Goal: Task Accomplishment & Management: Use online tool/utility

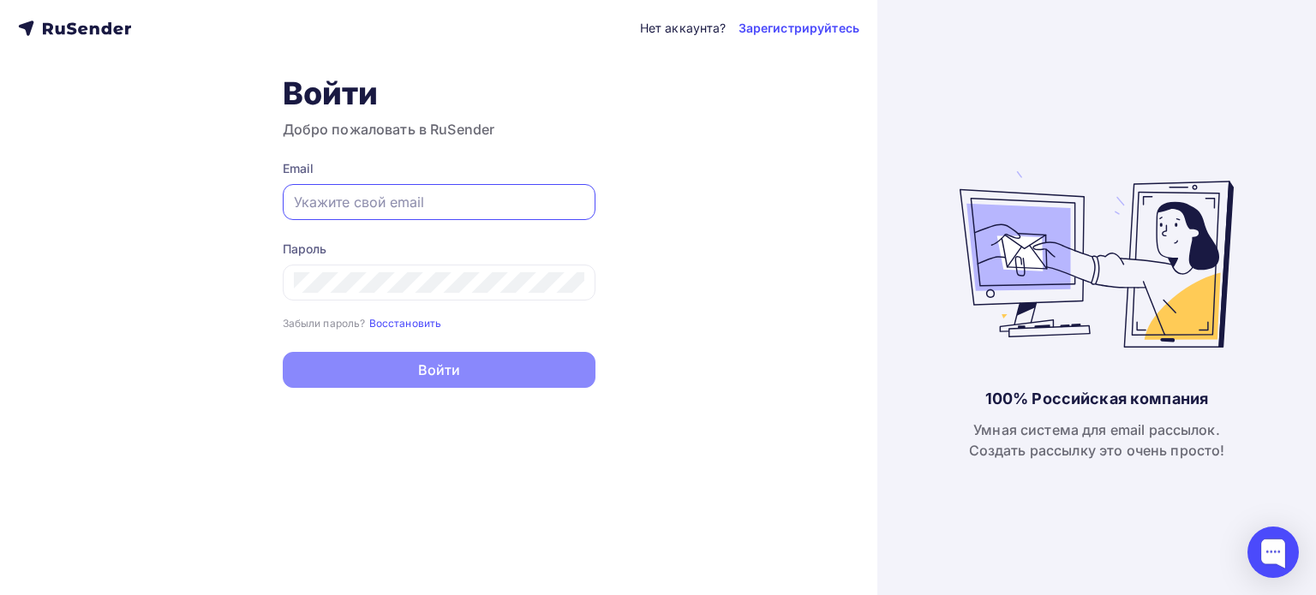
click at [377, 207] on input "text" at bounding box center [439, 202] width 290 height 21
type input "[EMAIL_ADDRESS][DOMAIN_NAME]"
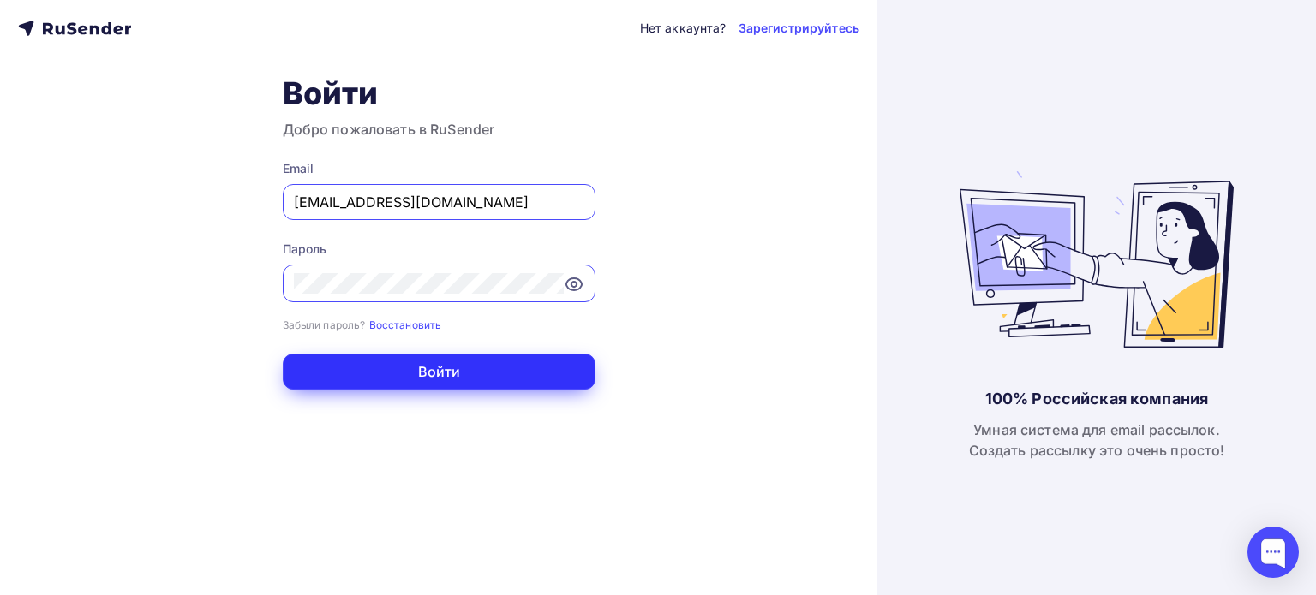
click at [408, 371] on button "Войти" at bounding box center [439, 372] width 313 height 36
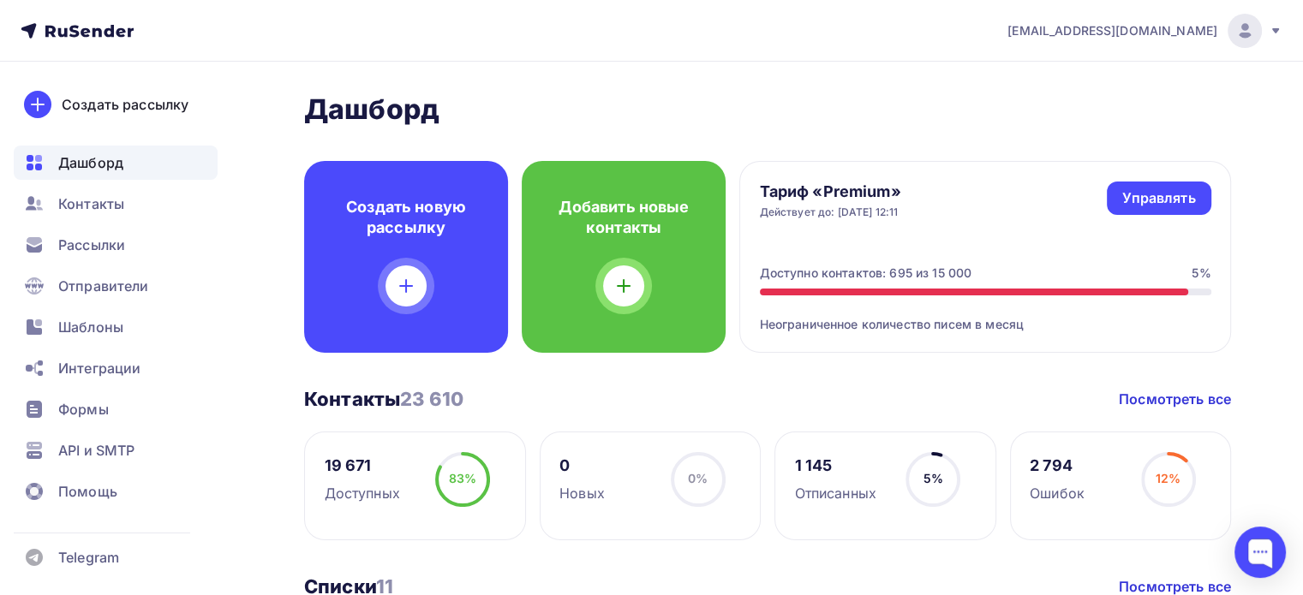
drag, startPoint x: 889, startPoint y: 272, endPoint x: 972, endPoint y: 272, distance: 83.1
click at [972, 272] on div "Доступно контактов: 695 из 15 000 5%" at bounding box center [986, 273] width 452 height 17
click at [978, 270] on div "Доступно контактов: 695 из 15 000 5%" at bounding box center [986, 273] width 452 height 17
click at [1152, 194] on div "Управлять" at bounding box center [1158, 198] width 73 height 20
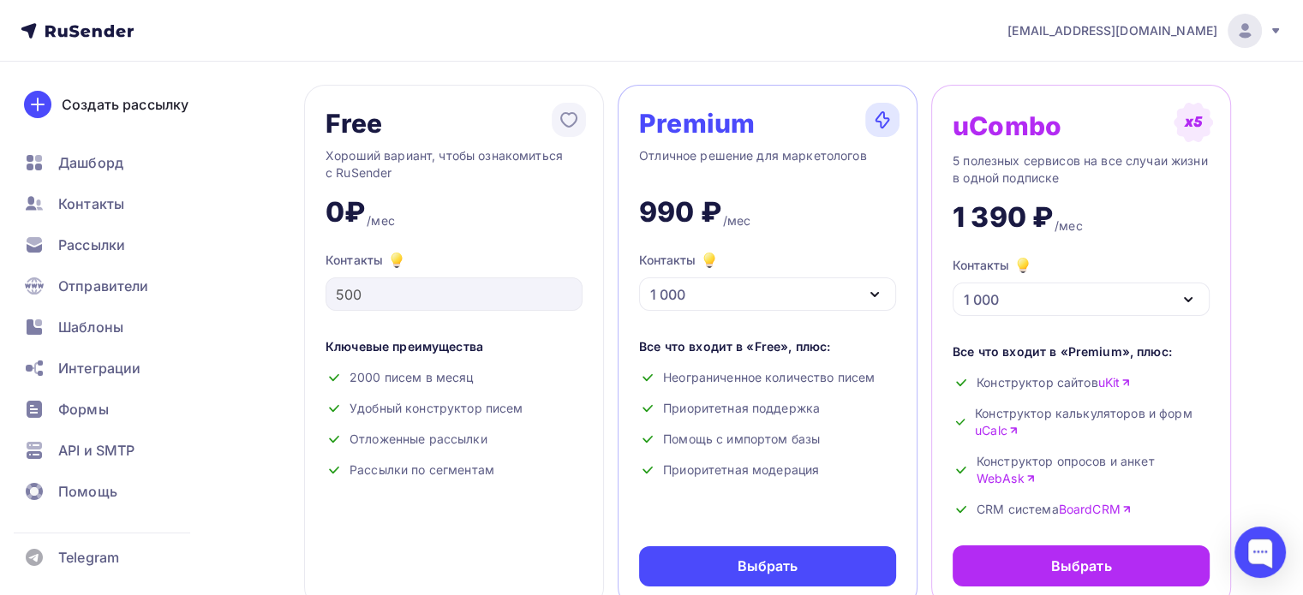
scroll to position [86, 0]
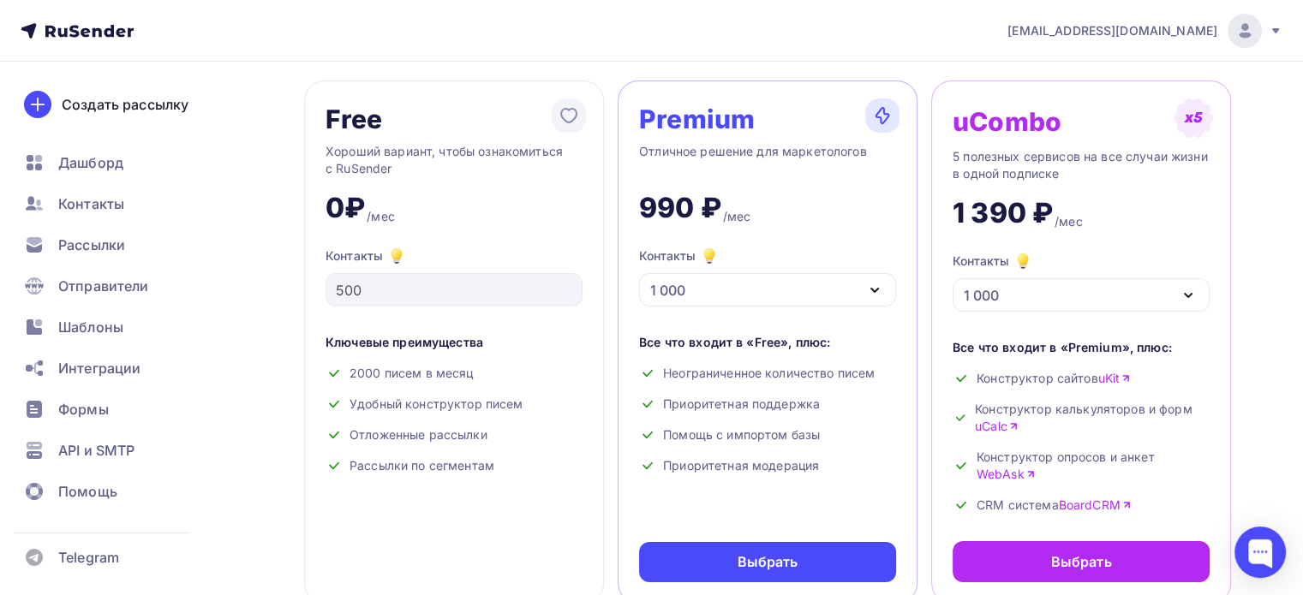
click at [846, 284] on div "1 000" at bounding box center [767, 289] width 257 height 33
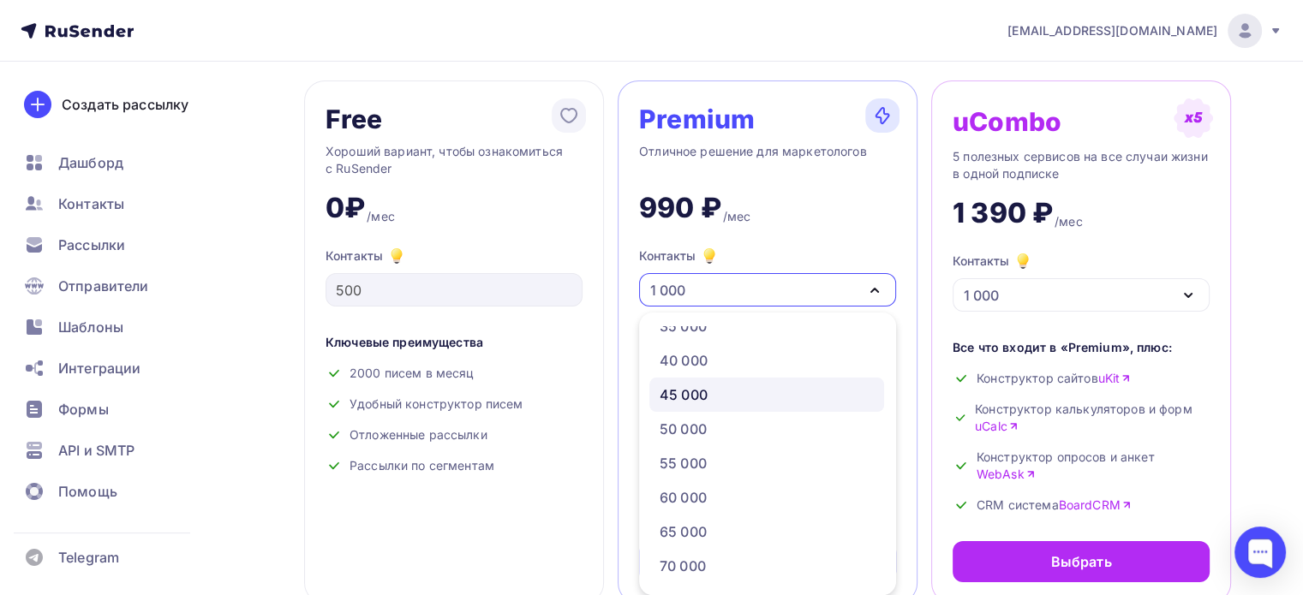
scroll to position [343, 0]
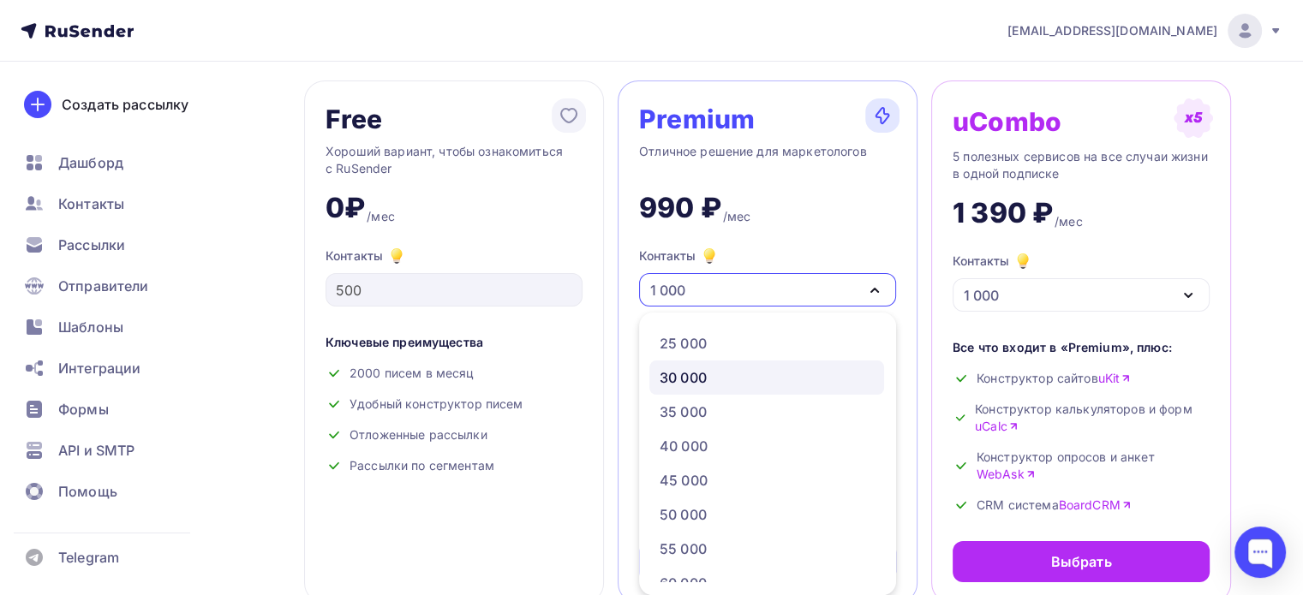
click at [706, 375] on div "30 000" at bounding box center [683, 378] width 47 height 21
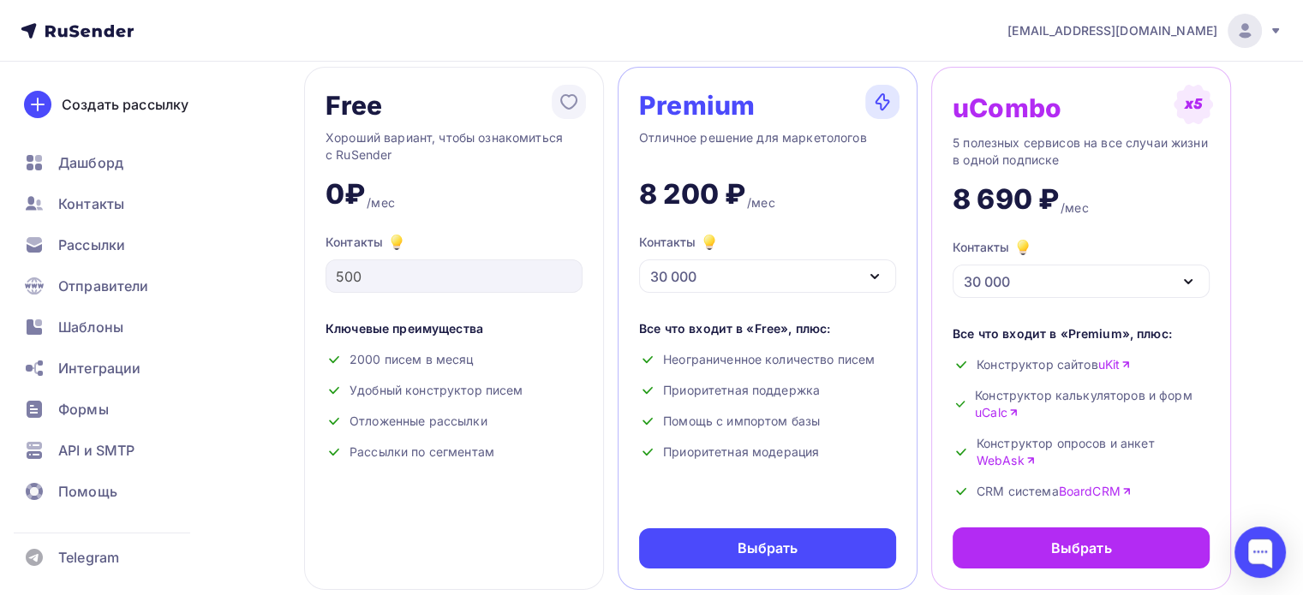
scroll to position [0, 0]
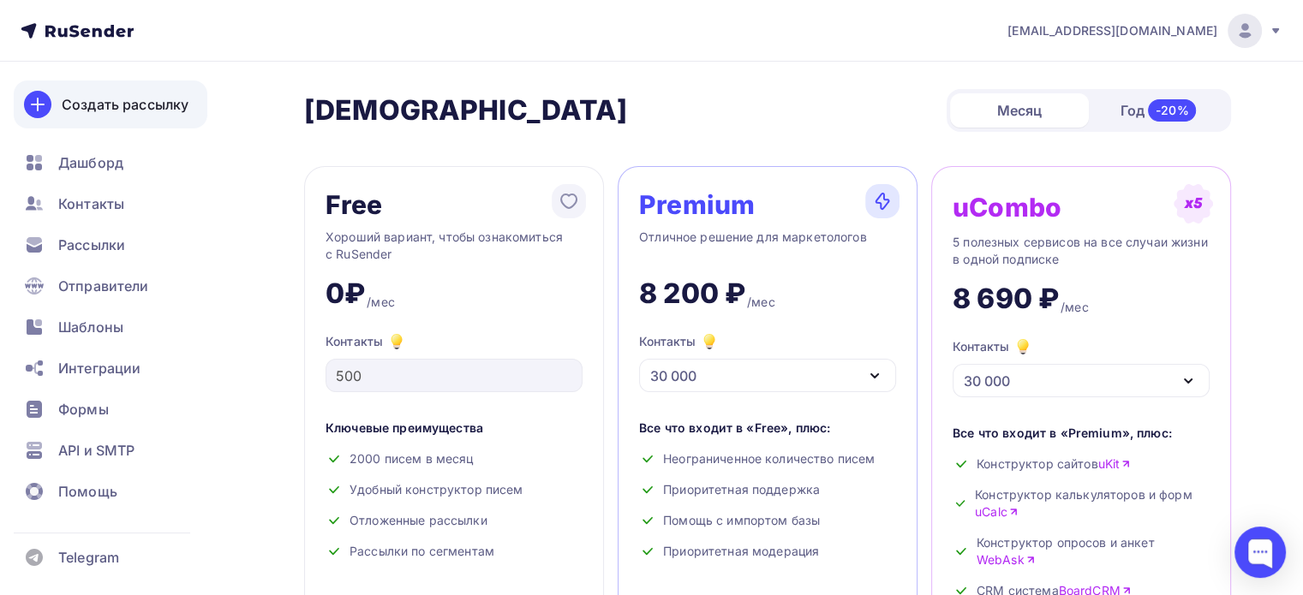
click at [87, 101] on div "Создать рассылку" at bounding box center [125, 104] width 127 height 21
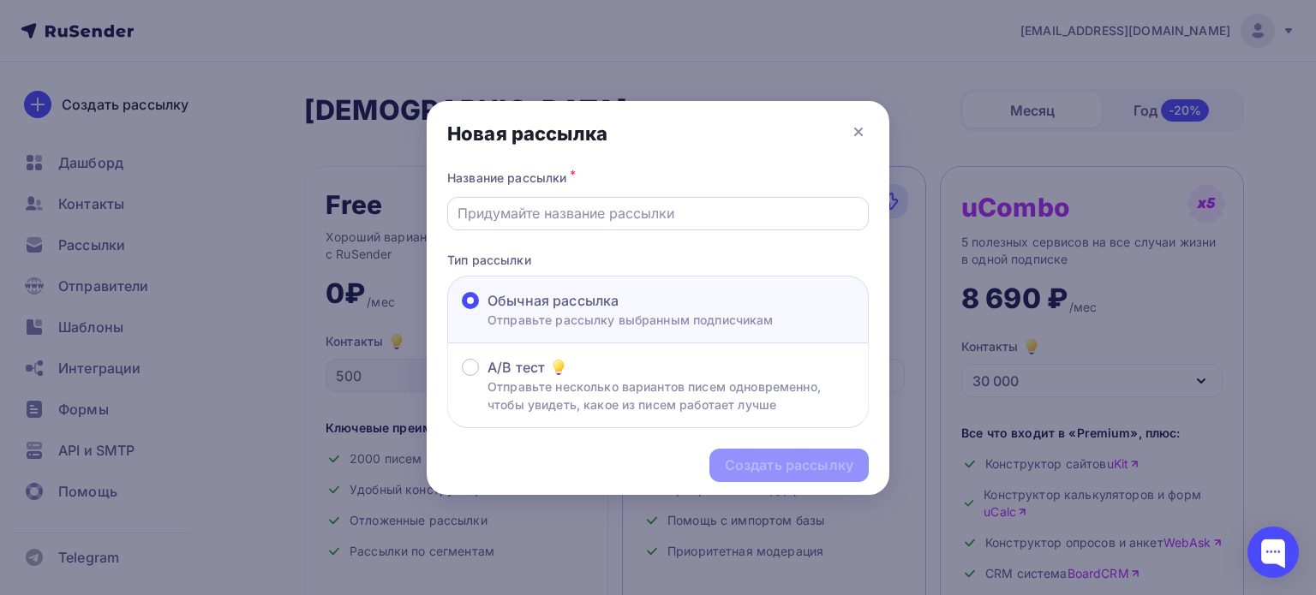
click at [607, 226] on div at bounding box center [658, 213] width 422 height 33
click at [597, 220] on input "text" at bounding box center [659, 213] width 402 height 21
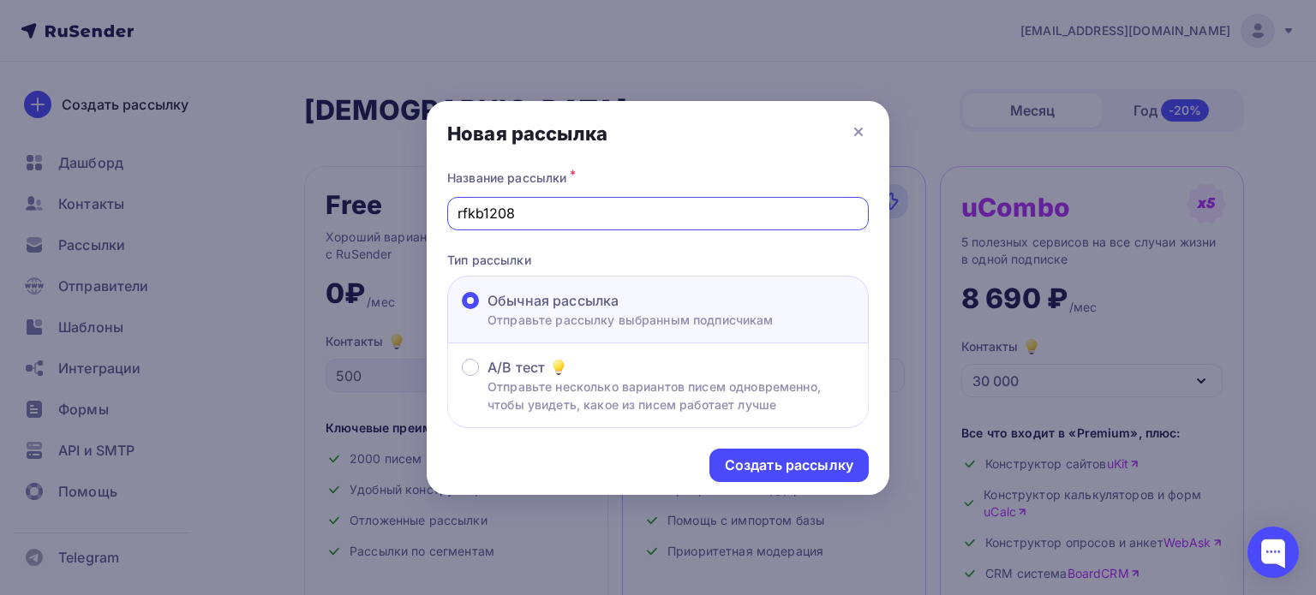
type input "rfkb1208"
drag, startPoint x: 773, startPoint y: 487, endPoint x: 774, endPoint y: 476, distance: 11.2
click at [774, 478] on div "Создать рассылку" at bounding box center [658, 465] width 463 height 75
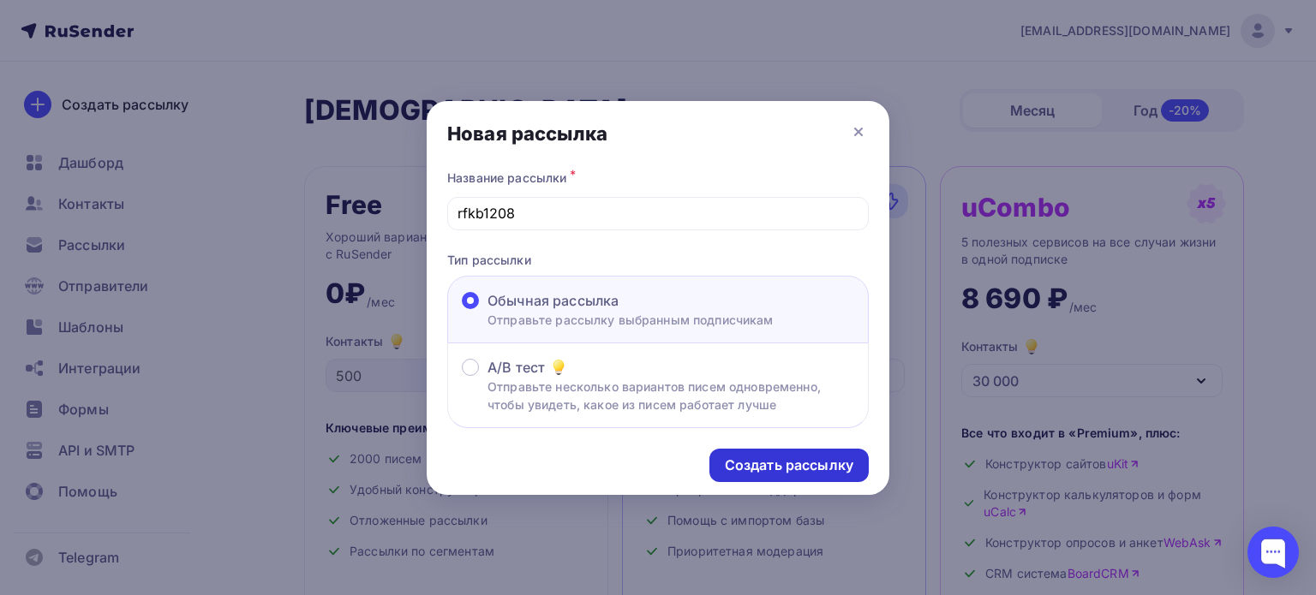
click at [774, 469] on div "Создать рассылку" at bounding box center [789, 466] width 129 height 20
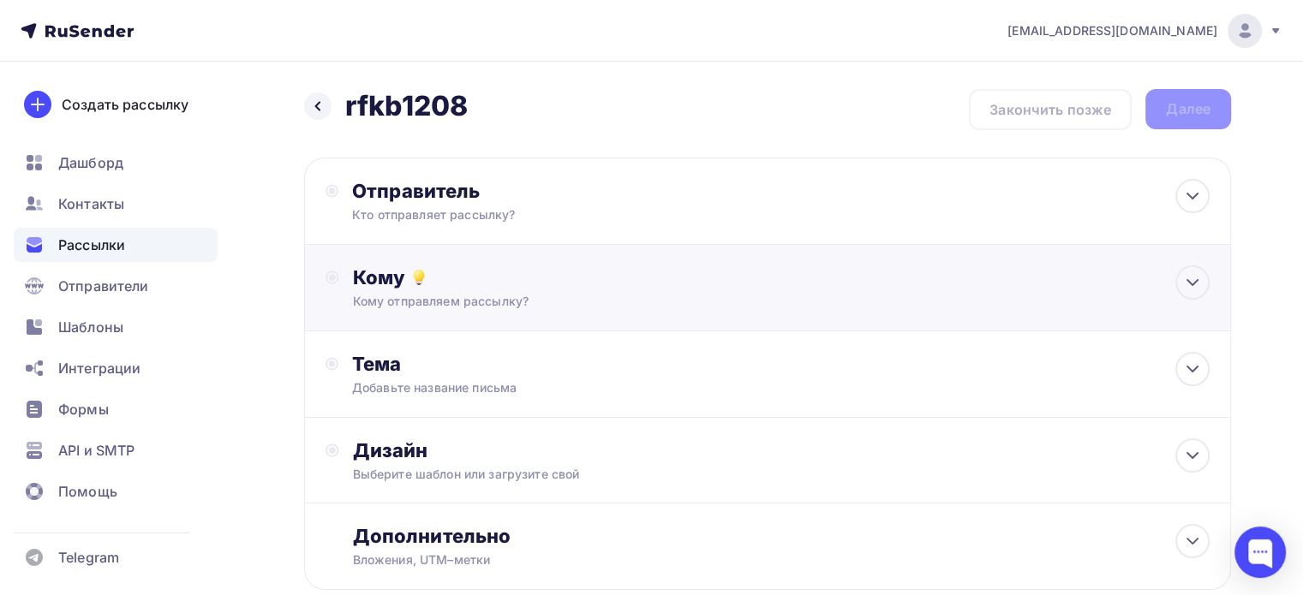
scroll to position [103, 0]
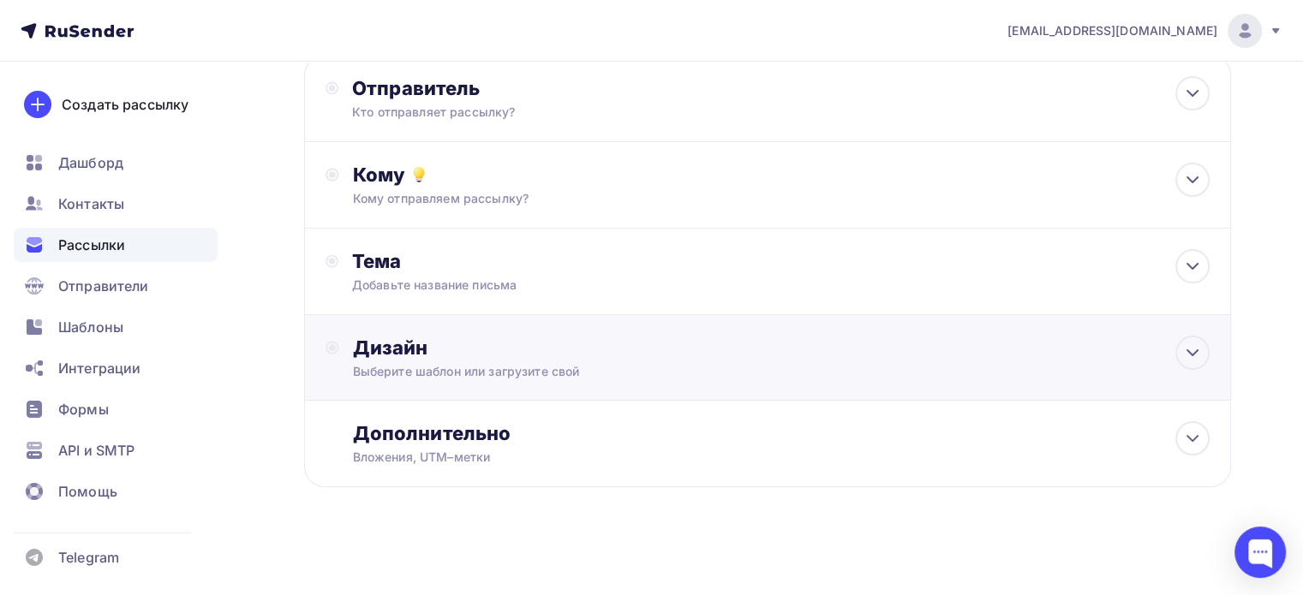
click at [355, 354] on div "Дизайн" at bounding box center [781, 348] width 857 height 24
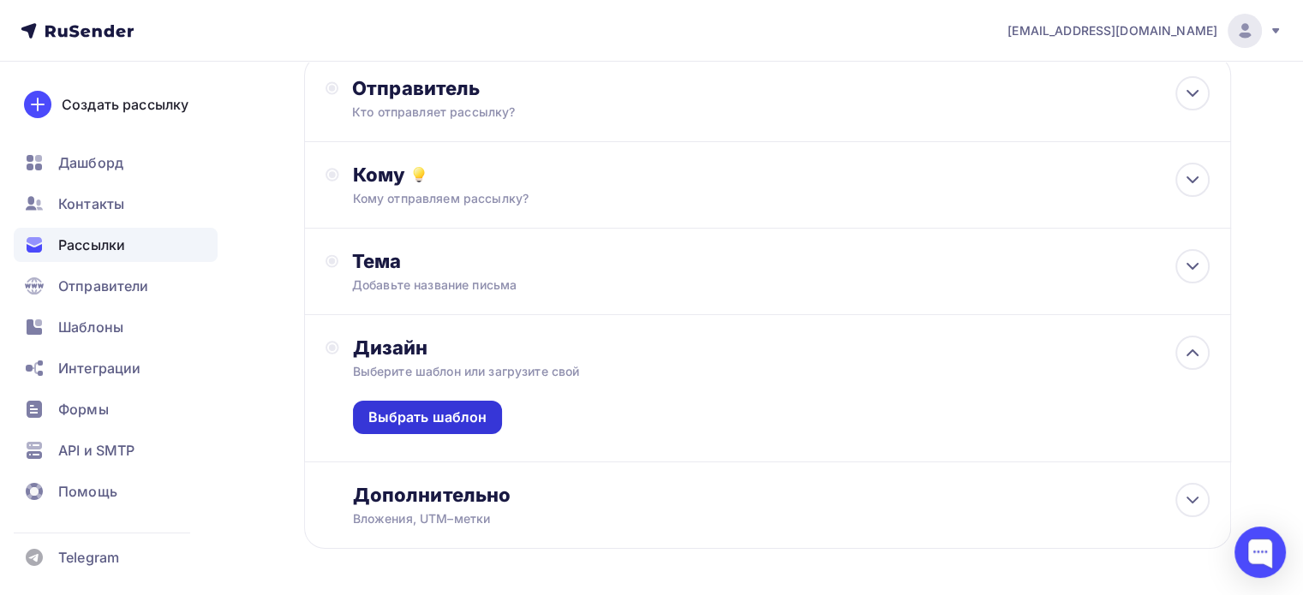
click at [407, 418] on div "Выбрать шаблон" at bounding box center [427, 418] width 119 height 20
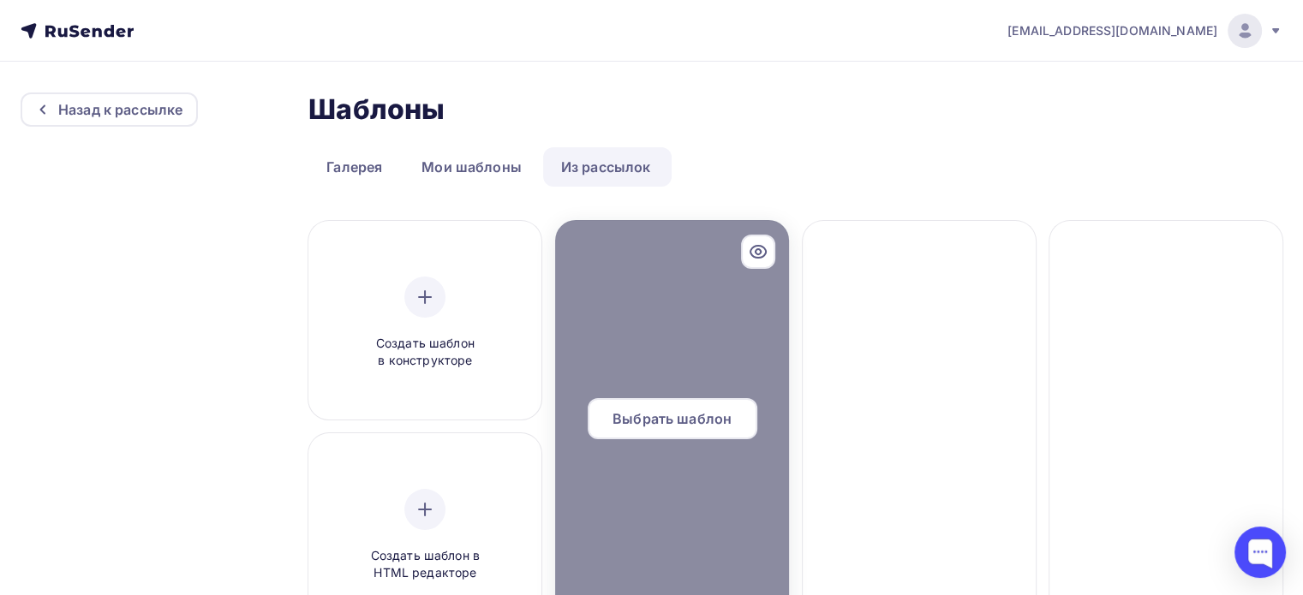
scroll to position [171, 0]
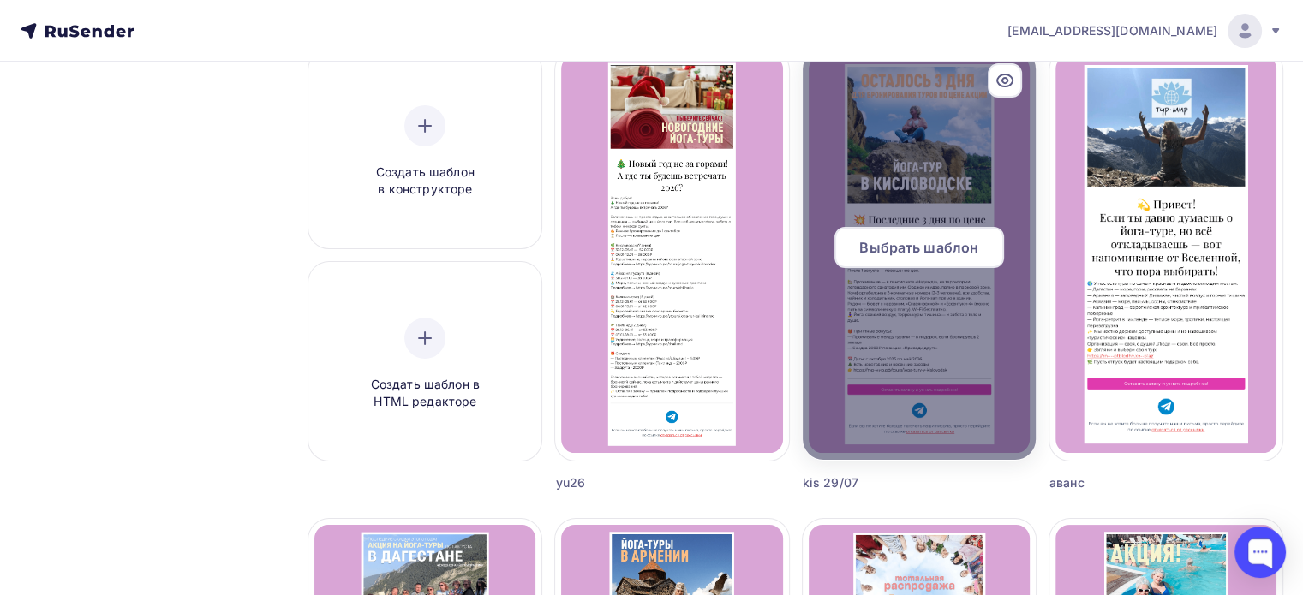
click at [926, 240] on span "Выбрать шаблон" at bounding box center [918, 247] width 119 height 21
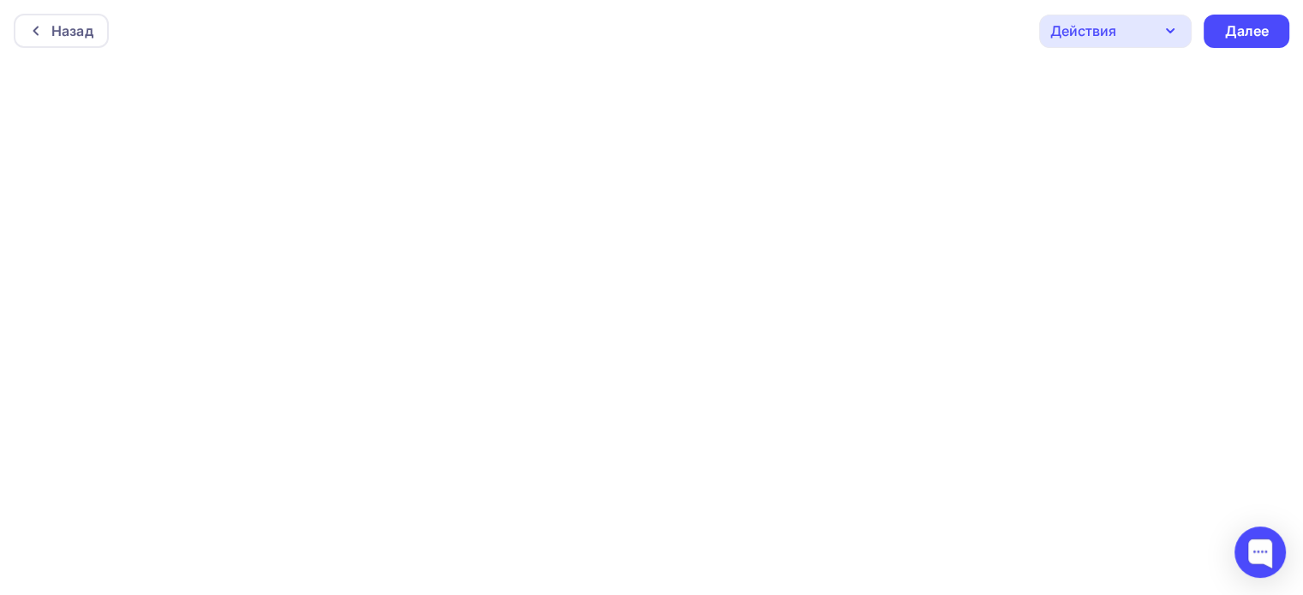
scroll to position [3, 0]
click at [1221, 26] on div "Далее" at bounding box center [1247, 27] width 86 height 33
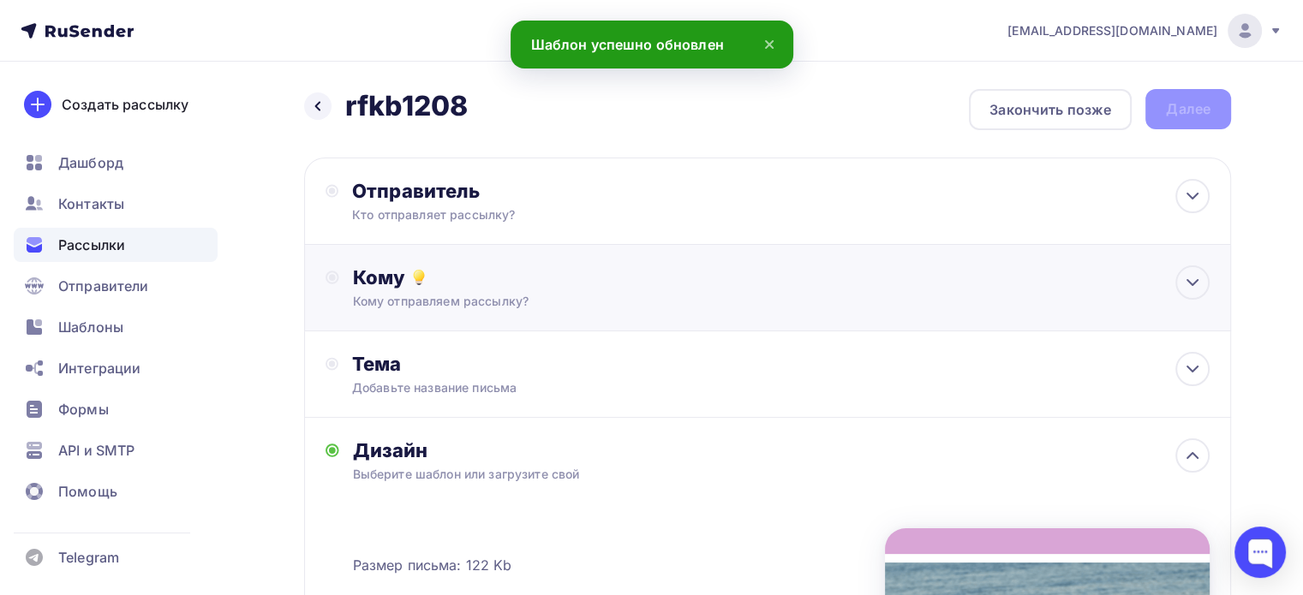
click at [519, 308] on div "Кому отправляем рассылку?" at bounding box center [738, 301] width 771 height 17
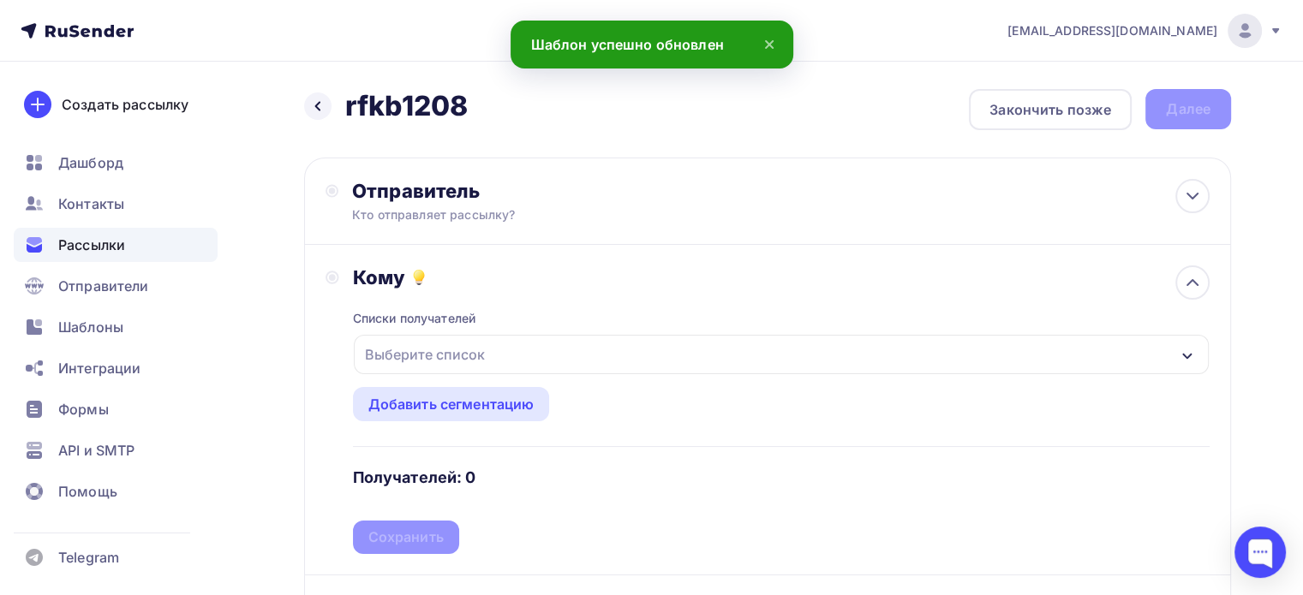
click at [459, 343] on div "Выберите список" at bounding box center [425, 354] width 134 height 31
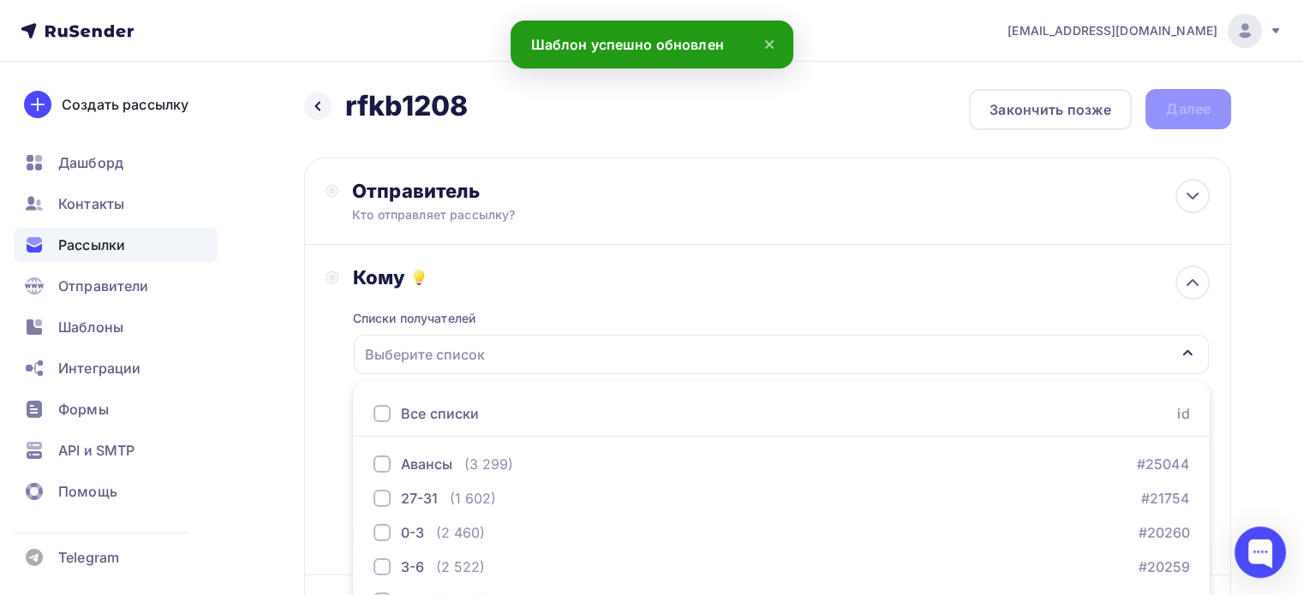
scroll to position [228, 0]
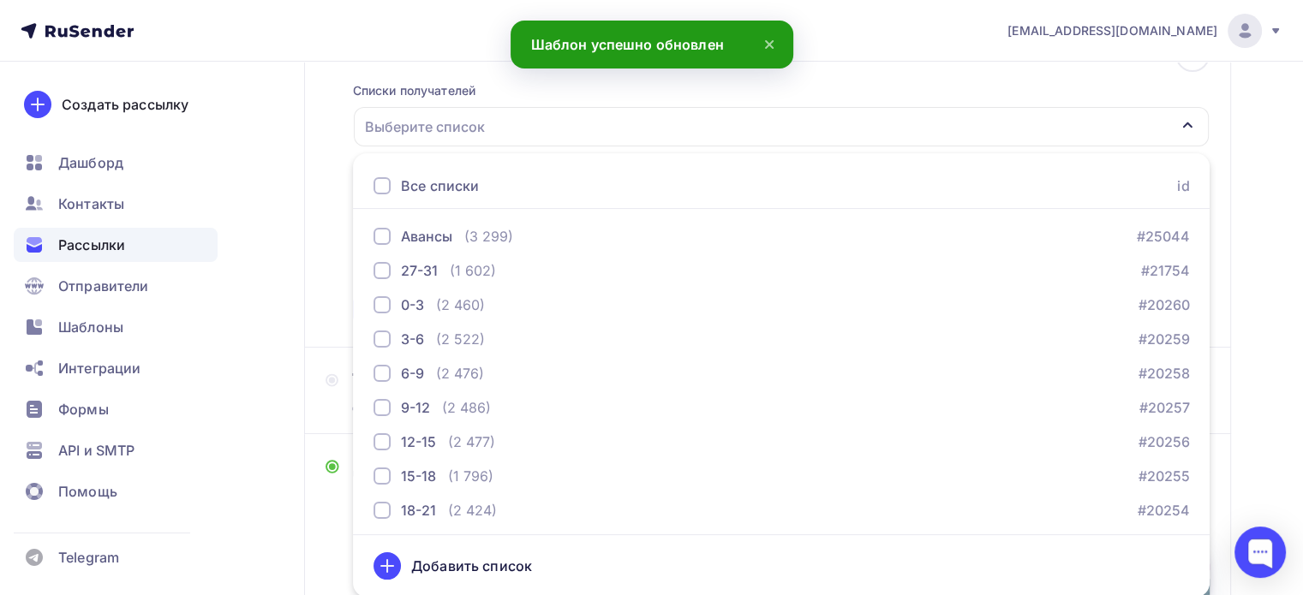
drag, startPoint x: 391, startPoint y: 200, endPoint x: 380, endPoint y: 194, distance: 12.7
click at [383, 198] on div "Все списки id" at bounding box center [781, 186] width 857 height 45
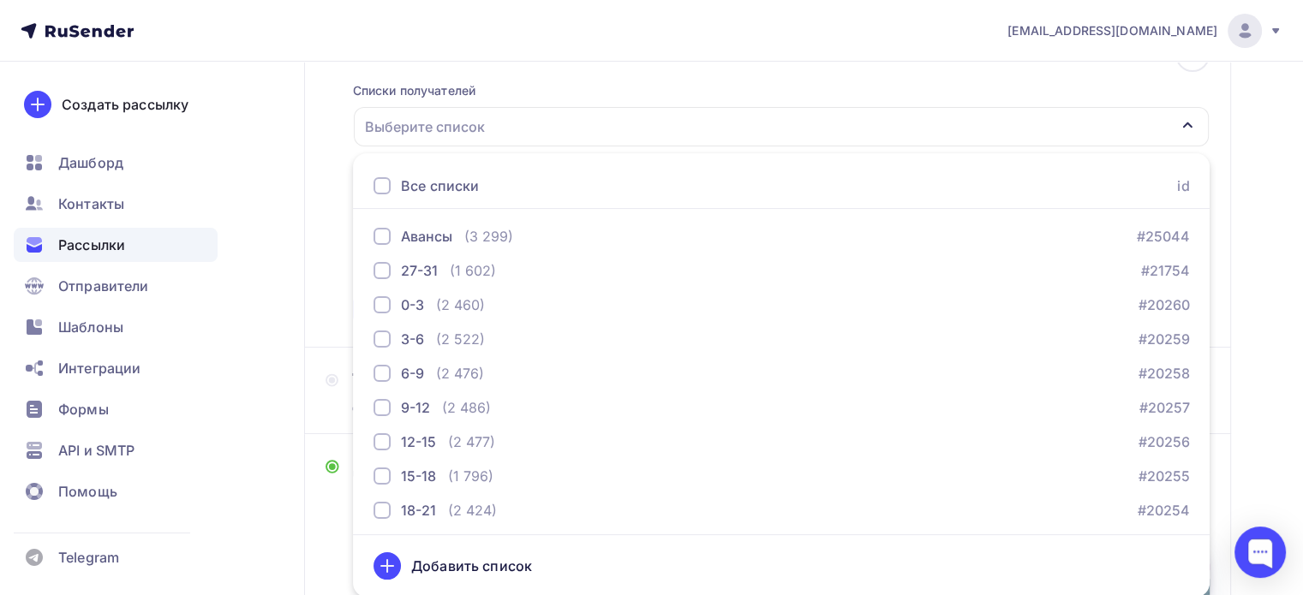
click at [380, 184] on div at bounding box center [382, 185] width 17 height 17
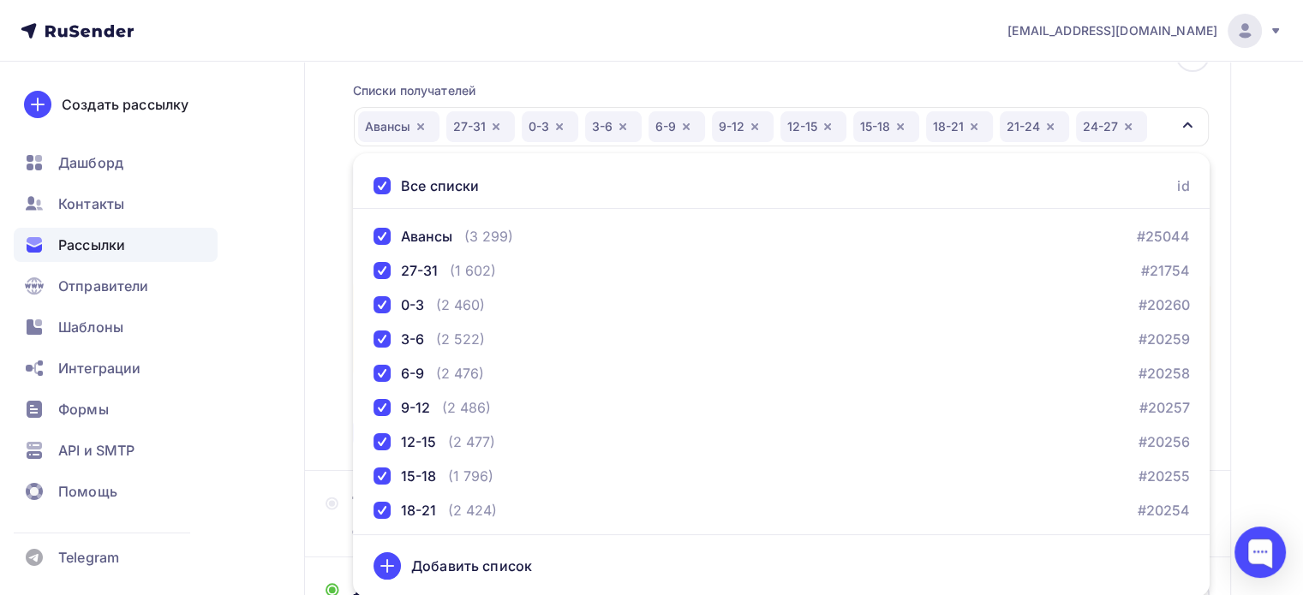
click at [332, 233] on div "Кому Списки получателей [GEOGRAPHIC_DATA] 27-31 0-3 3-6 6-9 9-12 12-15 15-18 18…" at bounding box center [768, 244] width 884 height 412
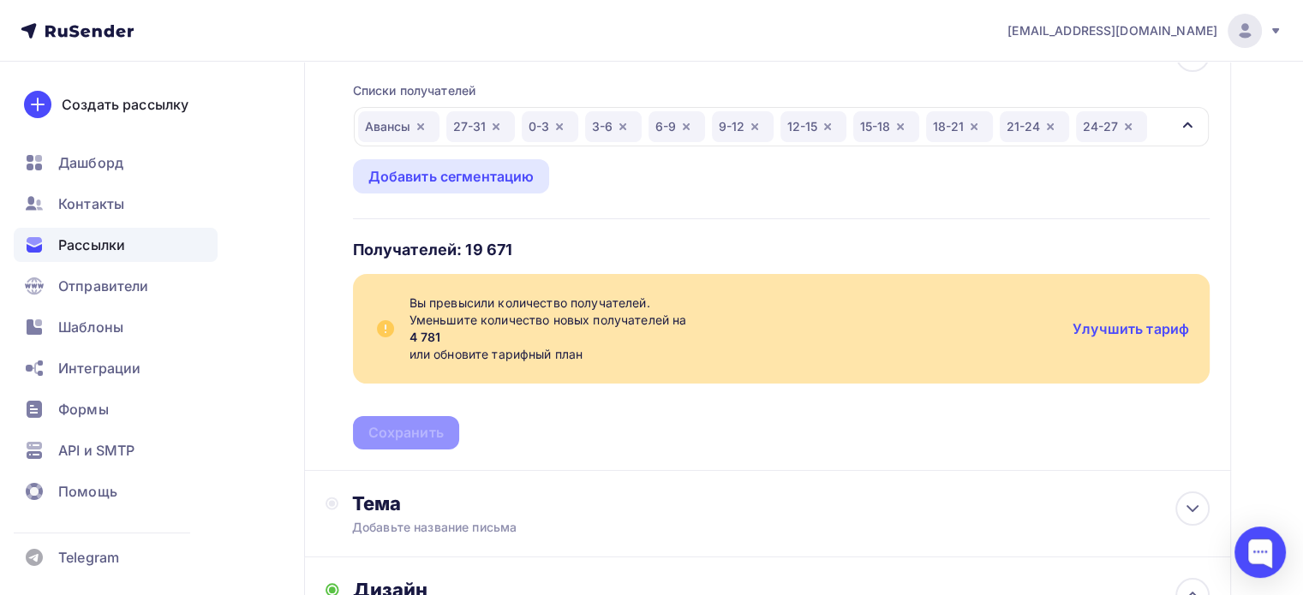
click at [440, 247] on h4 "Получателей: 19 671" at bounding box center [433, 250] width 160 height 21
click at [1131, 328] on link "Улучшить тариф" at bounding box center [1131, 328] width 117 height 17
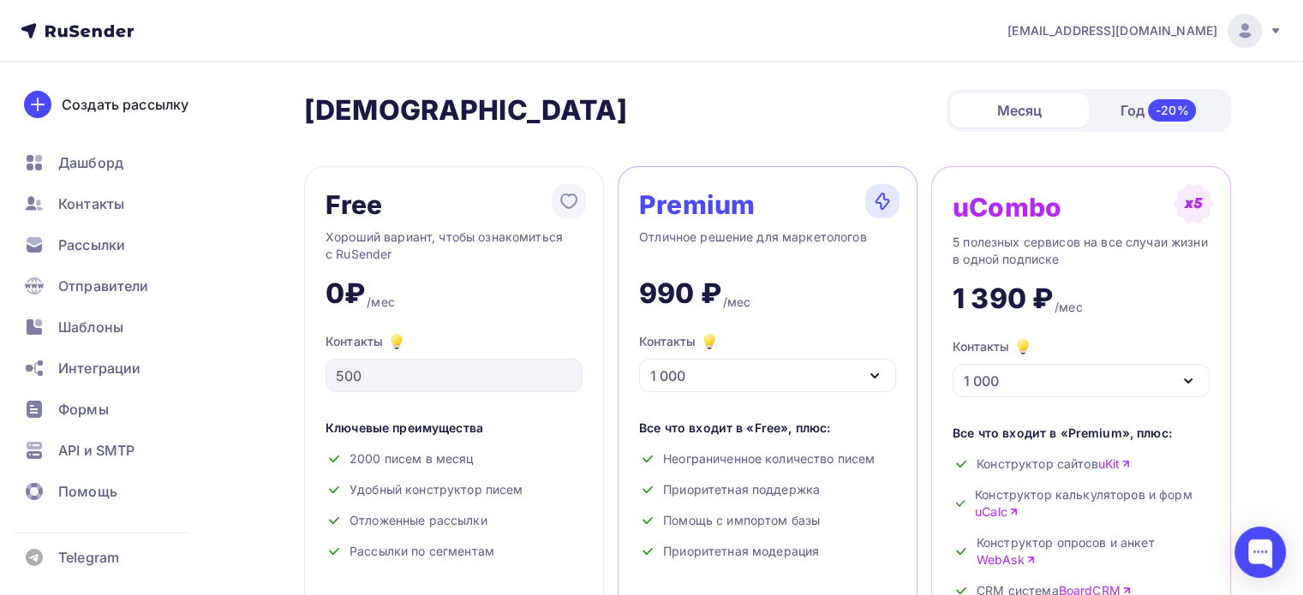
click at [791, 366] on div "1 000" at bounding box center [767, 375] width 257 height 33
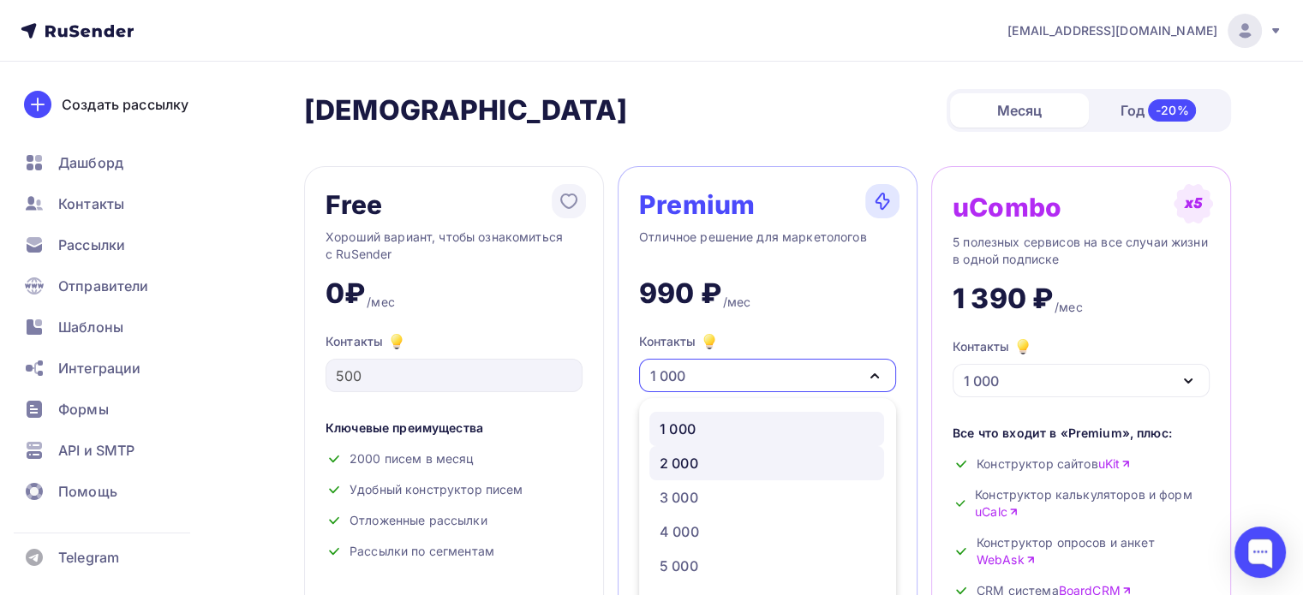
scroll to position [85, 0]
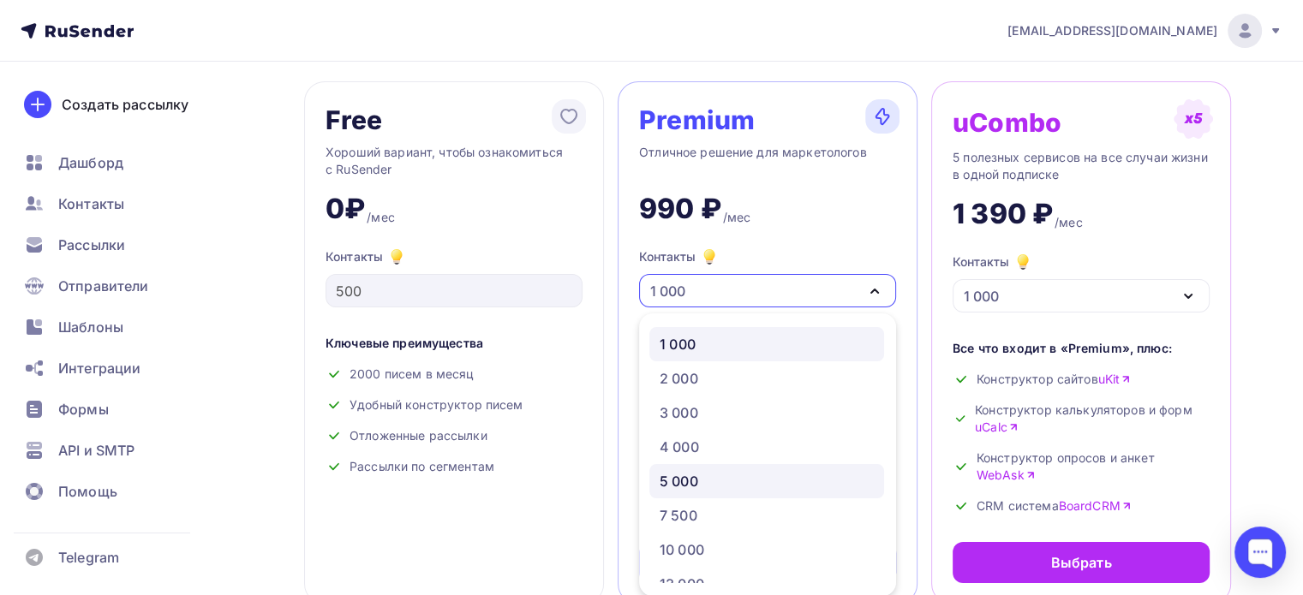
click at [709, 468] on link "5 000" at bounding box center [766, 481] width 235 height 34
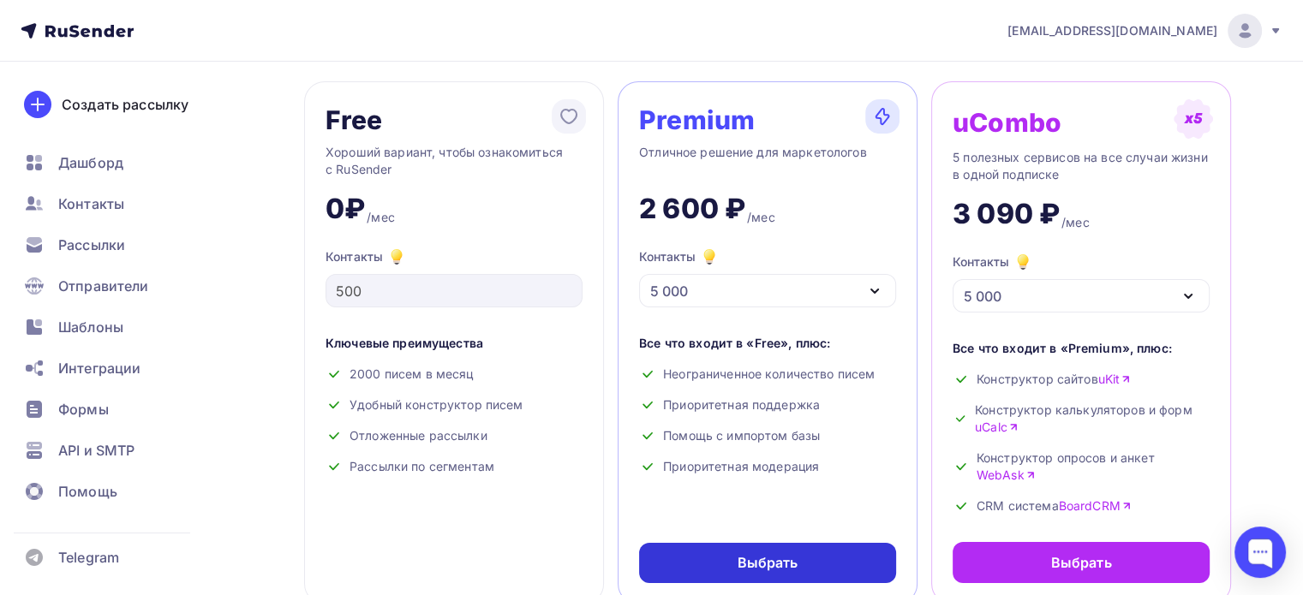
click at [749, 551] on div "Выбрать" at bounding box center [767, 563] width 257 height 40
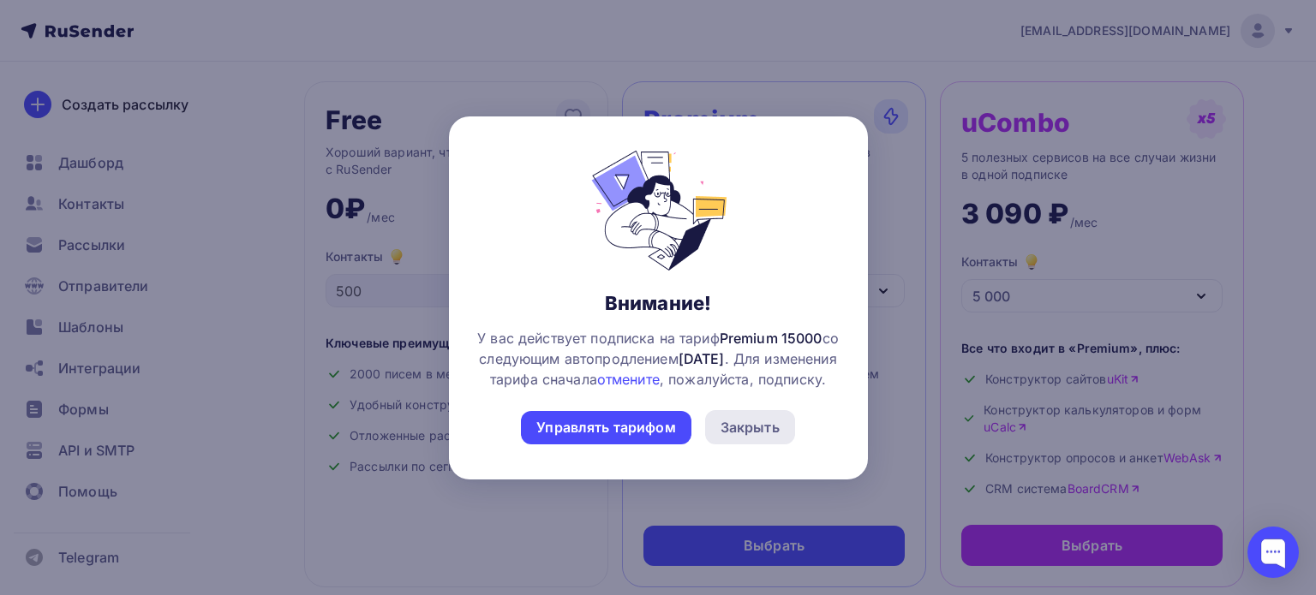
click at [755, 434] on div "Закрыть" at bounding box center [750, 427] width 59 height 21
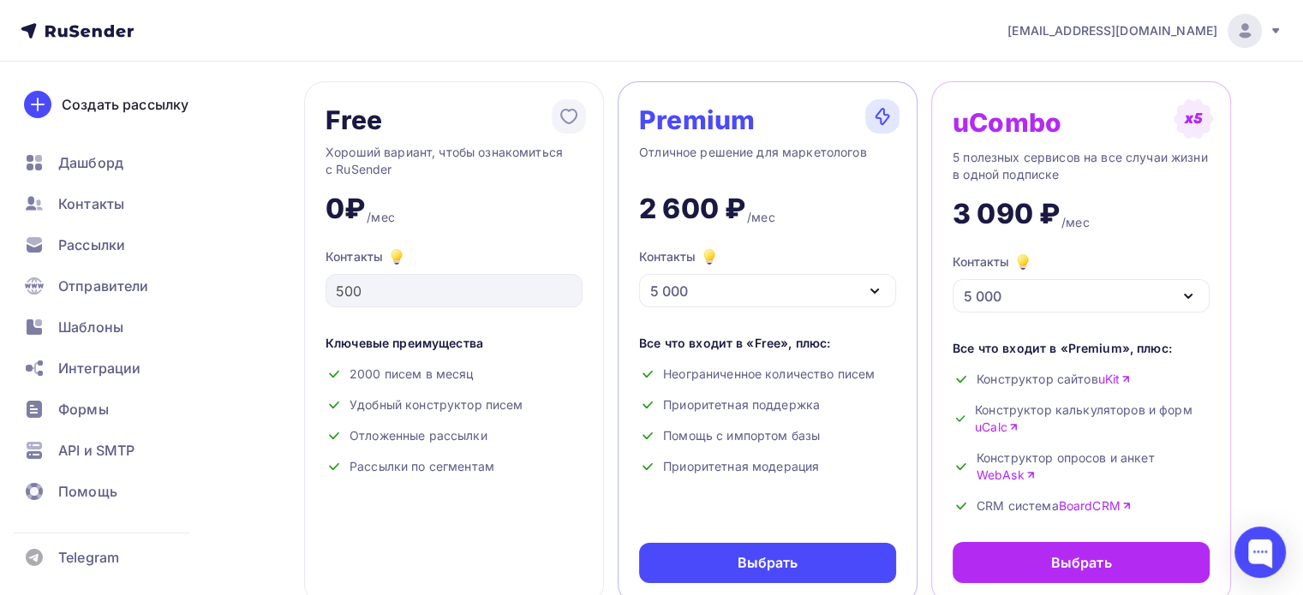
scroll to position [0, 0]
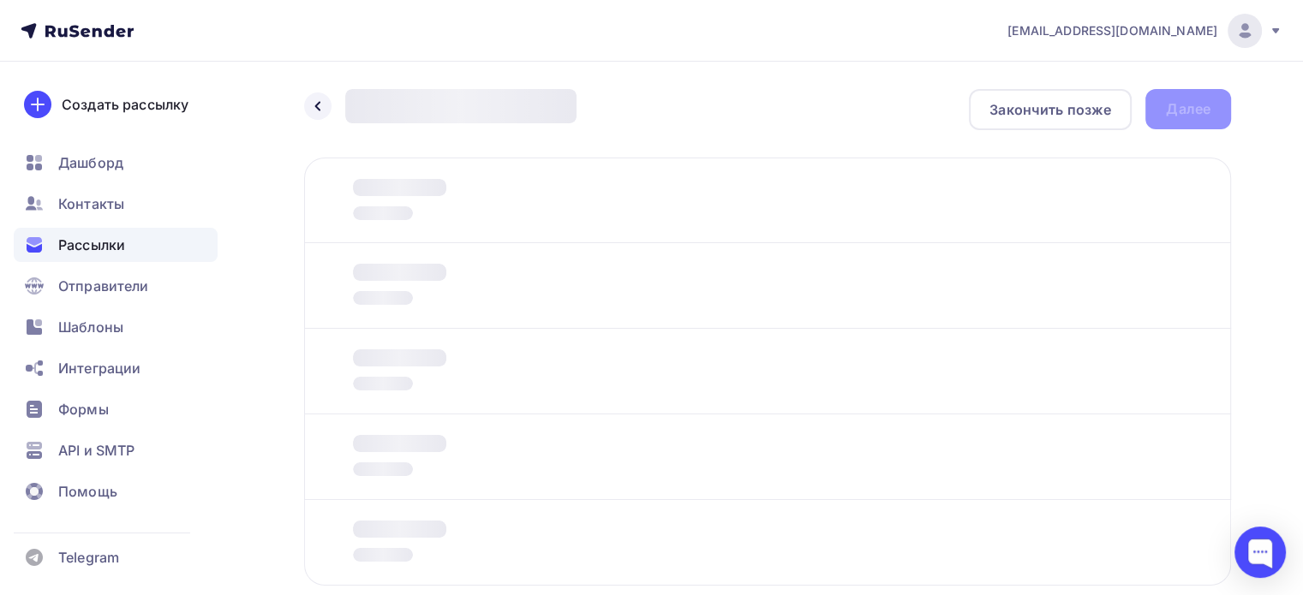
scroll to position [99, 0]
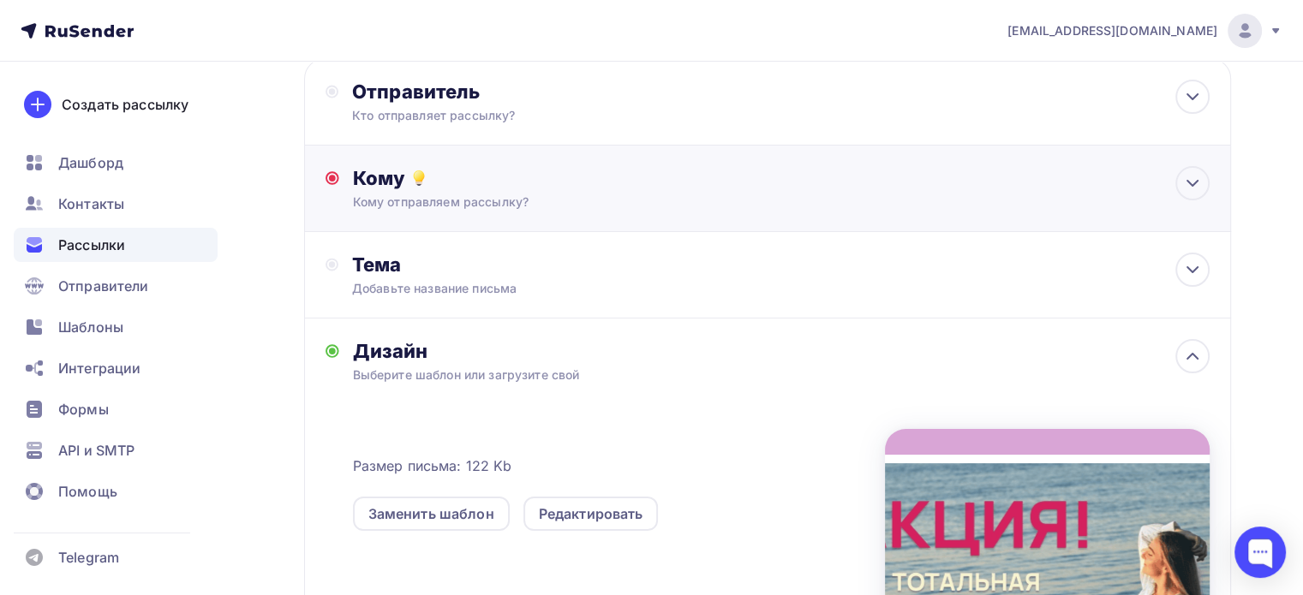
click at [371, 184] on div "Кому" at bounding box center [781, 178] width 857 height 24
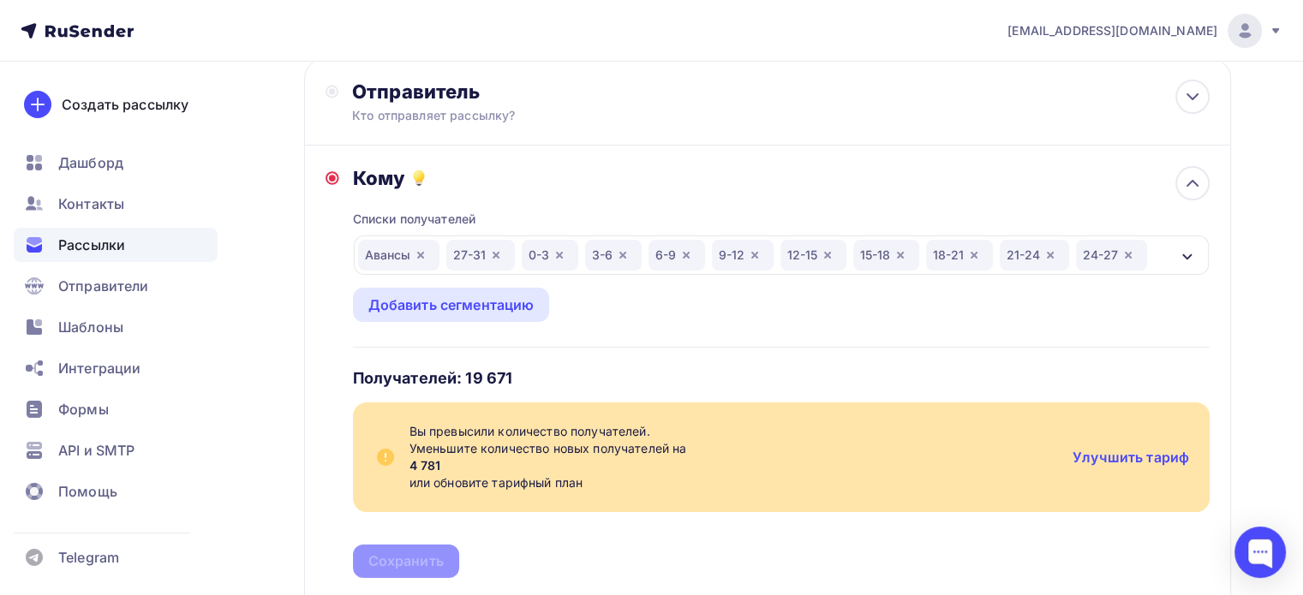
click at [420, 255] on icon "button" at bounding box center [421, 255] width 14 height 14
click at [1180, 240] on div "27-31 0-3 3-6 6-9 9-12 12-15 15-18 18-21 21-24 24-27" at bounding box center [781, 255] width 855 height 39
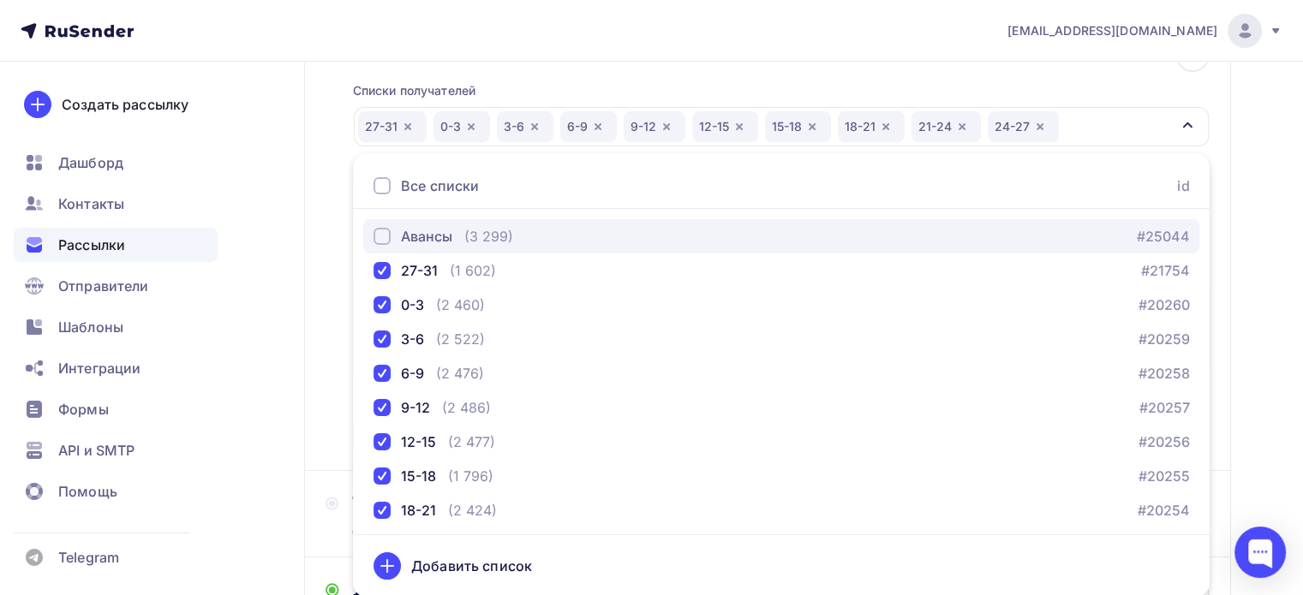
click at [384, 232] on div "button" at bounding box center [382, 236] width 17 height 17
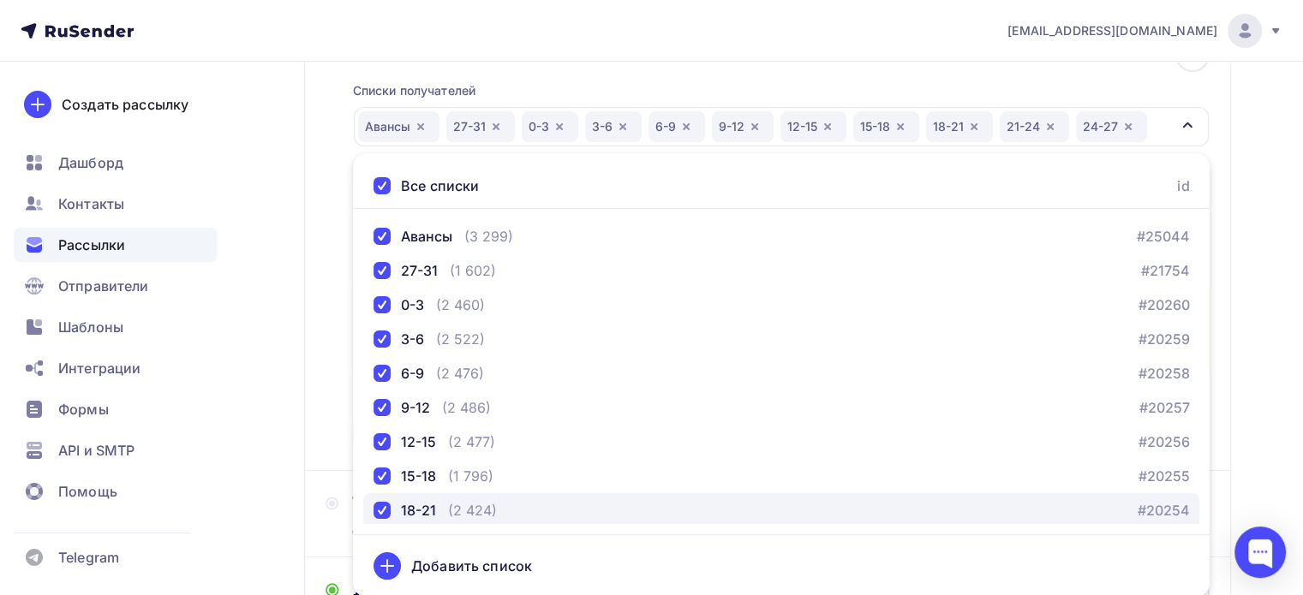
click at [384, 512] on div "button" at bounding box center [382, 510] width 17 height 17
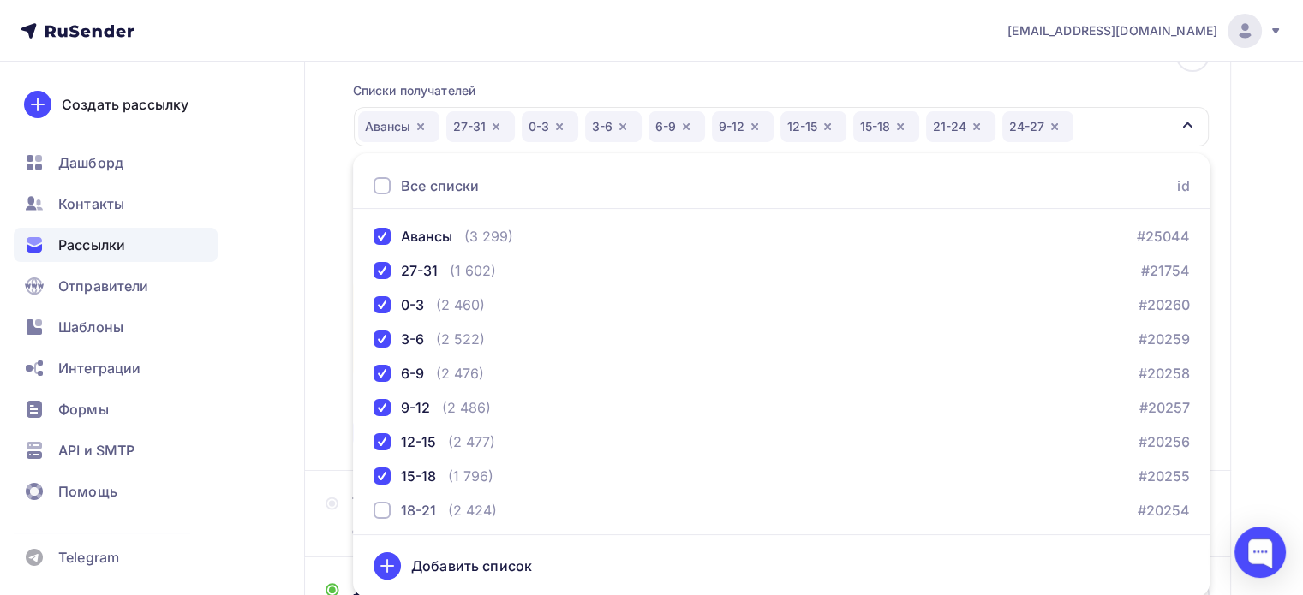
click at [1282, 332] on div "Назад rfkb1208 rfkb1208 Закончить позже Далее Отправитель Кто отправляет рассыл…" at bounding box center [651, 484] width 1303 height 1300
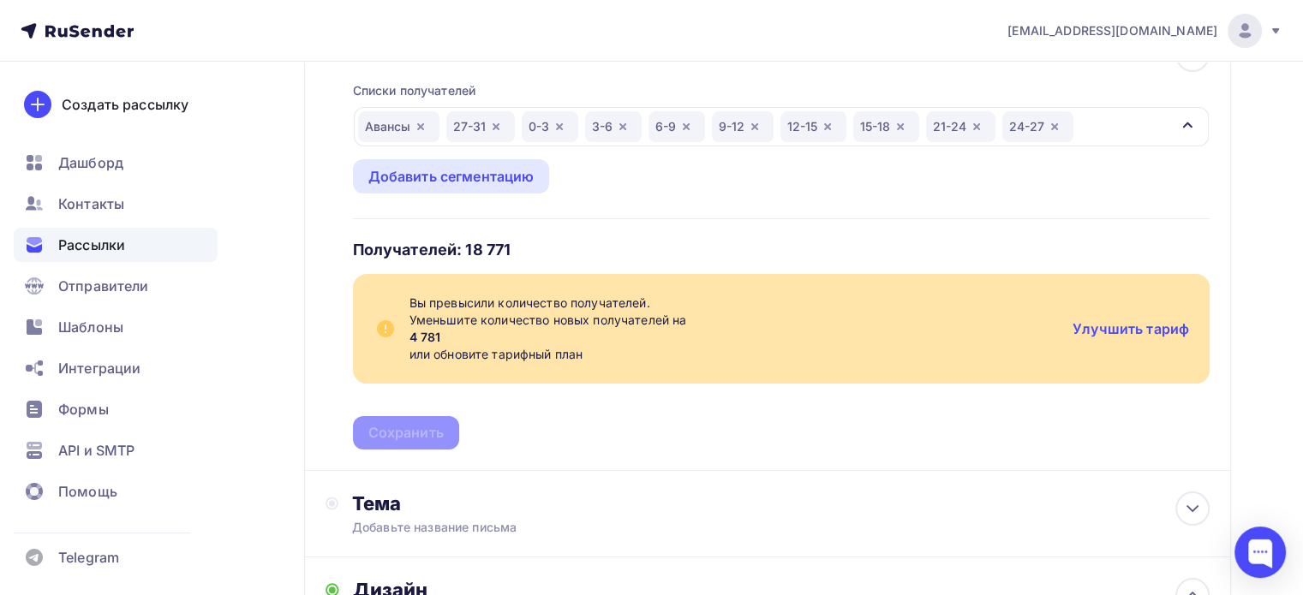
click at [833, 129] on icon "button" at bounding box center [828, 127] width 14 height 14
click at [828, 123] on icon "button" at bounding box center [827, 126] width 7 height 7
click at [835, 128] on icon "button" at bounding box center [831, 127] width 14 height 14
click at [829, 129] on icon "button" at bounding box center [833, 127] width 14 height 14
click at [755, 123] on icon "button" at bounding box center [754, 126] width 7 height 7
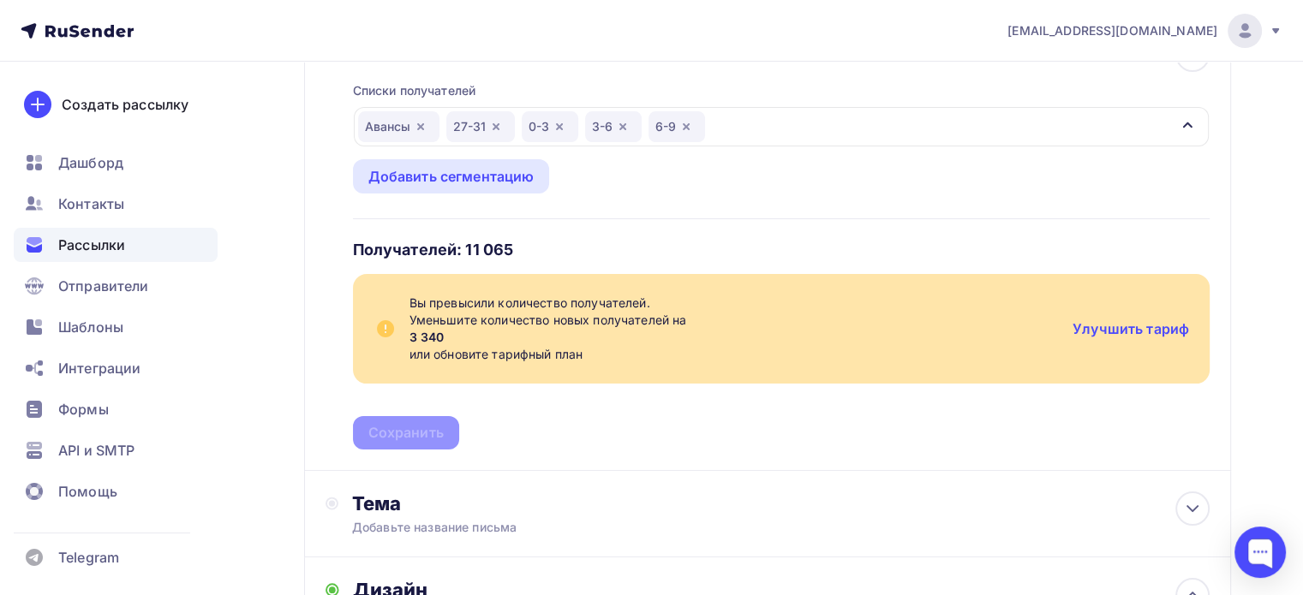
click at [689, 126] on icon "button" at bounding box center [686, 127] width 14 height 14
click at [616, 126] on icon "button" at bounding box center [623, 127] width 14 height 14
click at [555, 129] on icon "button" at bounding box center [560, 127] width 14 height 14
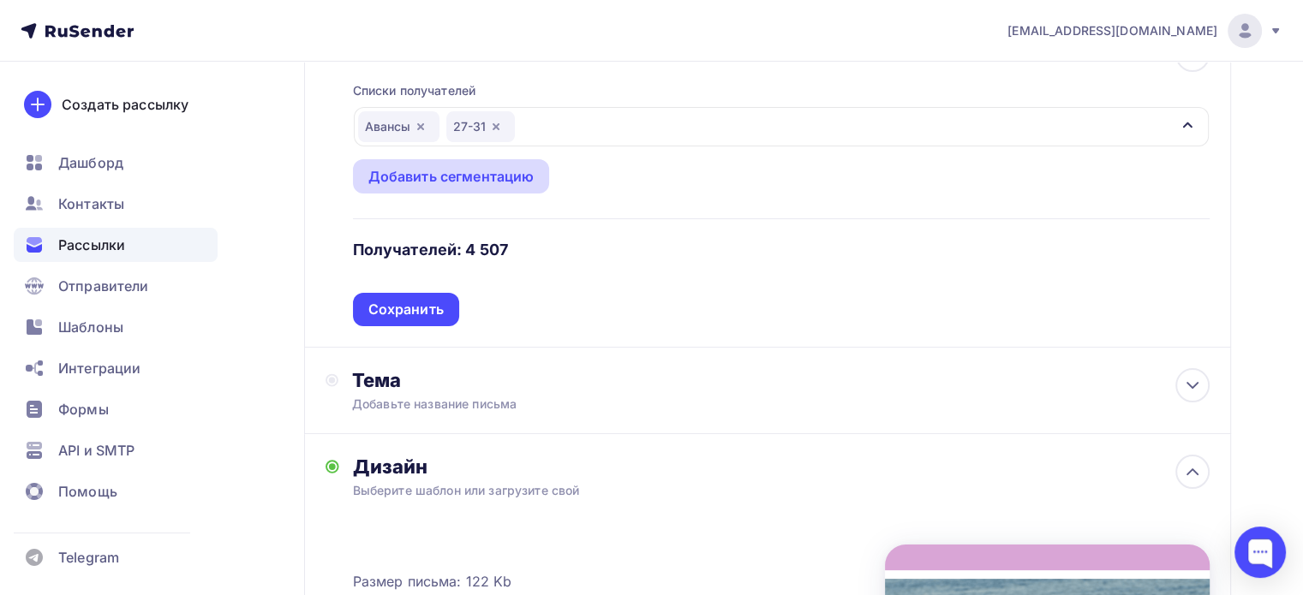
click at [446, 176] on div "Добавить сегментацию" at bounding box center [451, 176] width 166 height 21
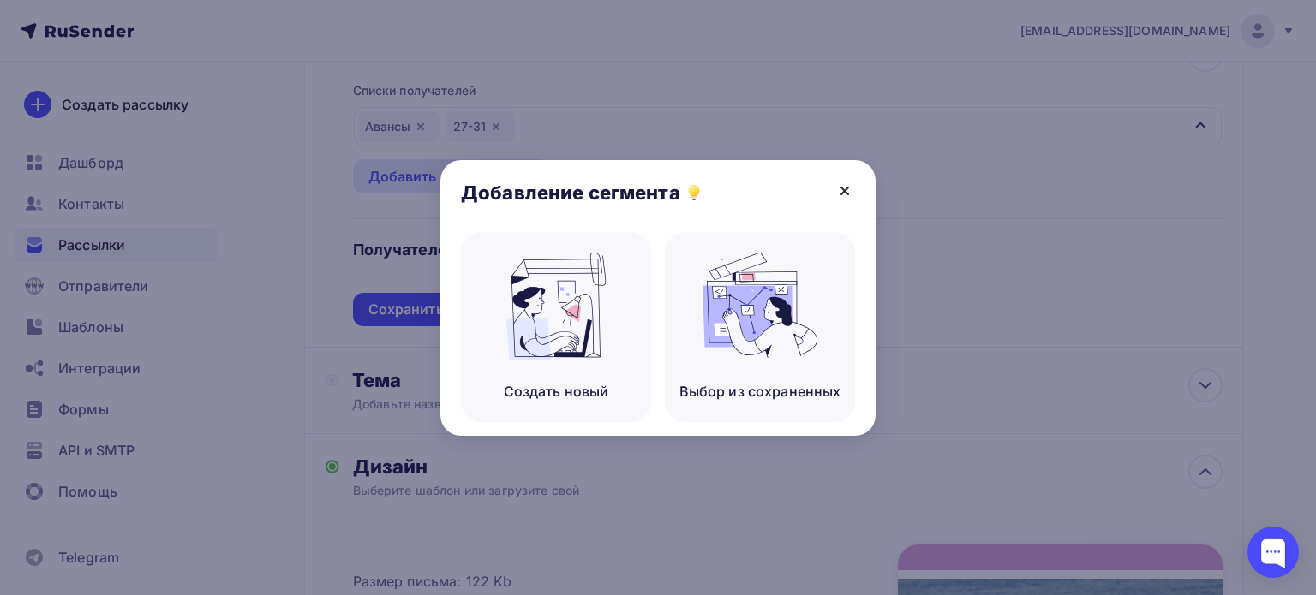
click at [851, 185] on icon at bounding box center [845, 191] width 21 height 21
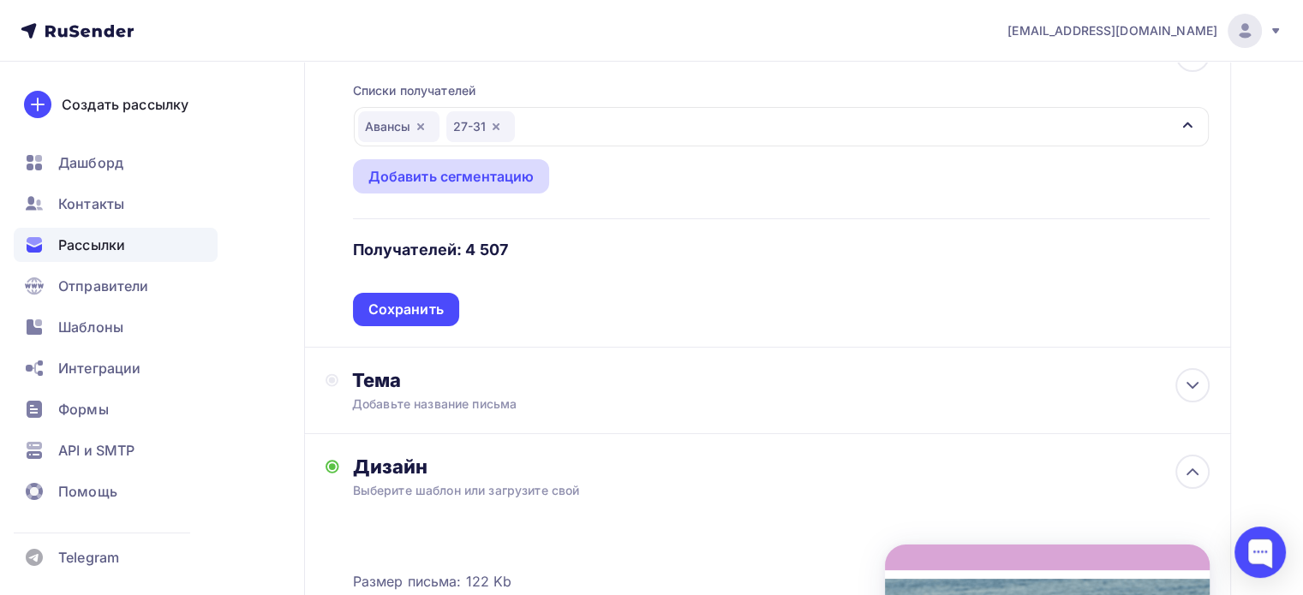
click at [442, 182] on div "Добавить сегментацию" at bounding box center [451, 176] width 166 height 21
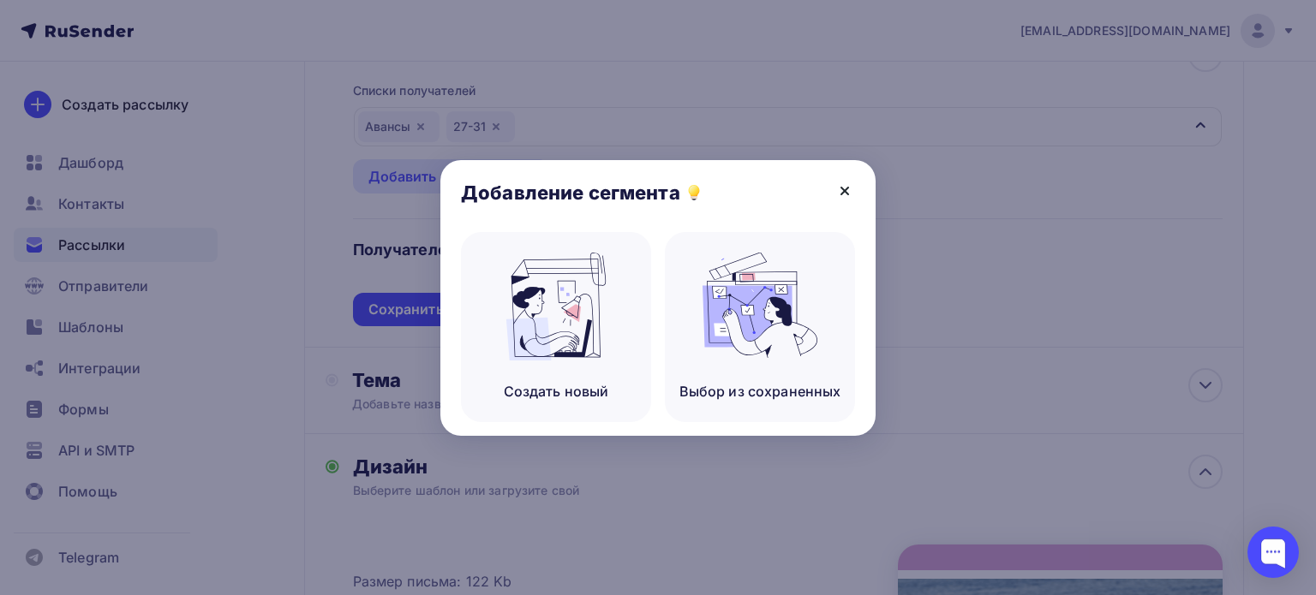
click at [848, 188] on icon at bounding box center [844, 191] width 7 height 7
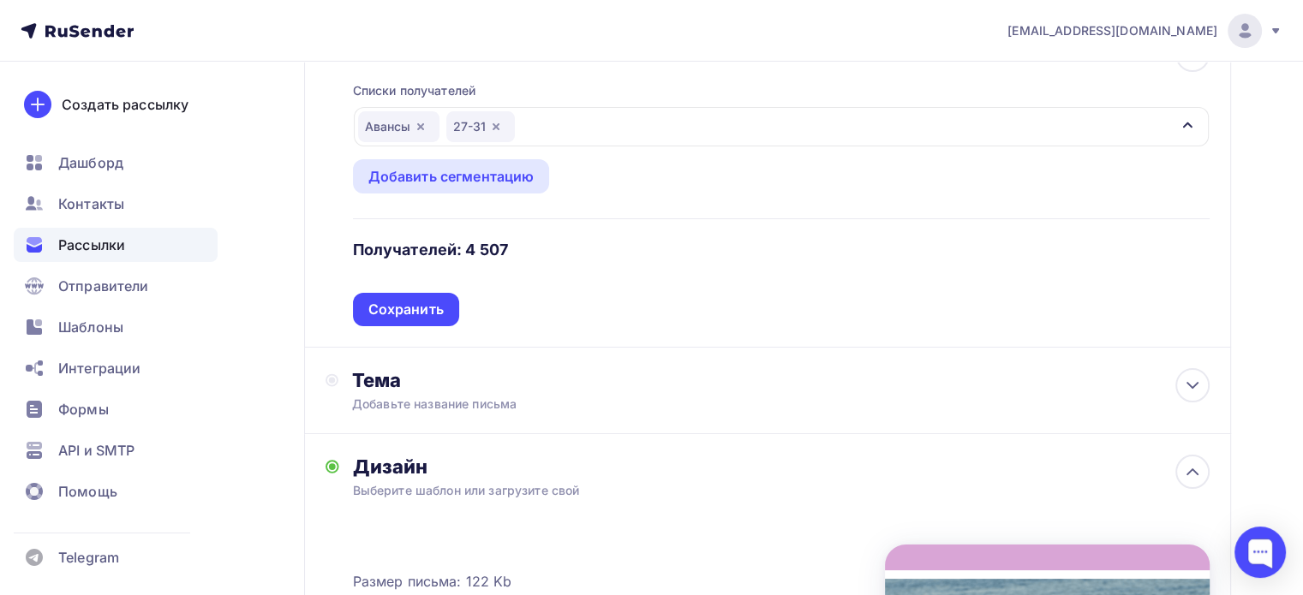
click at [542, 109] on div "Авансы 27-31" at bounding box center [781, 126] width 855 height 39
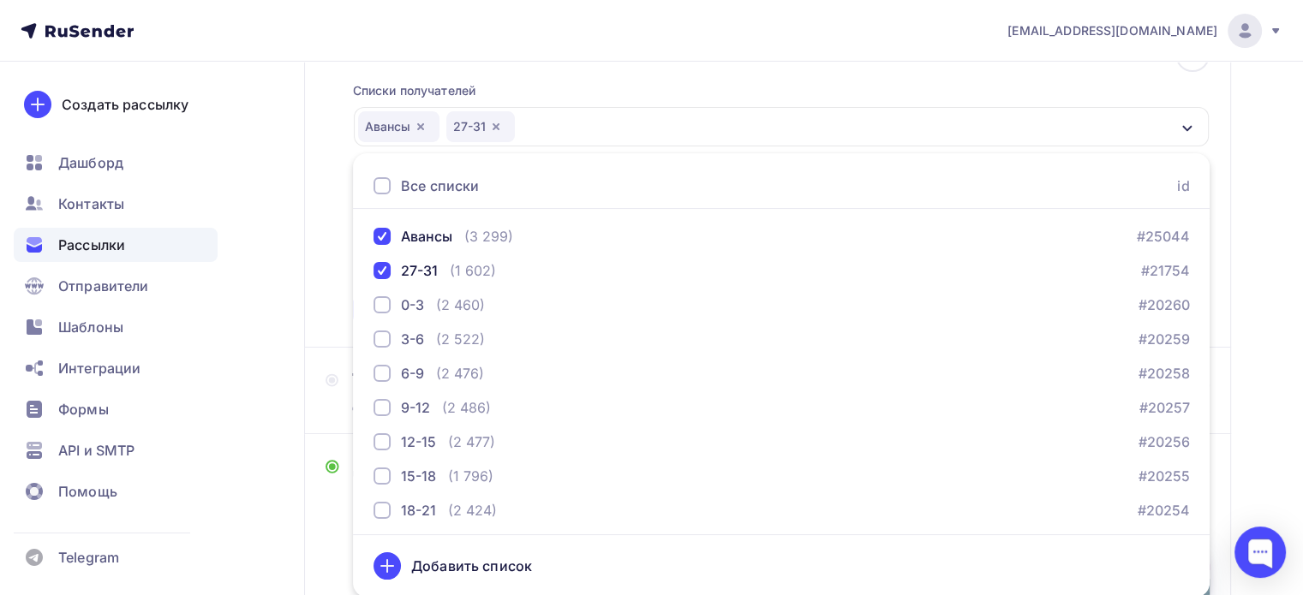
click at [380, 176] on div "Все списки" at bounding box center [426, 186] width 105 height 21
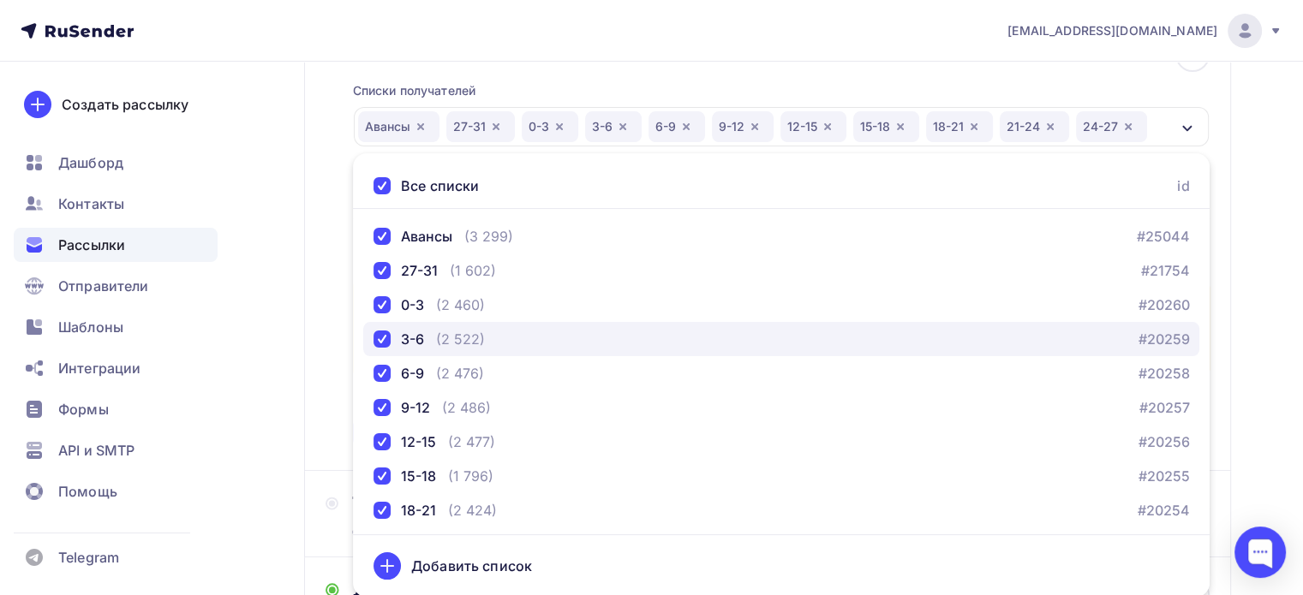
click at [387, 335] on div "button" at bounding box center [382, 339] width 17 height 17
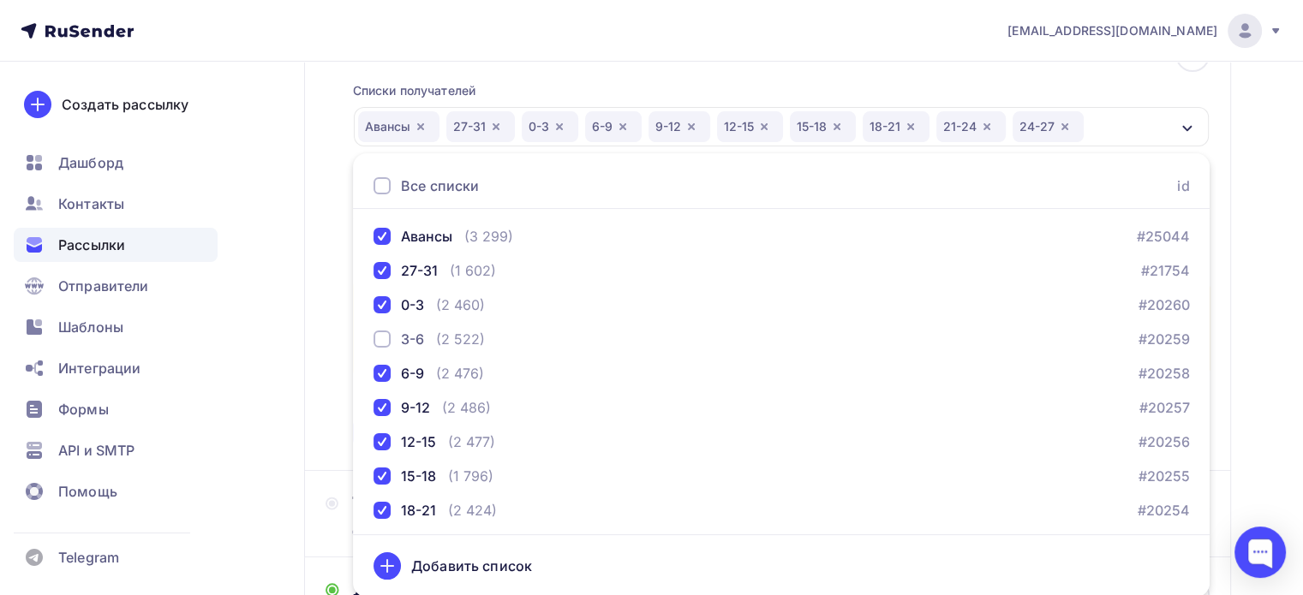
click at [1267, 211] on div "Назад rfkb1208 rfkb1208 Закончить позже Далее Отправитель Кто отправляет рассыл…" at bounding box center [651, 484] width 1303 height 1300
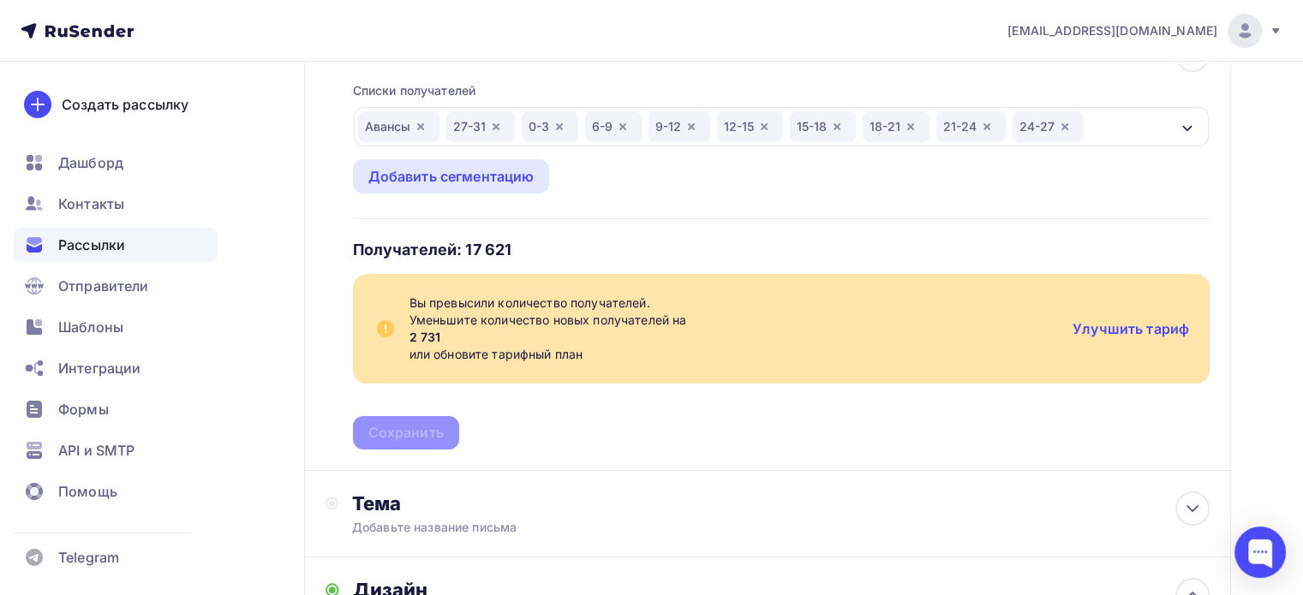
click at [562, 124] on icon "button" at bounding box center [560, 127] width 14 height 14
click at [564, 127] on icon "button" at bounding box center [560, 127] width 14 height 14
click at [1008, 133] on div "Авансы 27-31 9-12 12-15 15-18 18-21 21-24 24-27" at bounding box center [781, 126] width 855 height 39
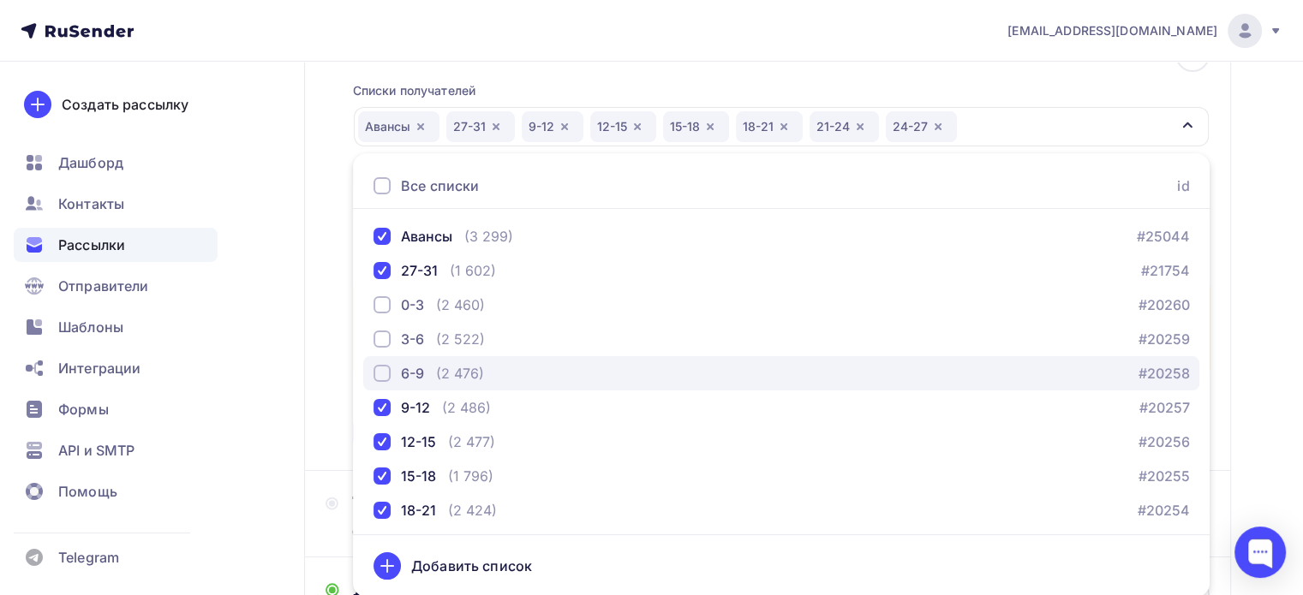
click at [383, 368] on div "button" at bounding box center [382, 373] width 17 height 17
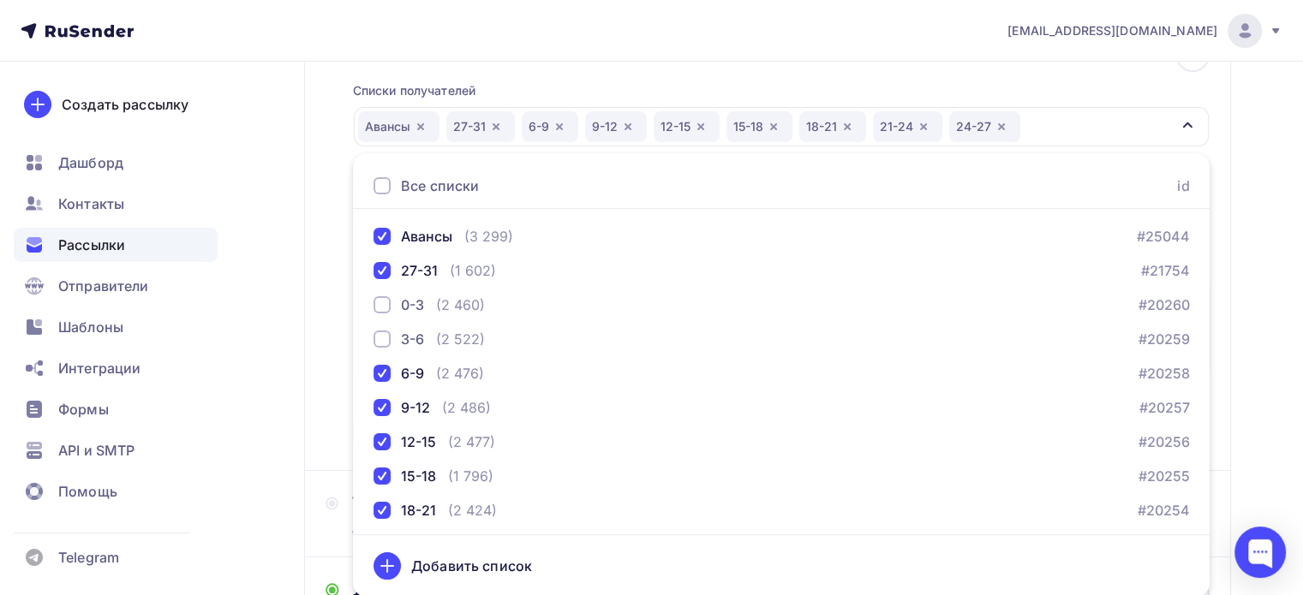
click at [1247, 167] on div "Назад rfkb1208 rfkb1208 Закончить позже Далее Отправитель Кто отправляет рассыл…" at bounding box center [651, 484] width 1303 height 1300
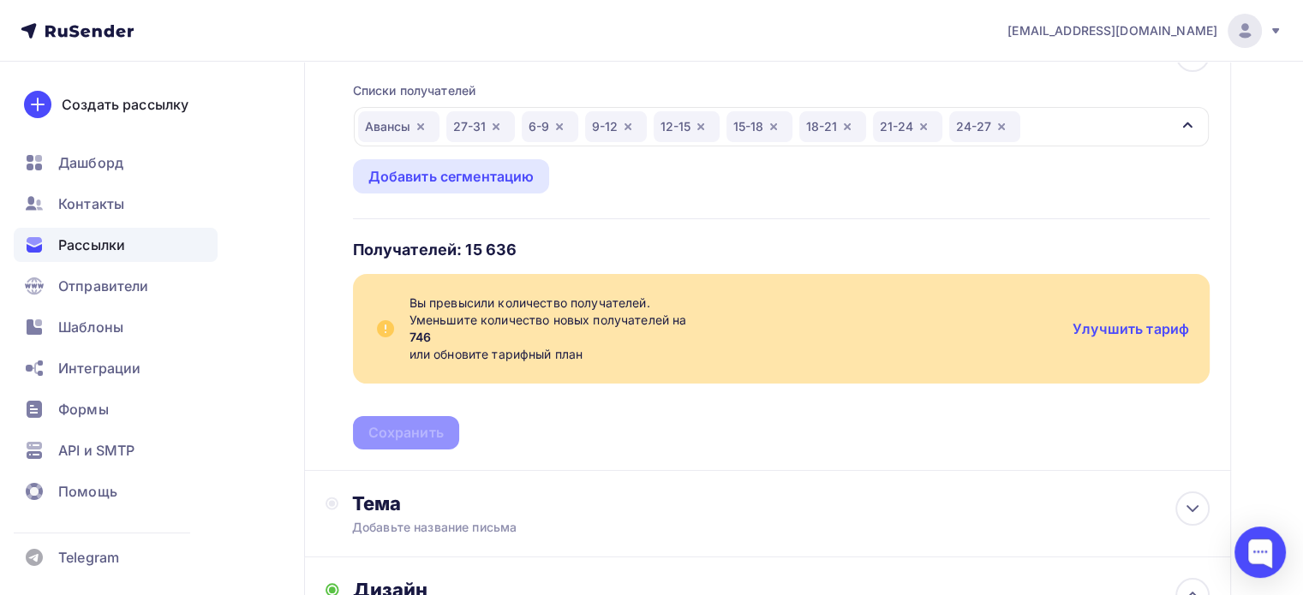
click at [698, 130] on icon "button" at bounding box center [701, 127] width 14 height 14
click at [1001, 125] on div "Авансы 27-31 6-9 9-12 15-18 18-21 21-24 24-27" at bounding box center [781, 126] width 855 height 39
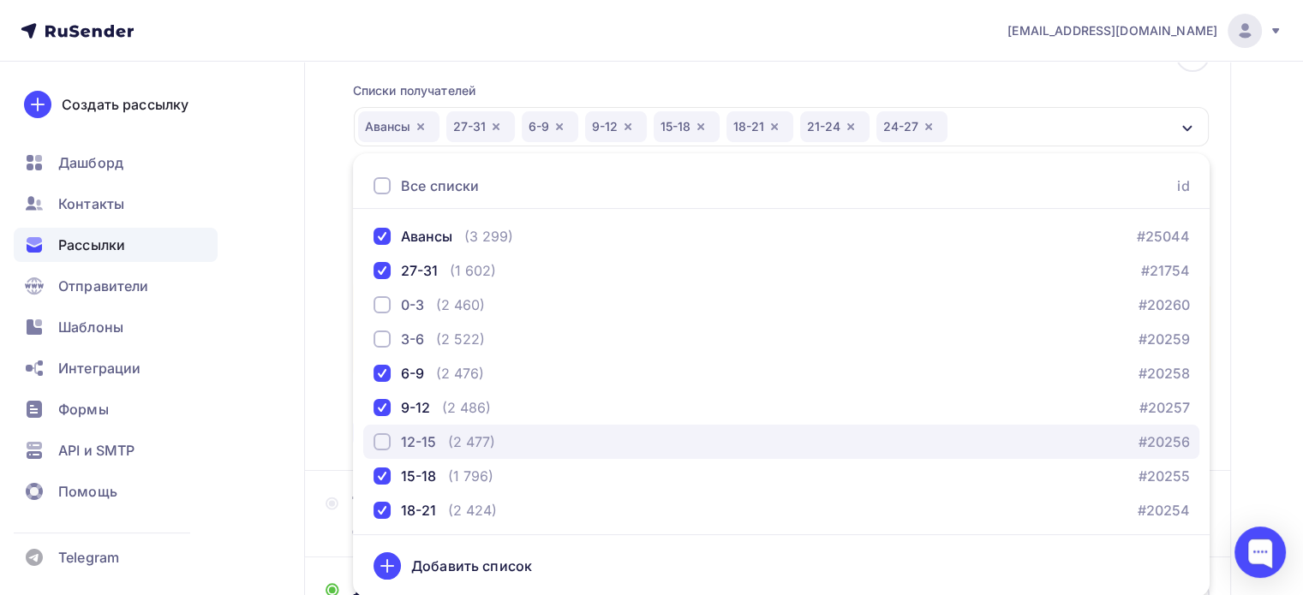
click at [389, 435] on div "button" at bounding box center [382, 442] width 17 height 17
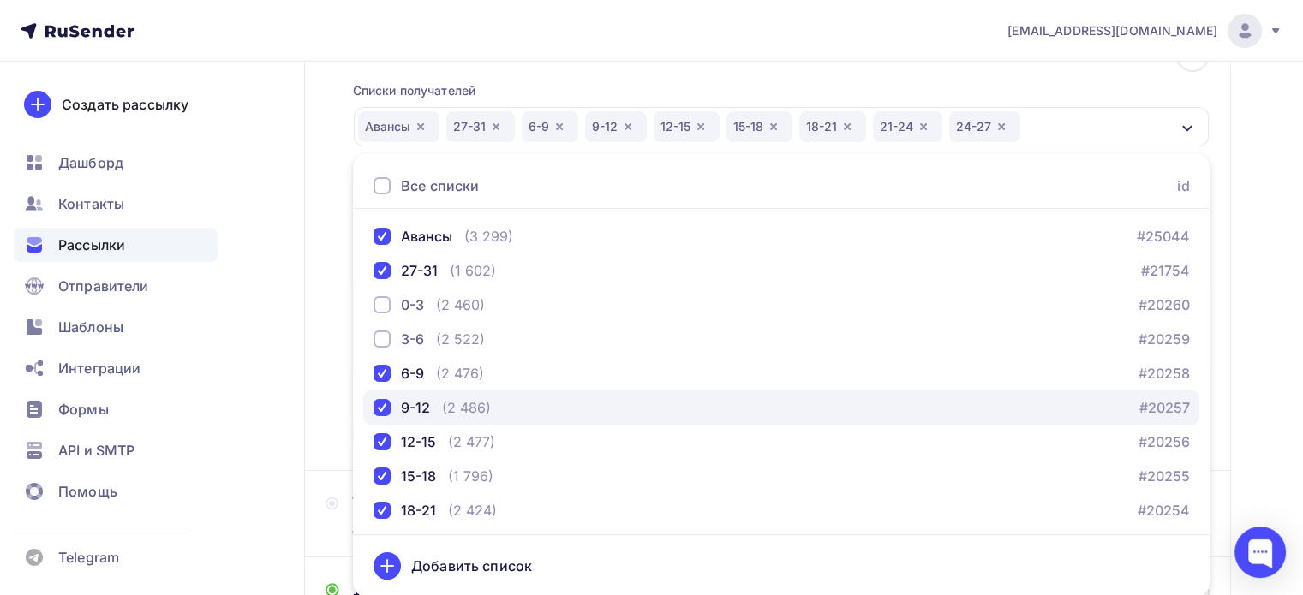
click at [383, 404] on div "button" at bounding box center [382, 407] width 17 height 17
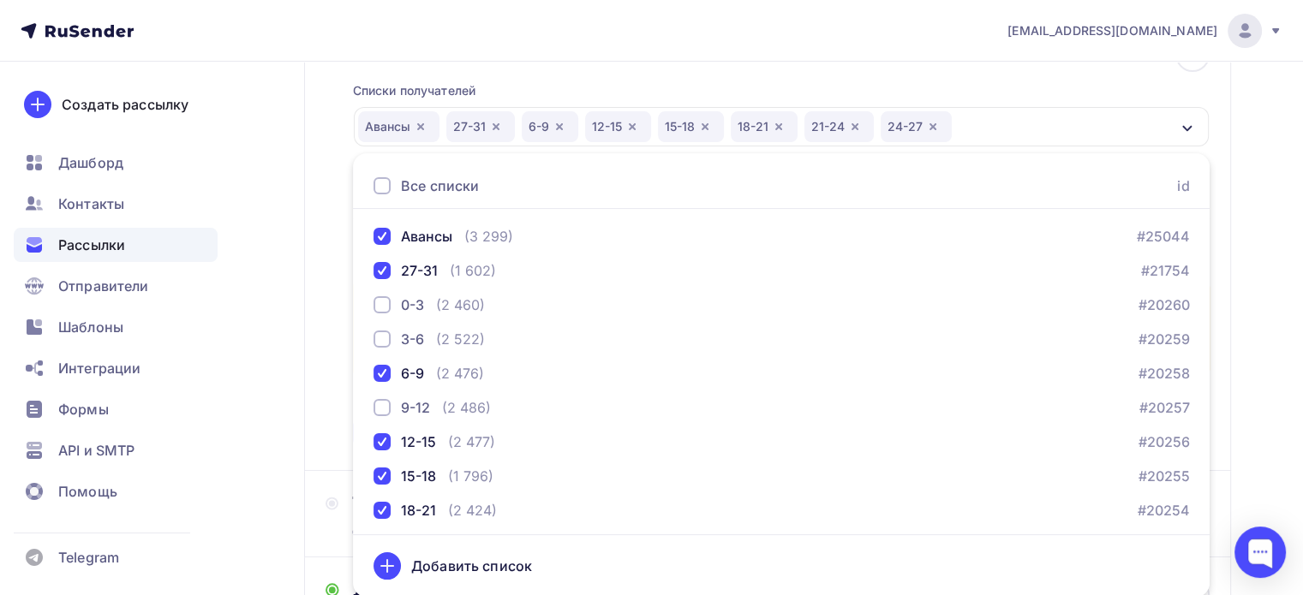
click at [1138, 95] on div "Списки получателей [GEOGRAPHIC_DATA] 27-31 6-9 12-15 15-18 18-21 21-24 24-27 Вс…" at bounding box center [781, 256] width 857 height 388
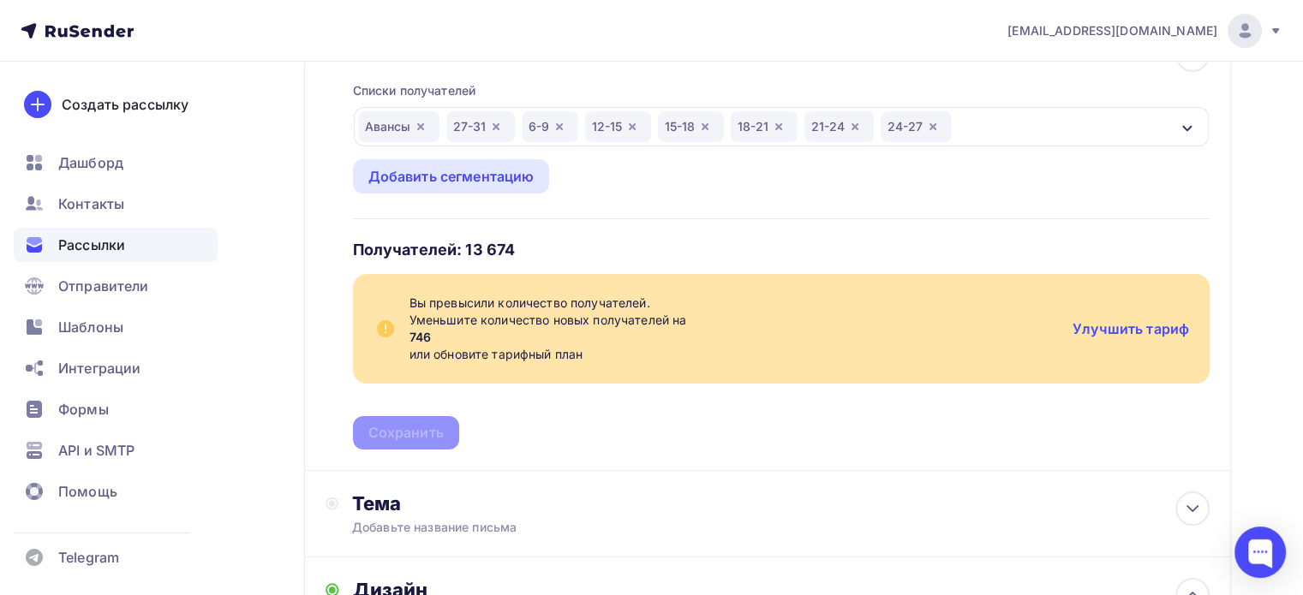
click at [980, 126] on div "Авансы 27-31 6-9 12-15 15-18 18-21 21-24 24-27" at bounding box center [781, 126] width 855 height 39
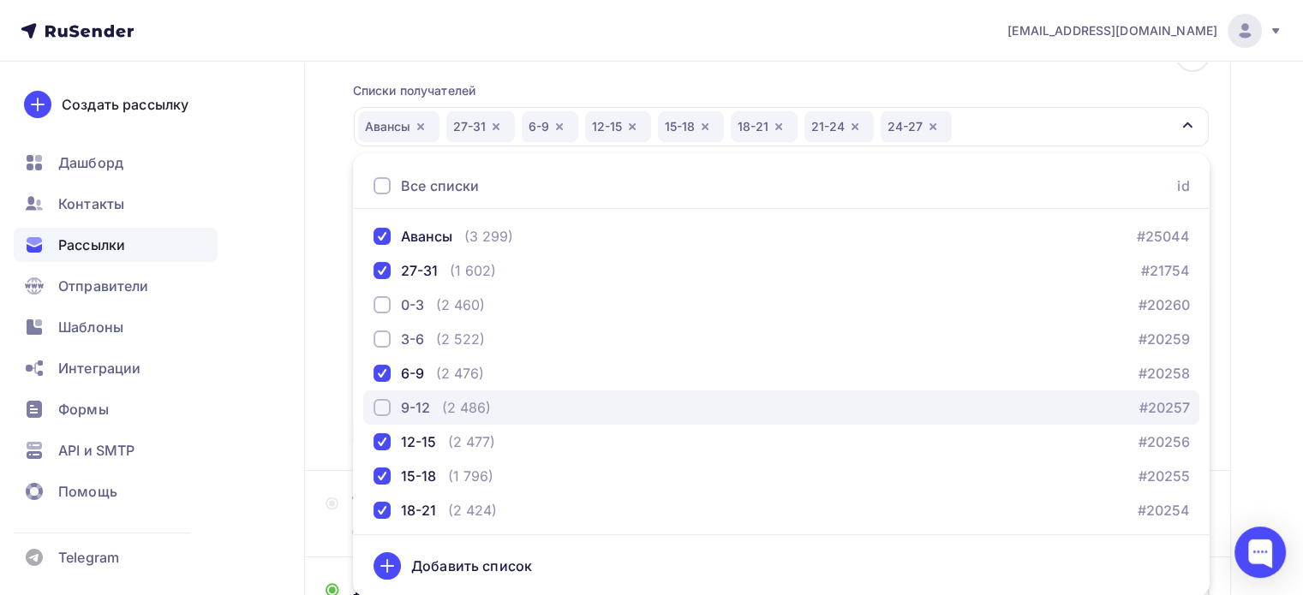
click at [386, 403] on div "button" at bounding box center [382, 407] width 17 height 17
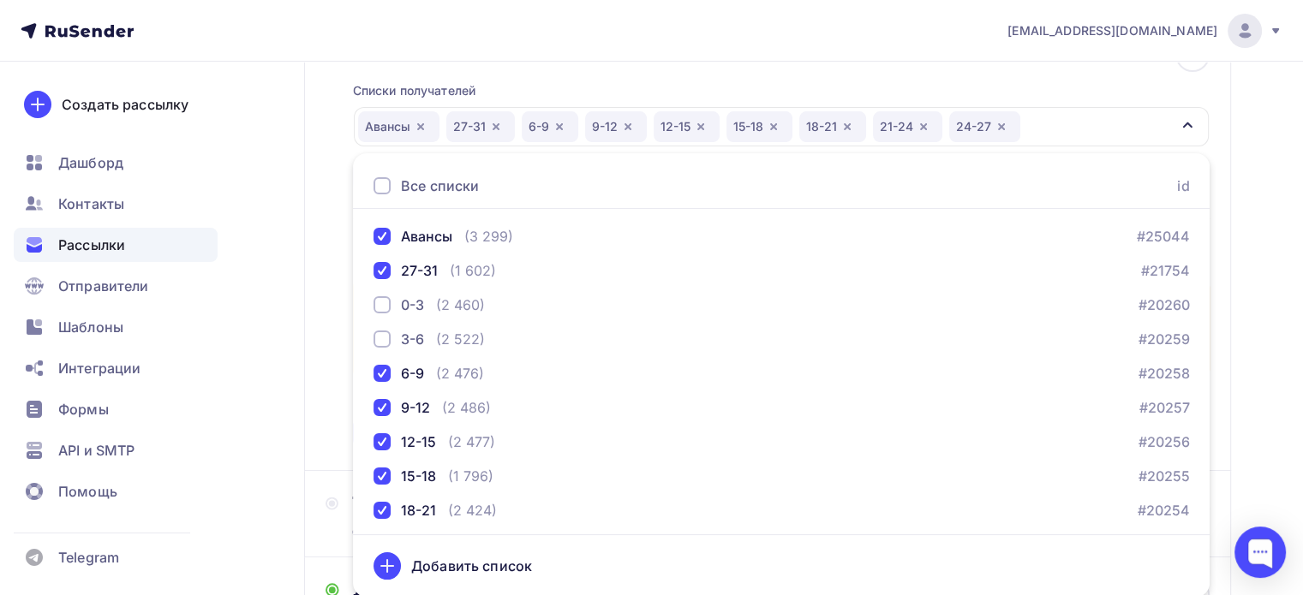
click at [1150, 99] on div "Списки получателей [GEOGRAPHIC_DATA] 27-31 6-9 9-12 12-15 15-18 18-21 21-24 24-…" at bounding box center [781, 256] width 857 height 388
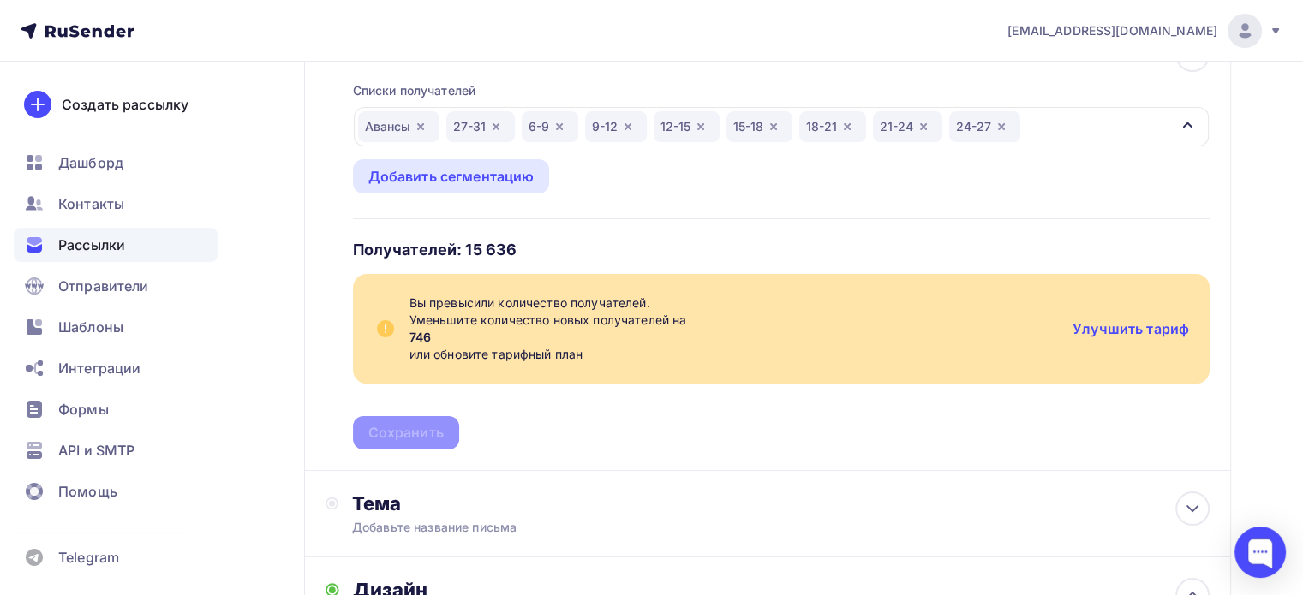
click at [1002, 123] on icon "button" at bounding box center [1002, 127] width 14 height 14
click at [1020, 74] on div "Списки получателей [GEOGRAPHIC_DATA] 27-31 6-9 9-12 12-15 15-18 18-21 21-24 Все…" at bounding box center [781, 256] width 857 height 388
click at [1052, 120] on div "Авансы 27-31 6-9 9-12 12-15 15-18 18-21 21-24" at bounding box center [781, 126] width 855 height 39
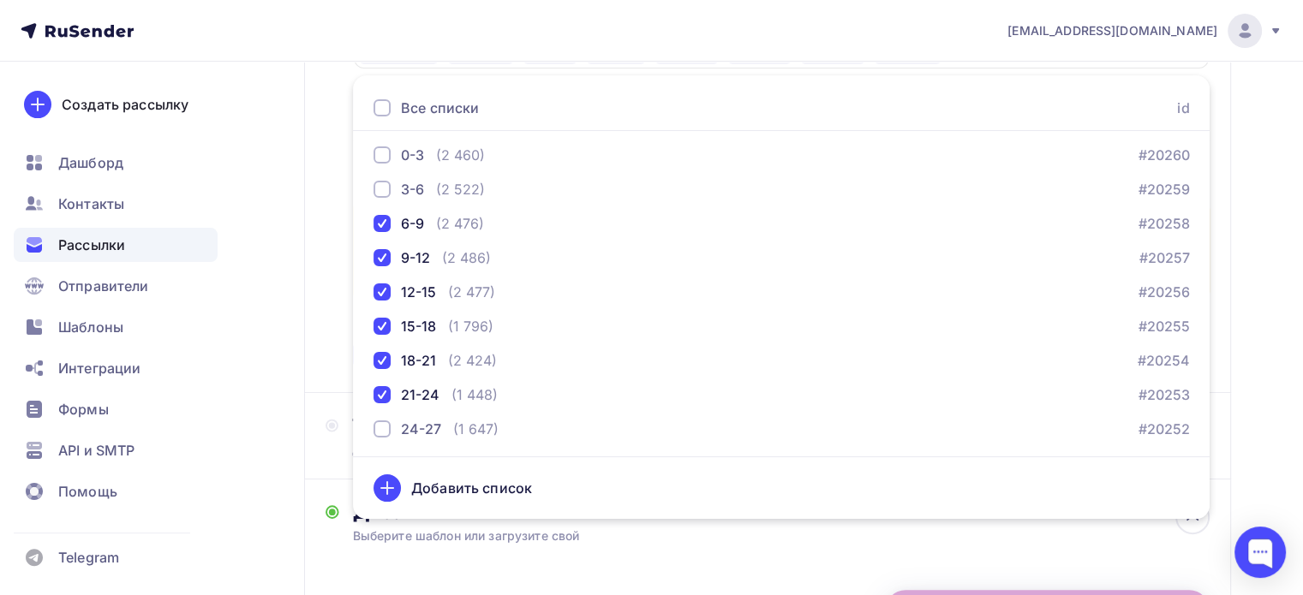
scroll to position [399, 0]
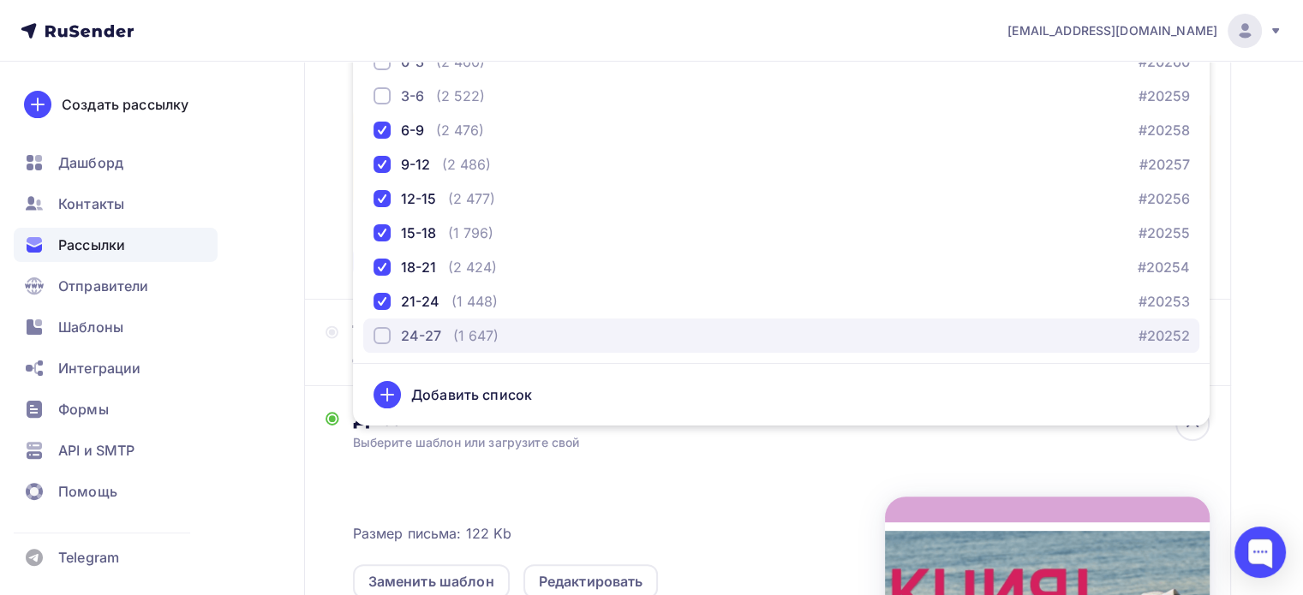
click at [384, 332] on div "button" at bounding box center [382, 335] width 17 height 17
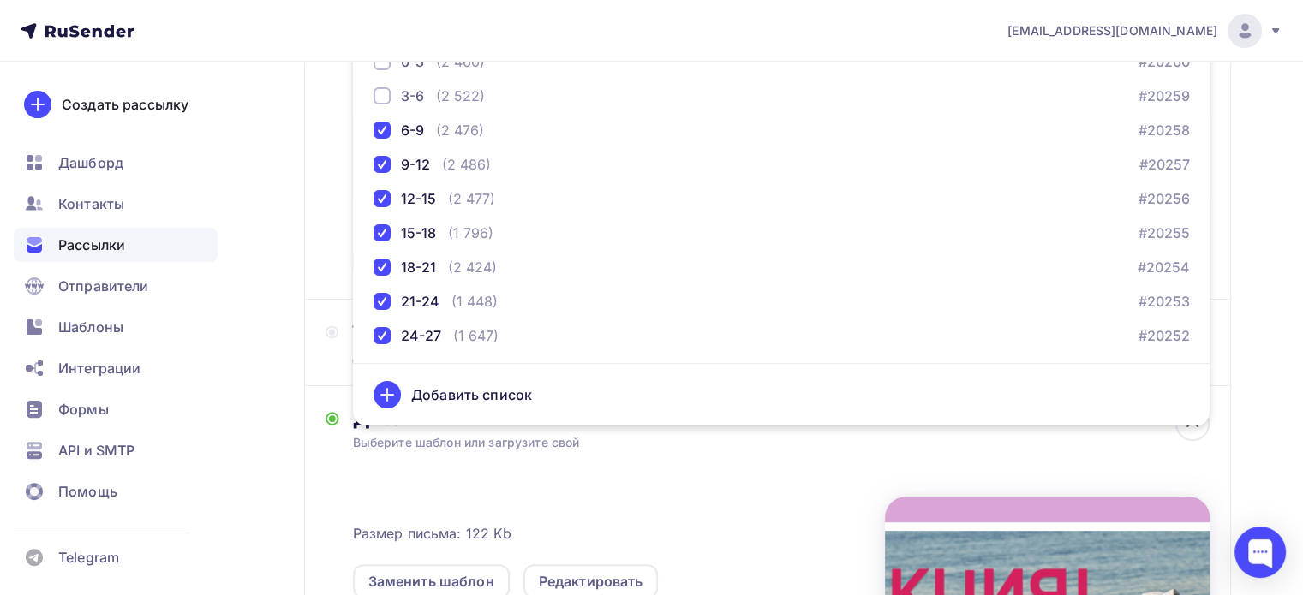
click at [1253, 174] on div "Назад rfkb1208 rfkb1208 Закончить позже Далее Отправитель Кто отправляет рассыл…" at bounding box center [651, 312] width 1303 height 1300
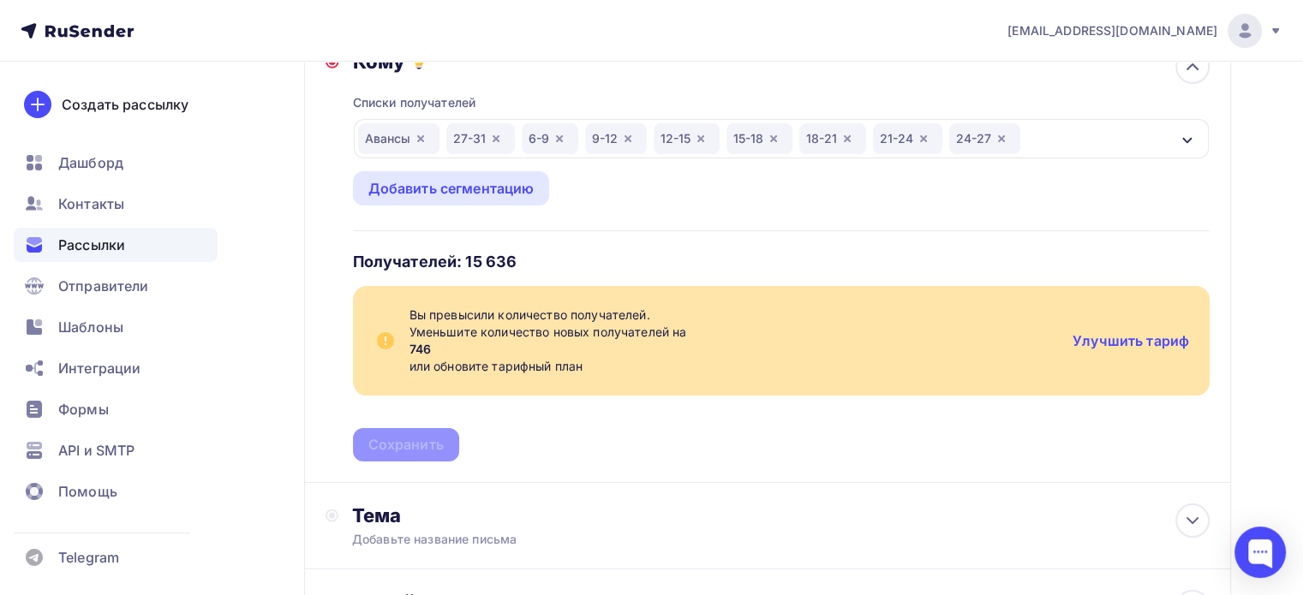
scroll to position [142, 0]
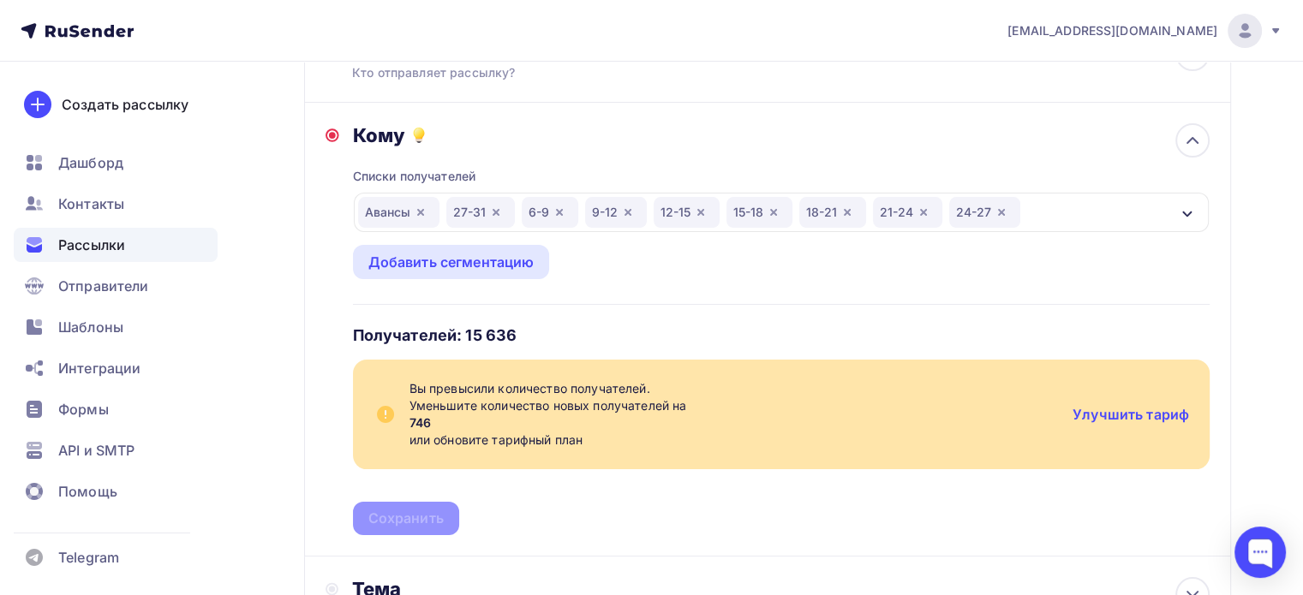
click at [560, 212] on icon "button" at bounding box center [559, 212] width 7 height 7
click at [562, 208] on icon "button" at bounding box center [565, 213] width 14 height 14
click at [569, 211] on icon "button" at bounding box center [569, 213] width 14 height 14
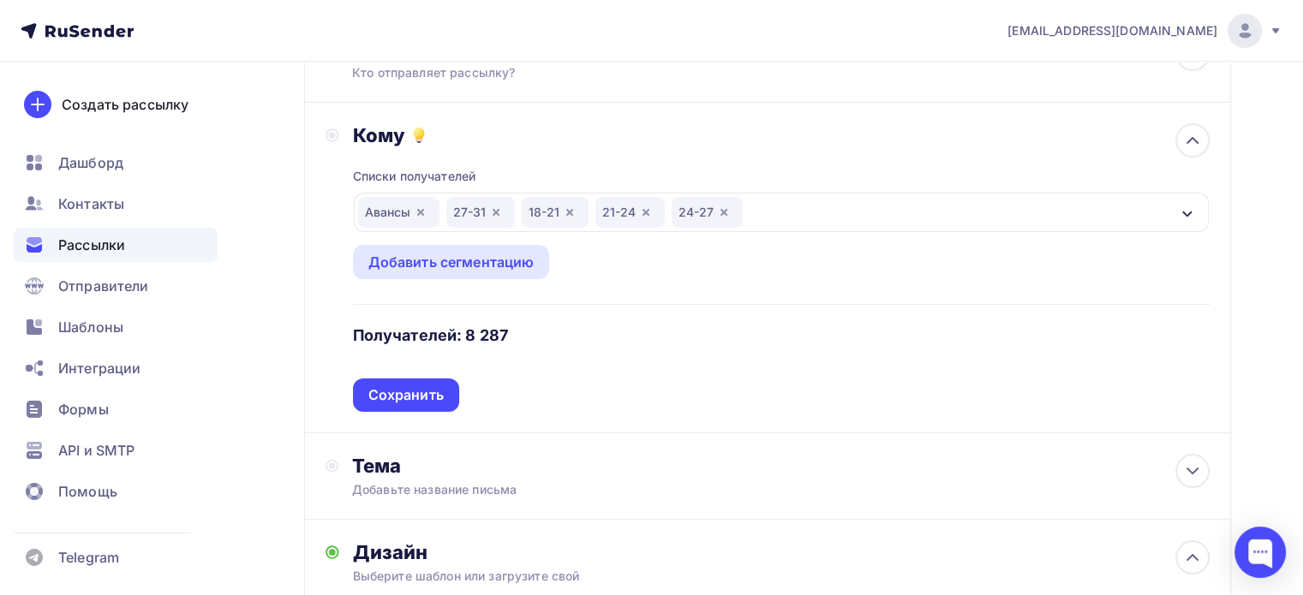
click at [771, 206] on div "Авансы 27-31 18-21 21-24 24-27" at bounding box center [781, 212] width 855 height 39
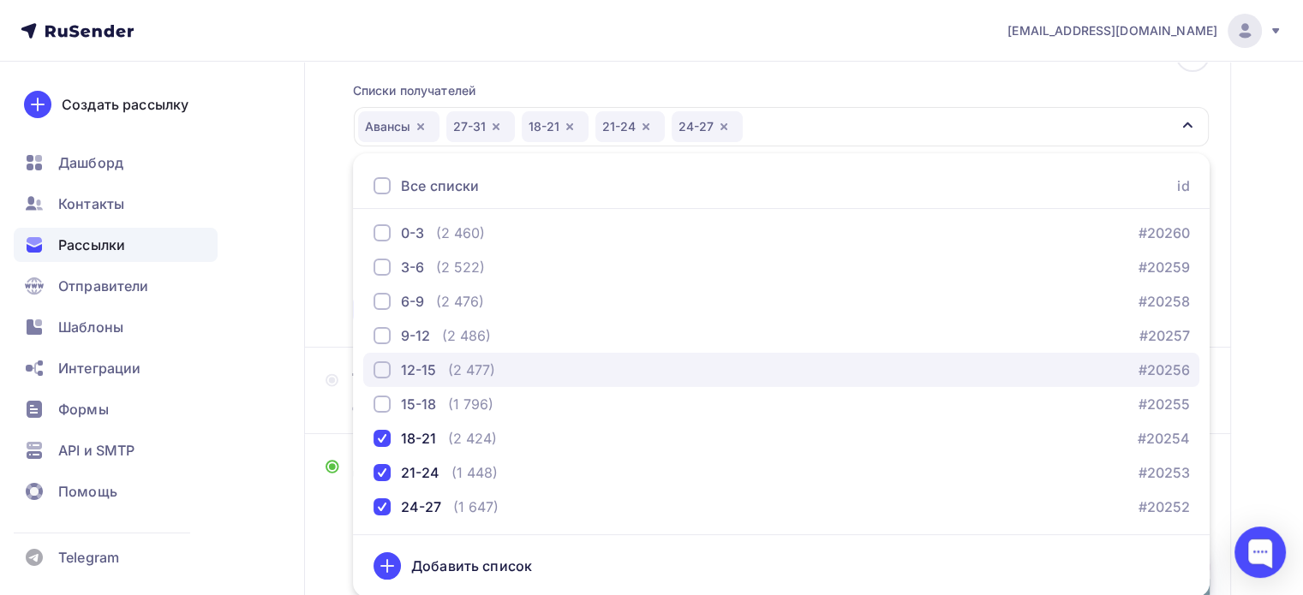
click at [384, 366] on div "button" at bounding box center [382, 370] width 17 height 17
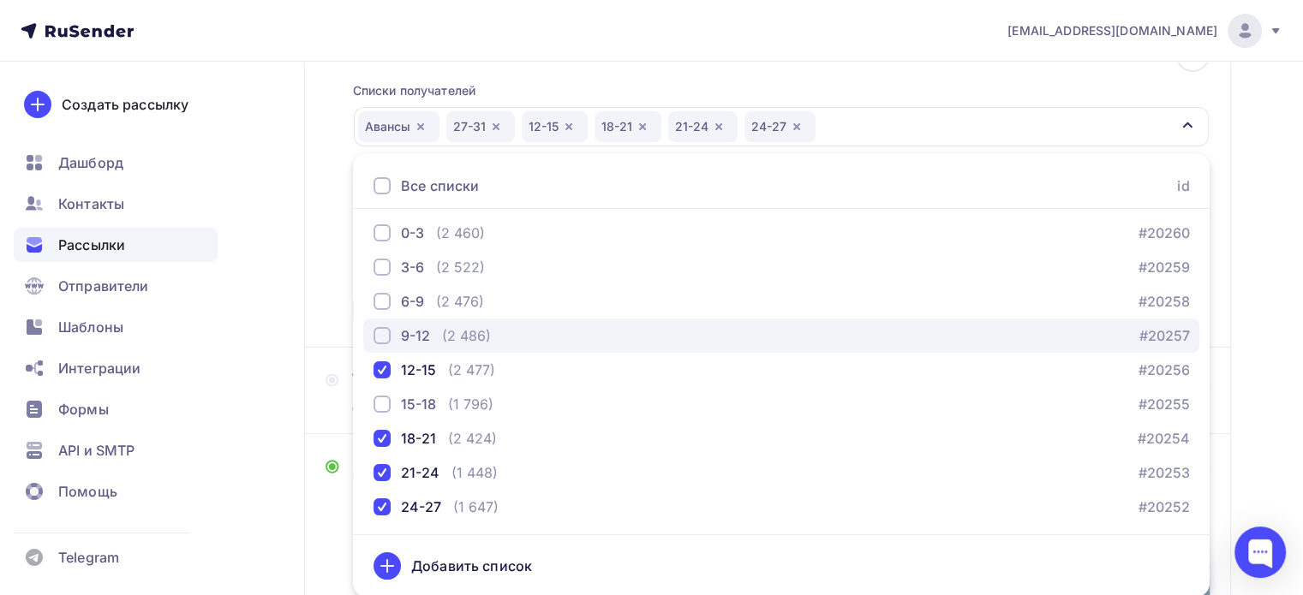
click at [384, 332] on div "button" at bounding box center [382, 335] width 17 height 17
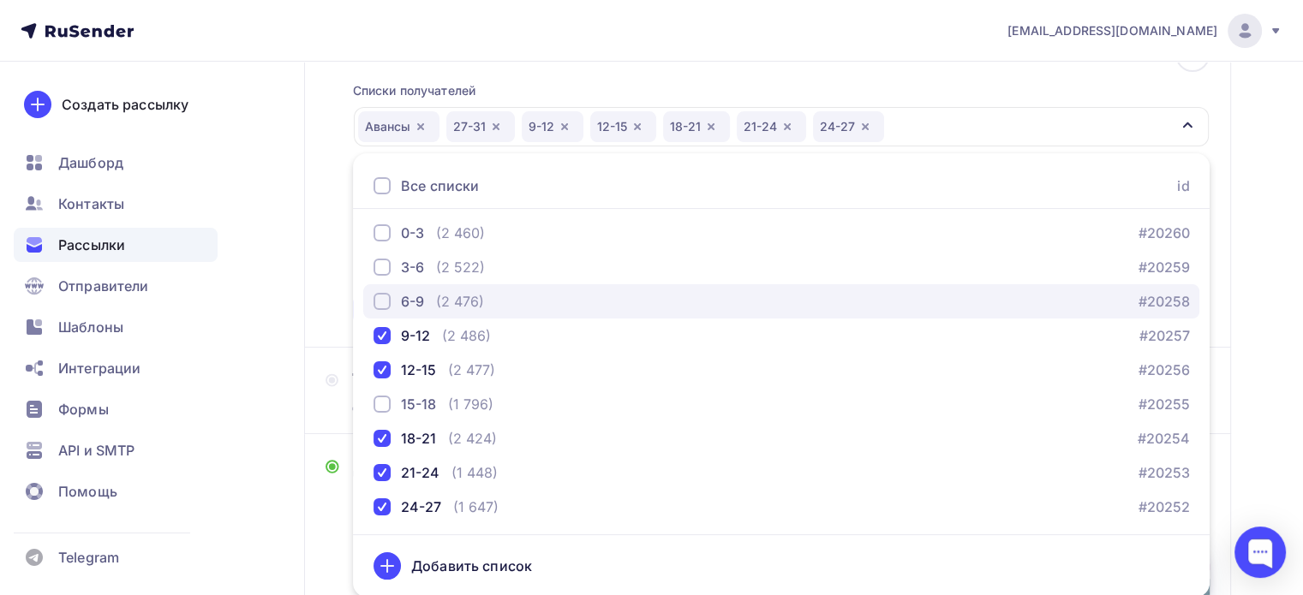
click at [384, 305] on div "button" at bounding box center [382, 301] width 17 height 17
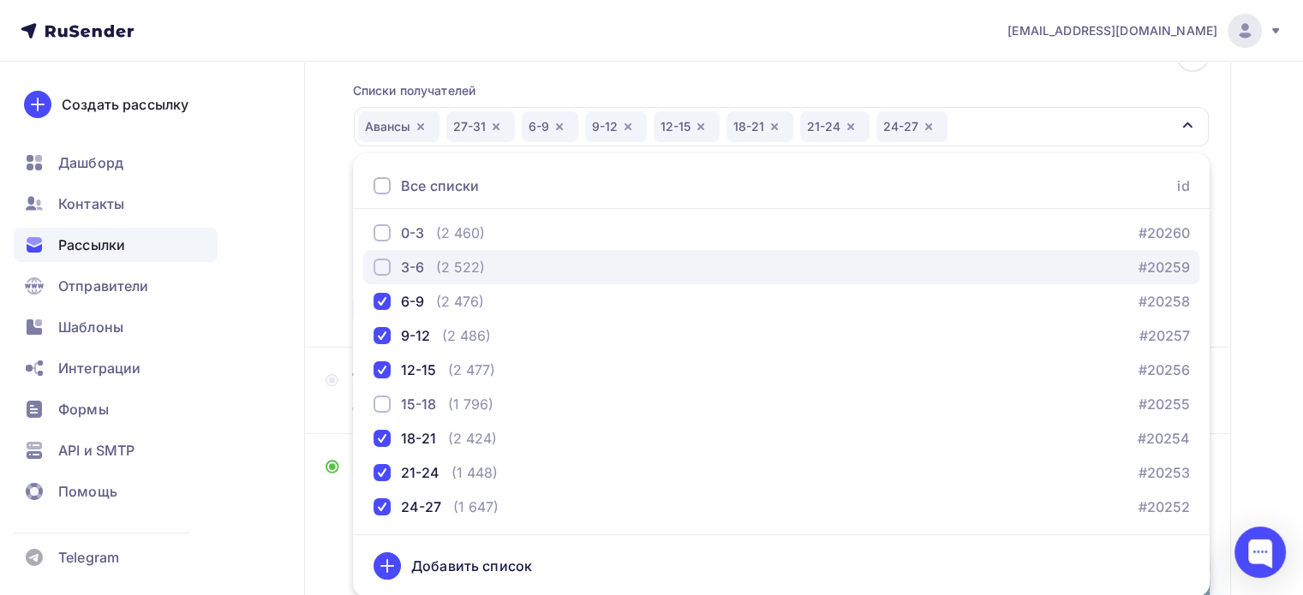
click at [380, 261] on div "button" at bounding box center [382, 267] width 17 height 17
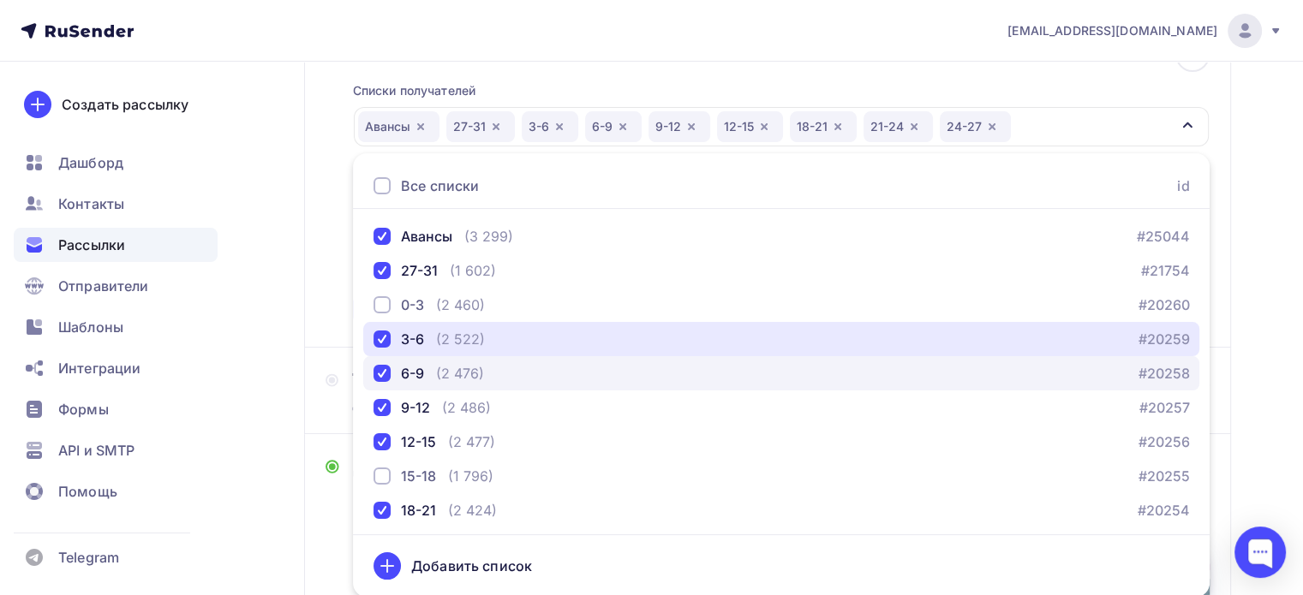
scroll to position [0, 0]
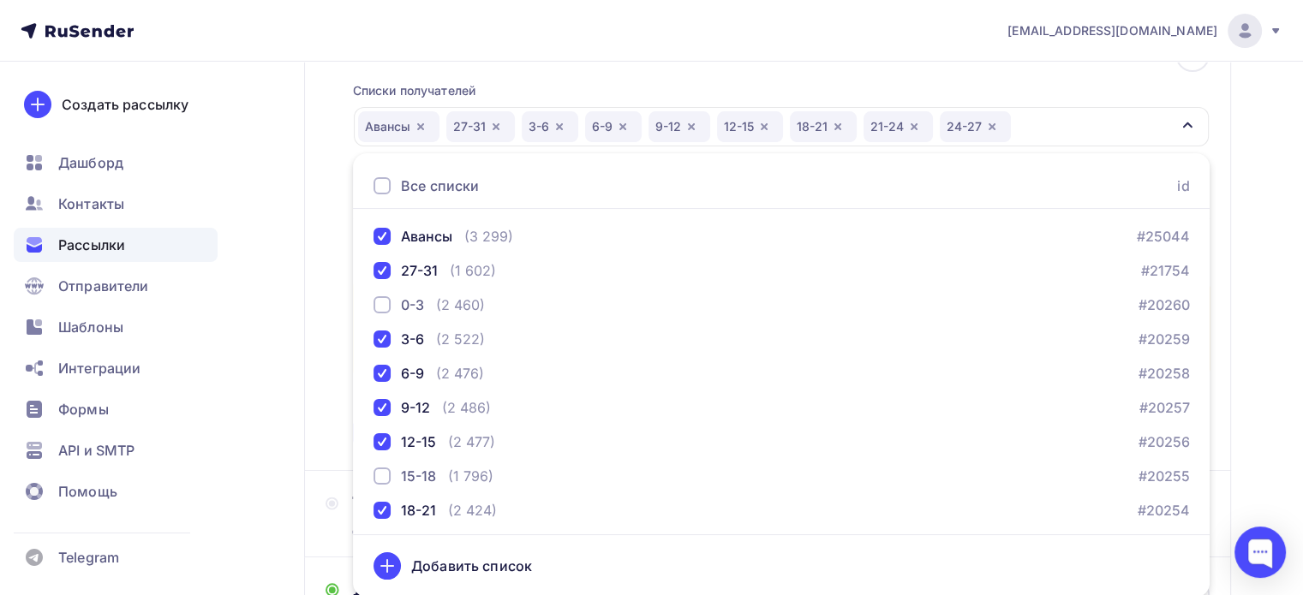
click at [1223, 345] on div "Кому Списки получателей [GEOGRAPHIC_DATA] 27-31 3-6 6-9 9-12 12-15 18-21 21-24 …" at bounding box center [767, 244] width 927 height 454
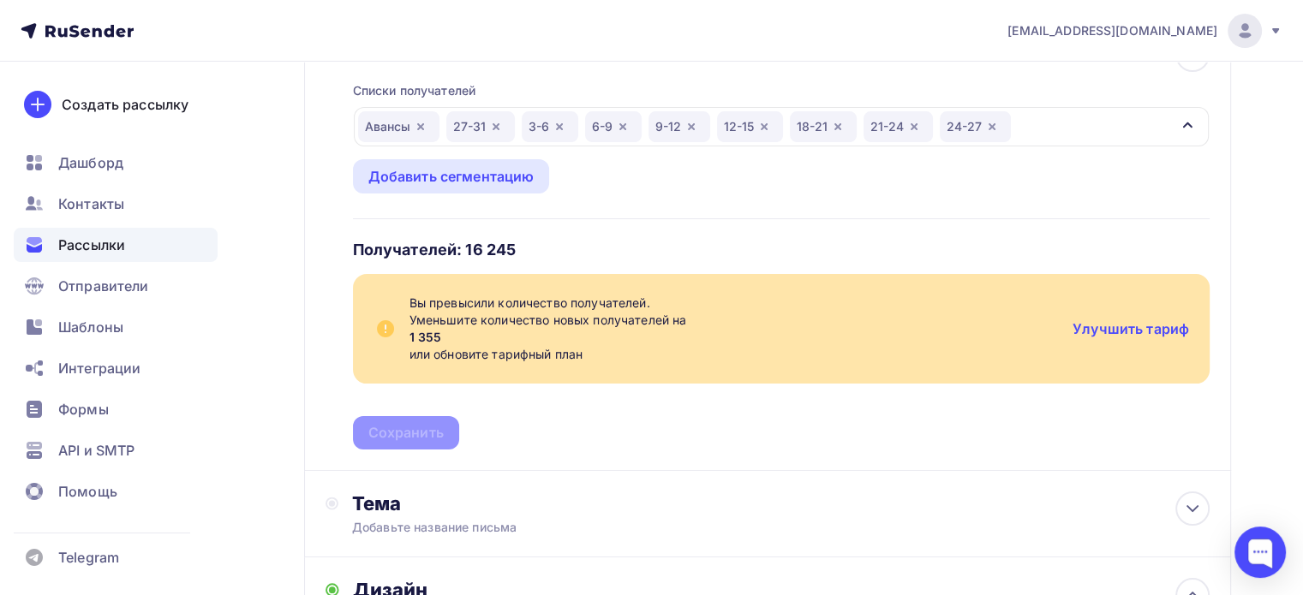
click at [623, 121] on icon "button" at bounding box center [623, 127] width 14 height 14
click at [999, 117] on div "Авансы 27-31 3-6 9-12 12-15 18-21 21-24 24-27" at bounding box center [781, 126] width 855 height 39
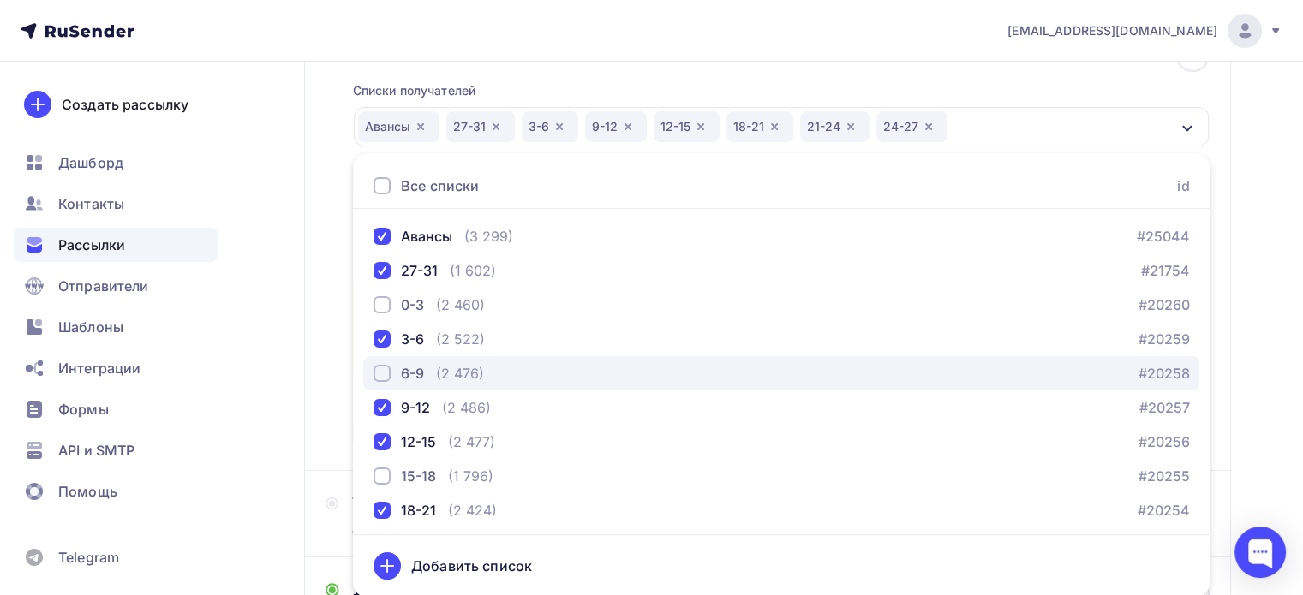
click at [380, 366] on div "button" at bounding box center [382, 373] width 17 height 17
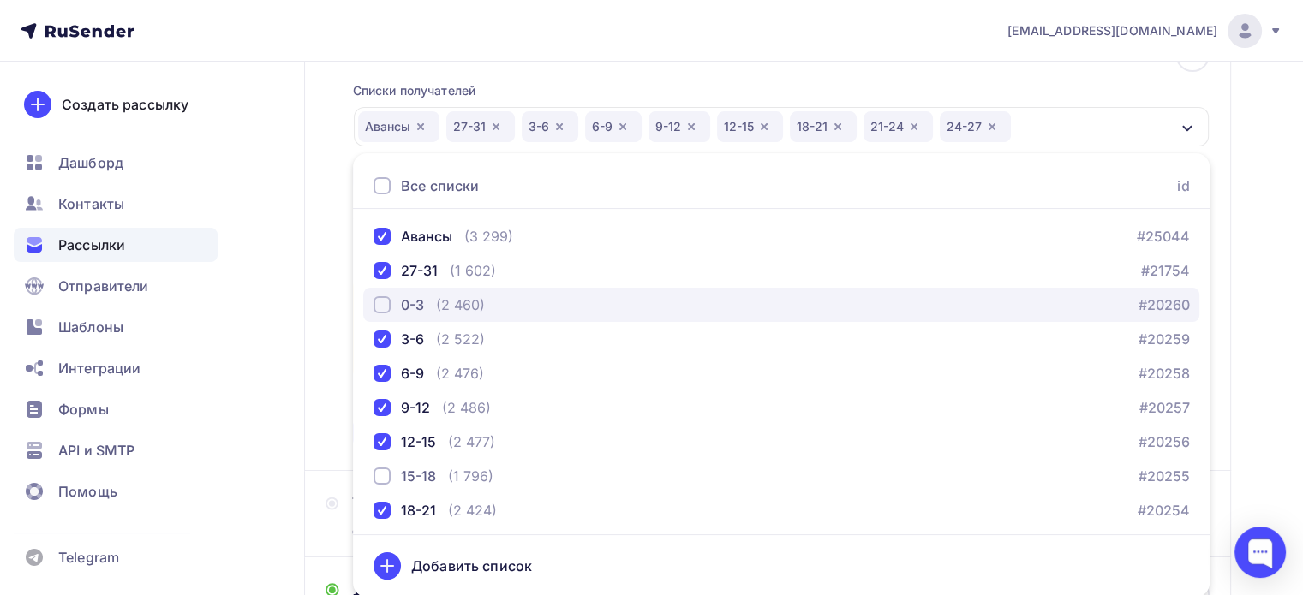
click at [386, 305] on div "button" at bounding box center [382, 304] width 17 height 17
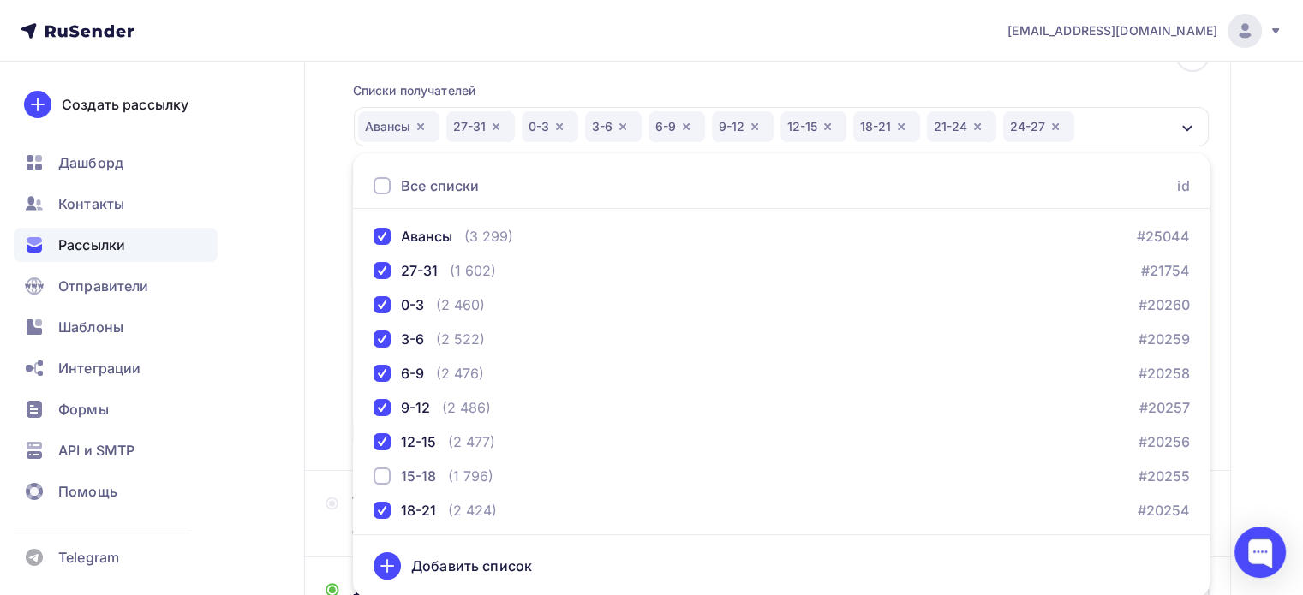
click at [1230, 117] on div "Кому Списки получателей [GEOGRAPHIC_DATA] 27-31 0-3 3-6 6-9 9-12 12-15 18-21 21…" at bounding box center [767, 244] width 927 height 454
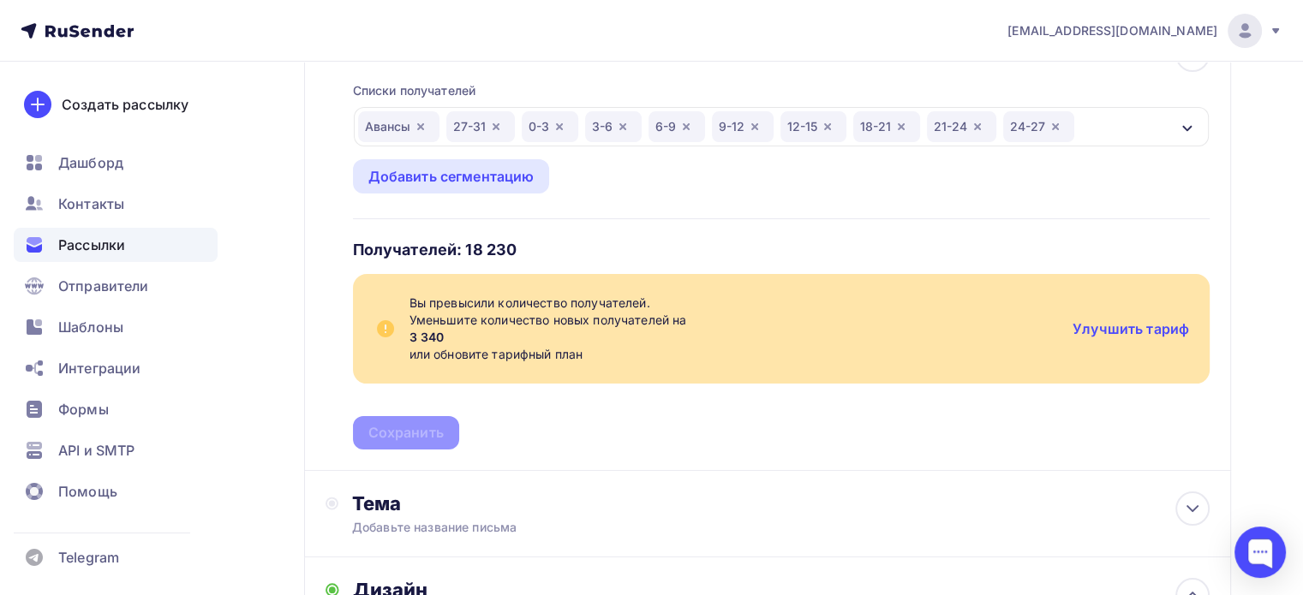
click at [559, 123] on icon "button" at bounding box center [560, 127] width 14 height 14
click at [841, 127] on icon "button" at bounding box center [838, 127] width 14 height 14
click at [1014, 128] on div "Авансы 27-31 3-6 6-9 9-12 12-15 21-24 24-27" at bounding box center [781, 126] width 855 height 39
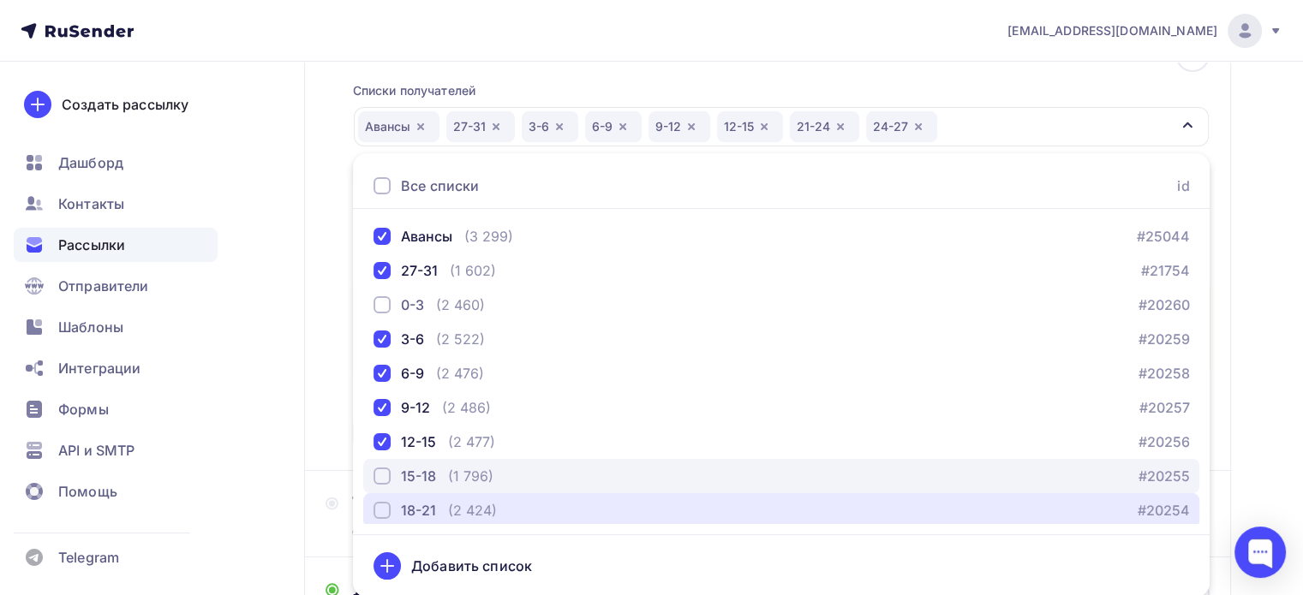
click at [383, 503] on div "button" at bounding box center [382, 510] width 17 height 17
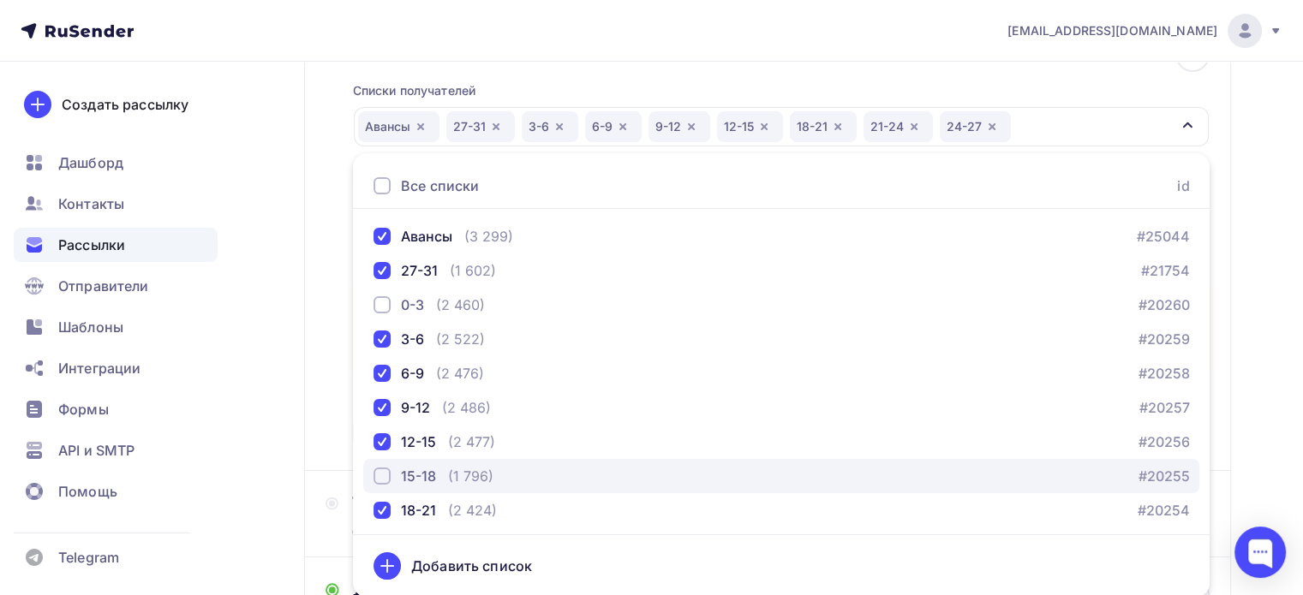
click at [386, 476] on div "button" at bounding box center [382, 476] width 17 height 17
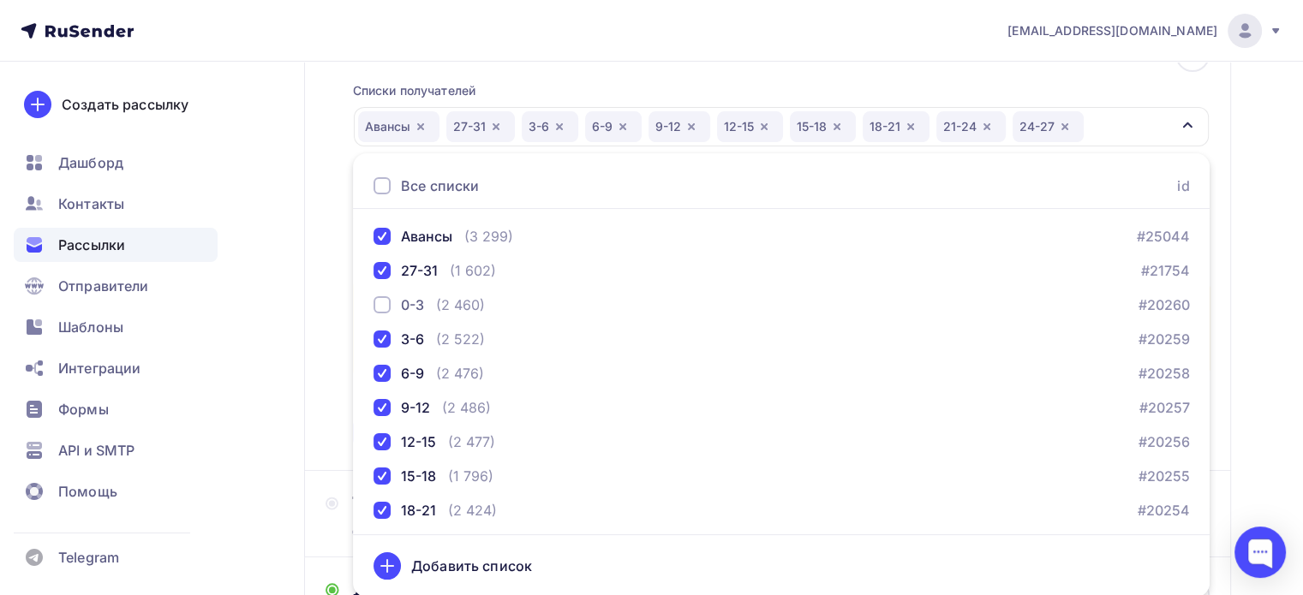
click at [1221, 119] on div "Кому Списки получателей [GEOGRAPHIC_DATA] 27-31 3-6 6-9 9-12 12-15 15-18 18-21 …" at bounding box center [767, 244] width 927 height 454
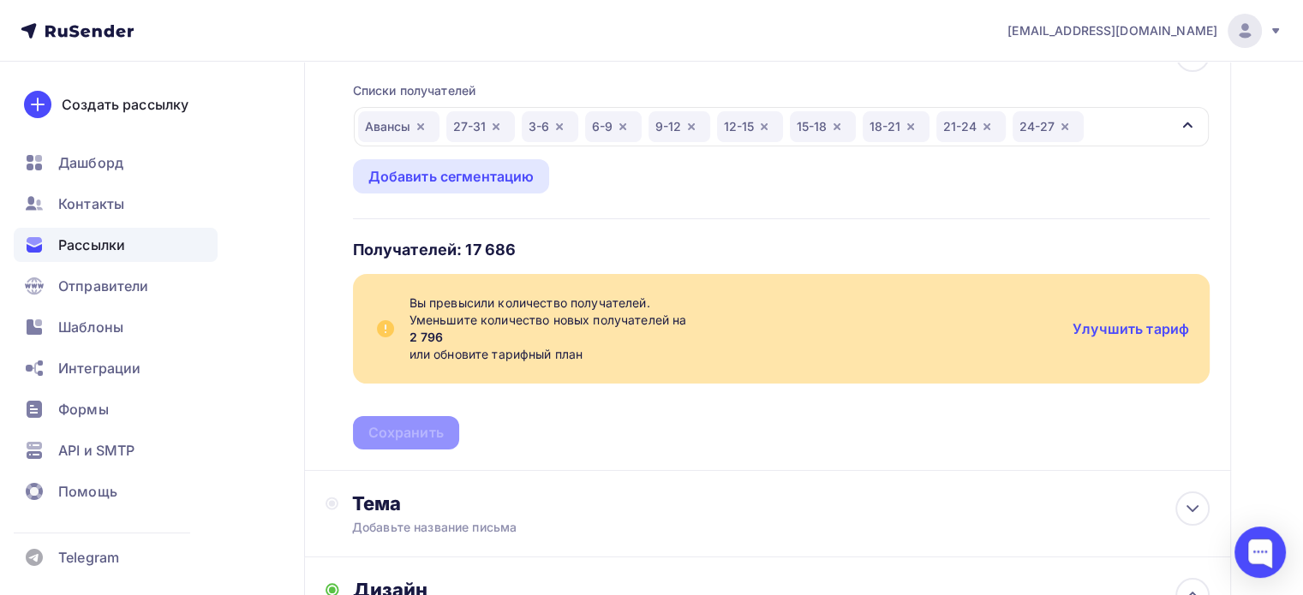
click at [839, 127] on icon "button" at bounding box center [837, 126] width 7 height 7
click at [761, 126] on icon "button" at bounding box center [764, 126] width 7 height 7
click at [995, 126] on div "Авансы 27-31 3-6 6-9 9-12 18-21 21-24 24-27" at bounding box center [781, 126] width 855 height 39
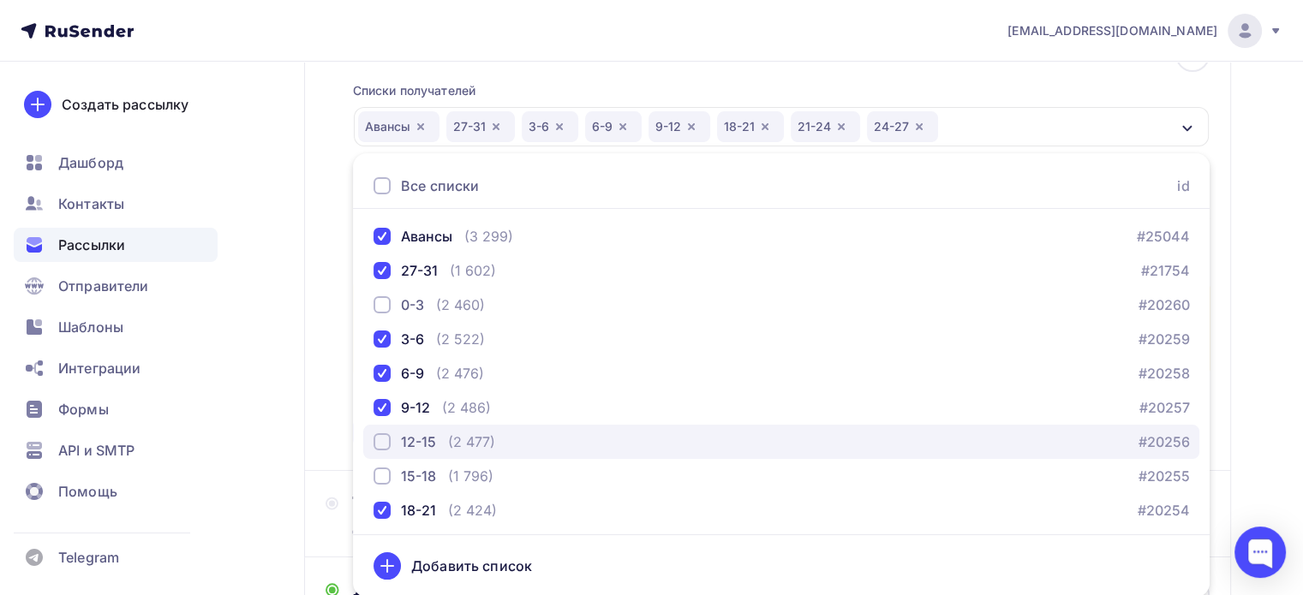
click at [391, 438] on div "12-15" at bounding box center [405, 442] width 63 height 21
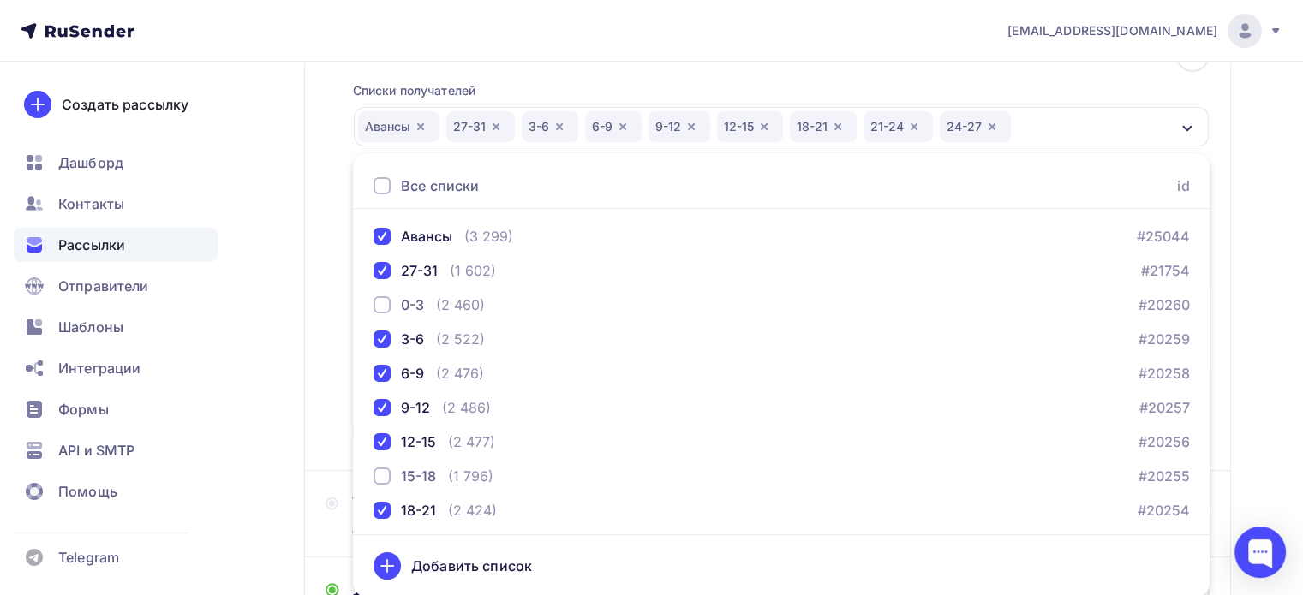
click at [1231, 99] on div "Назад rfkb1208 rfkb1208 Закончить позже Далее Отправитель Кто отправляет рассыл…" at bounding box center [651, 484] width 1303 height 1300
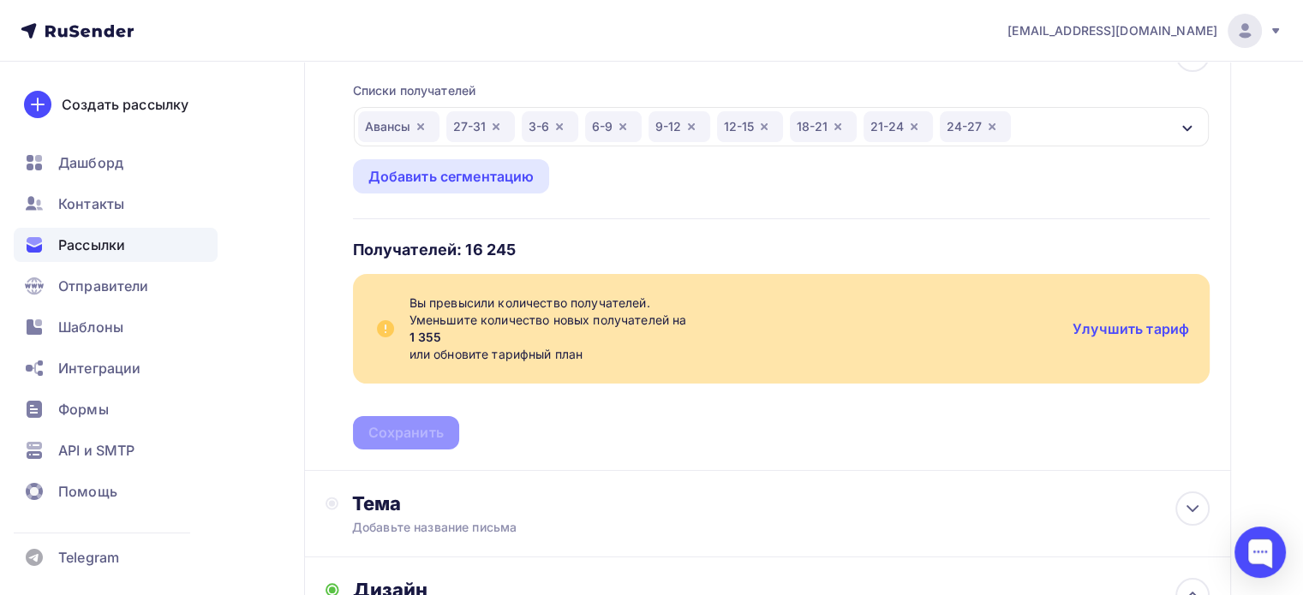
click at [424, 126] on icon "button" at bounding box center [421, 127] width 14 height 14
click at [968, 122] on div "27-31 3-6 6-9 9-12 12-15 18-21 21-24 24-27" at bounding box center [781, 126] width 855 height 39
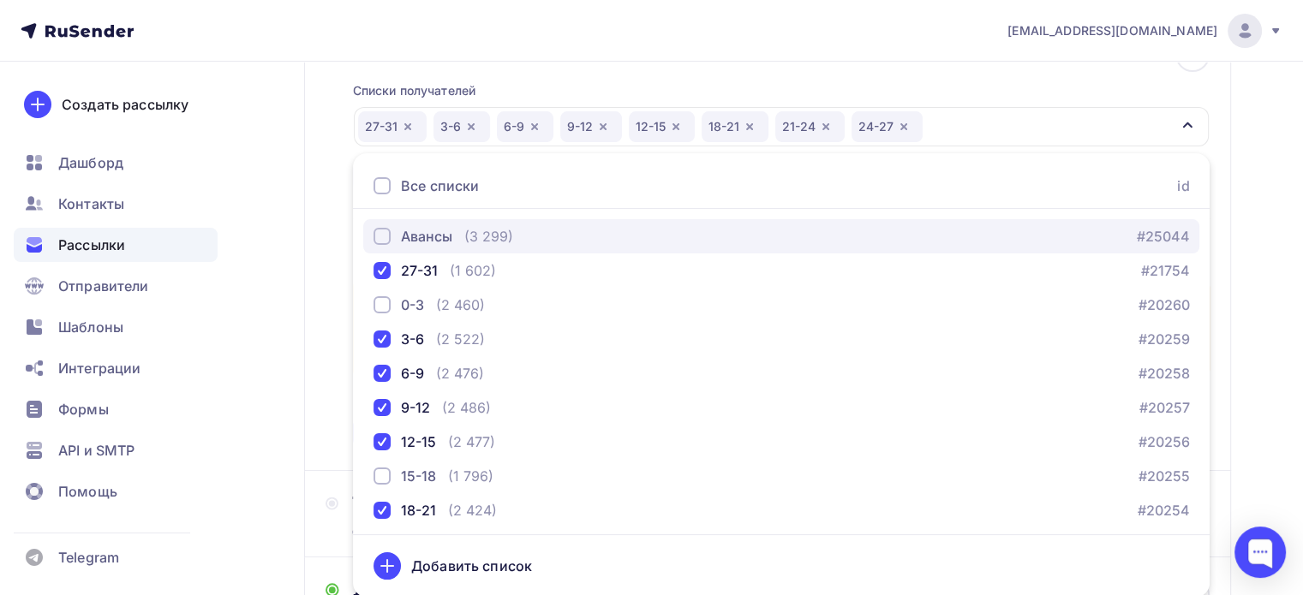
click at [380, 223] on button "Авансы (3 299) #25044" at bounding box center [781, 236] width 836 height 34
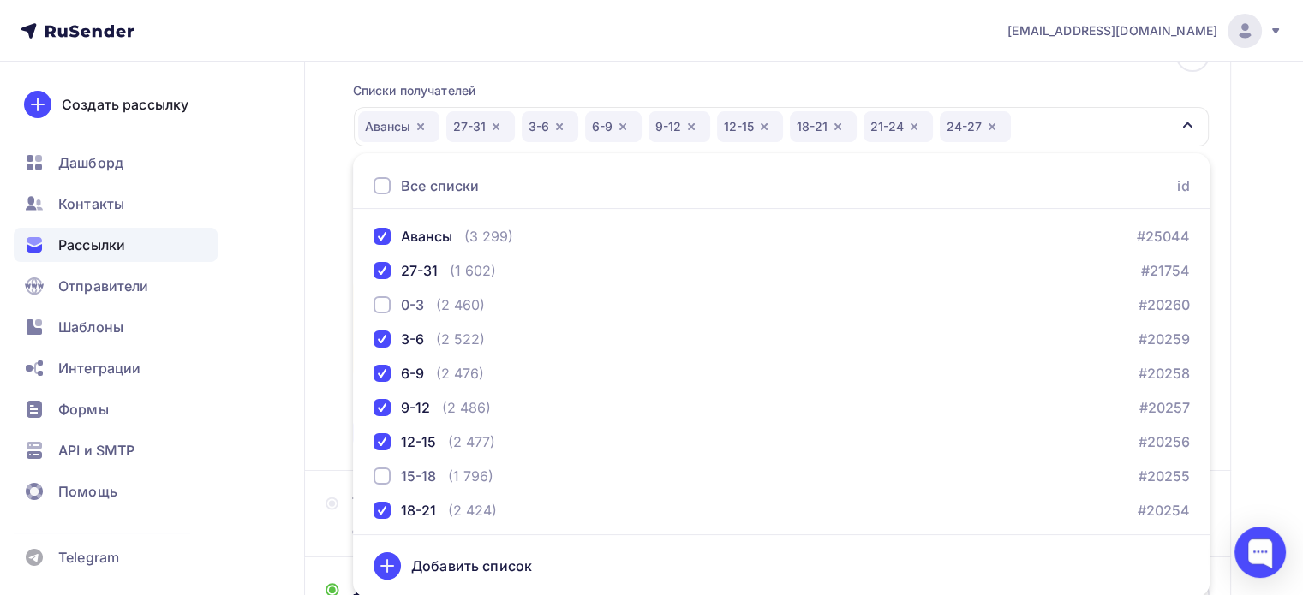
click at [1107, 87] on div "Списки получателей [GEOGRAPHIC_DATA] 27-31 3-6 6-9 9-12 12-15 18-21 21-24 24-27…" at bounding box center [781, 256] width 857 height 388
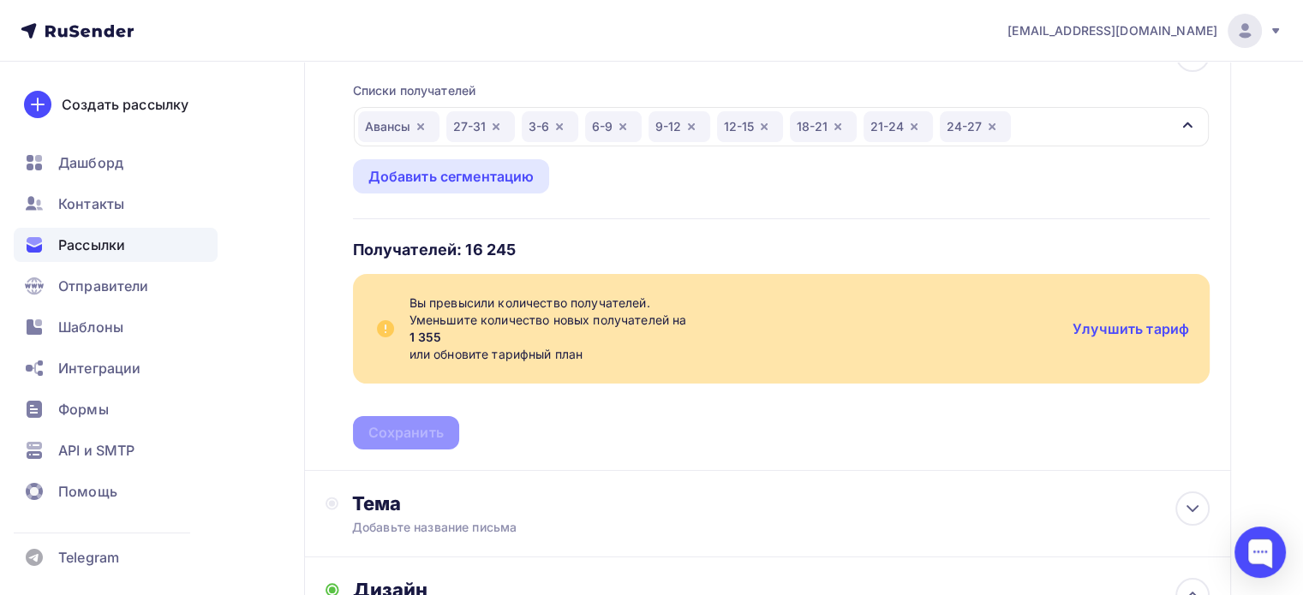
click at [500, 125] on icon "button" at bounding box center [496, 127] width 14 height 14
click at [970, 123] on div "Авансы 3-6 6-9 9-12 12-15 18-21 21-24 24-27" at bounding box center [781, 126] width 855 height 39
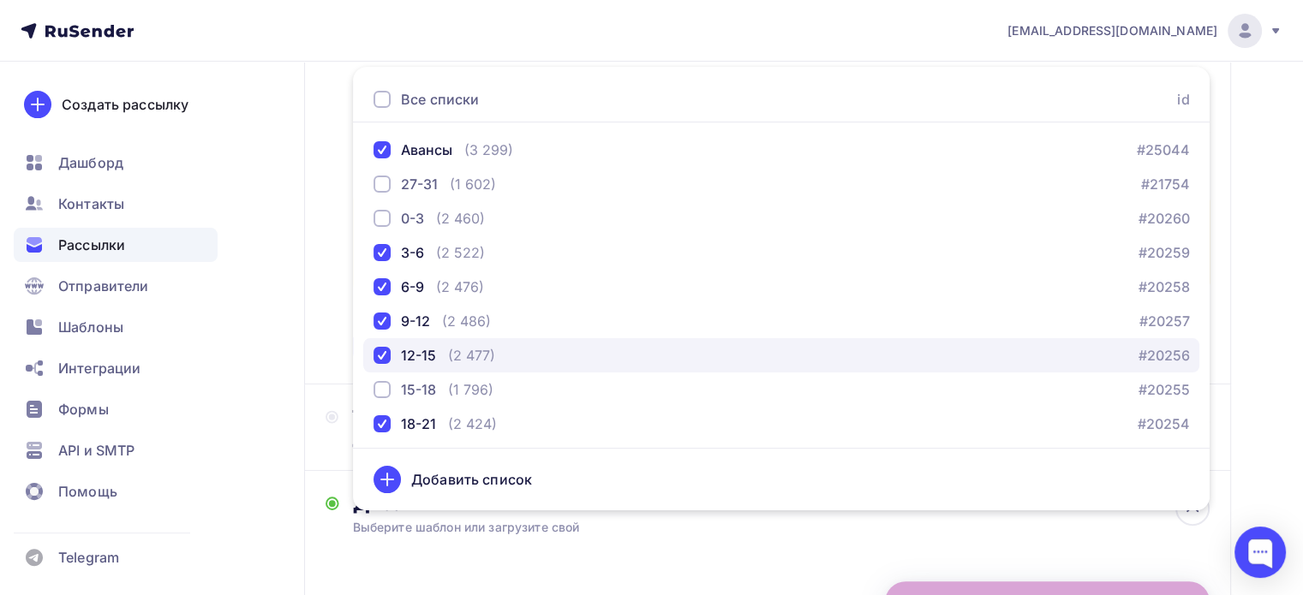
scroll to position [228, 0]
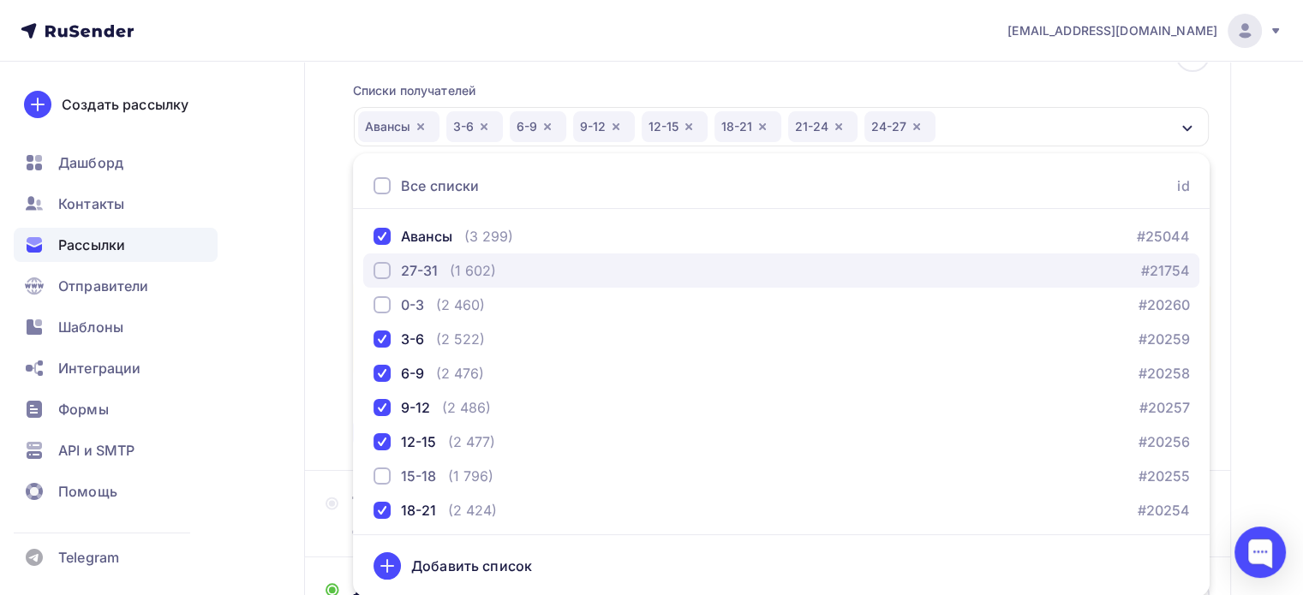
click at [386, 272] on div "button" at bounding box center [382, 270] width 17 height 17
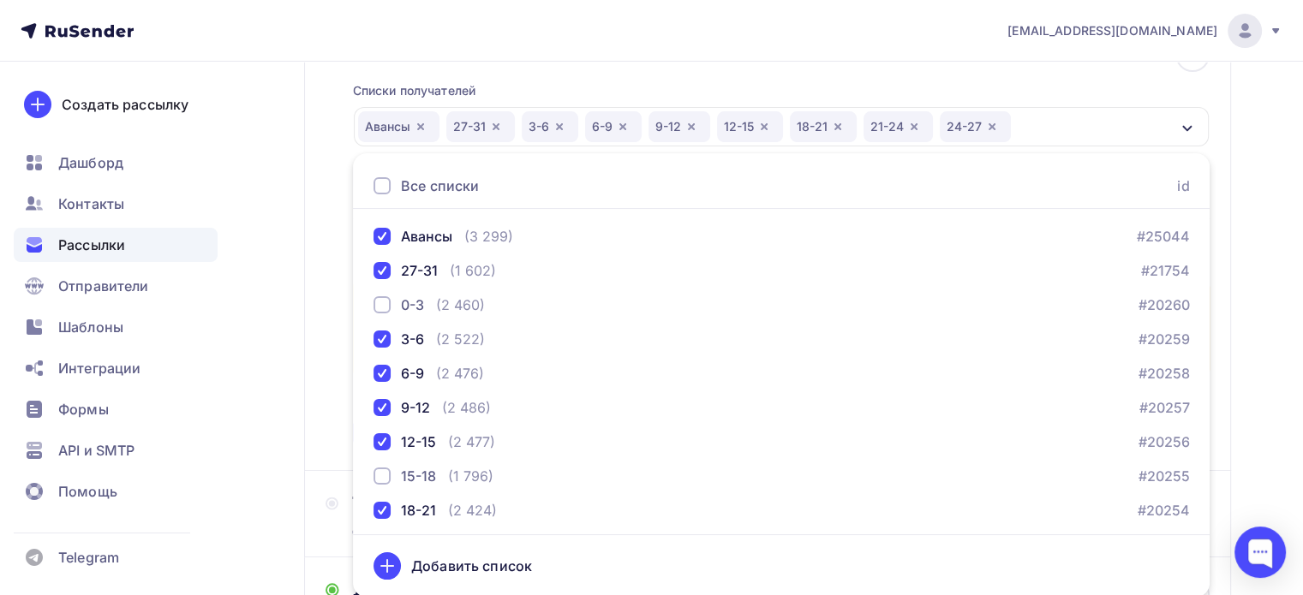
click at [1232, 139] on div "Назад rfkb1208 rfkb1208 Закончить позже Далее Отправитель Кто отправляет рассыл…" at bounding box center [651, 484] width 1303 height 1300
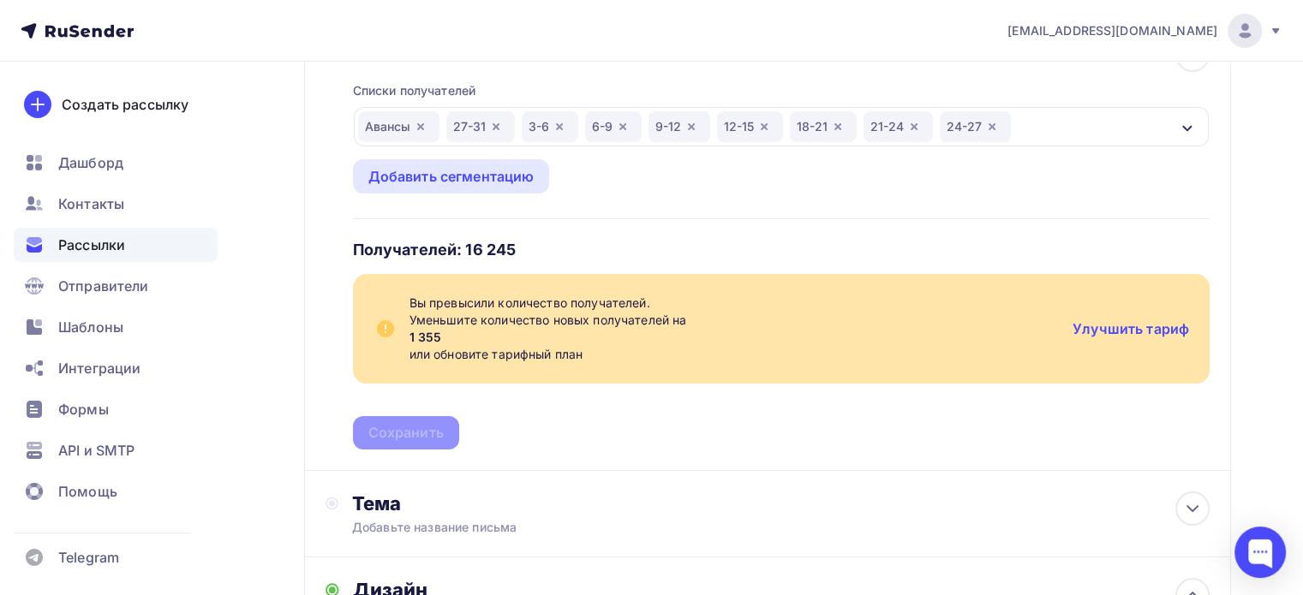
click at [696, 130] on icon "button" at bounding box center [692, 127] width 14 height 14
click at [997, 132] on div "Авансы 27-31 3-6 6-9 12-15 18-21 21-24 24-27" at bounding box center [781, 126] width 855 height 39
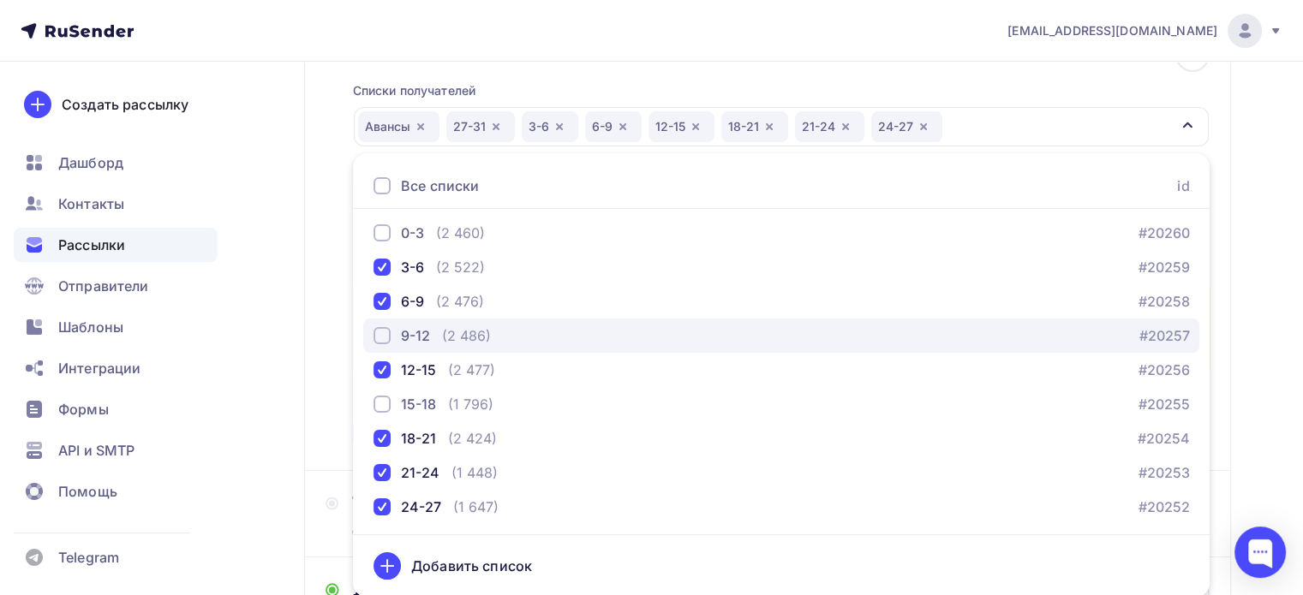
click at [377, 329] on div "button" at bounding box center [382, 335] width 17 height 17
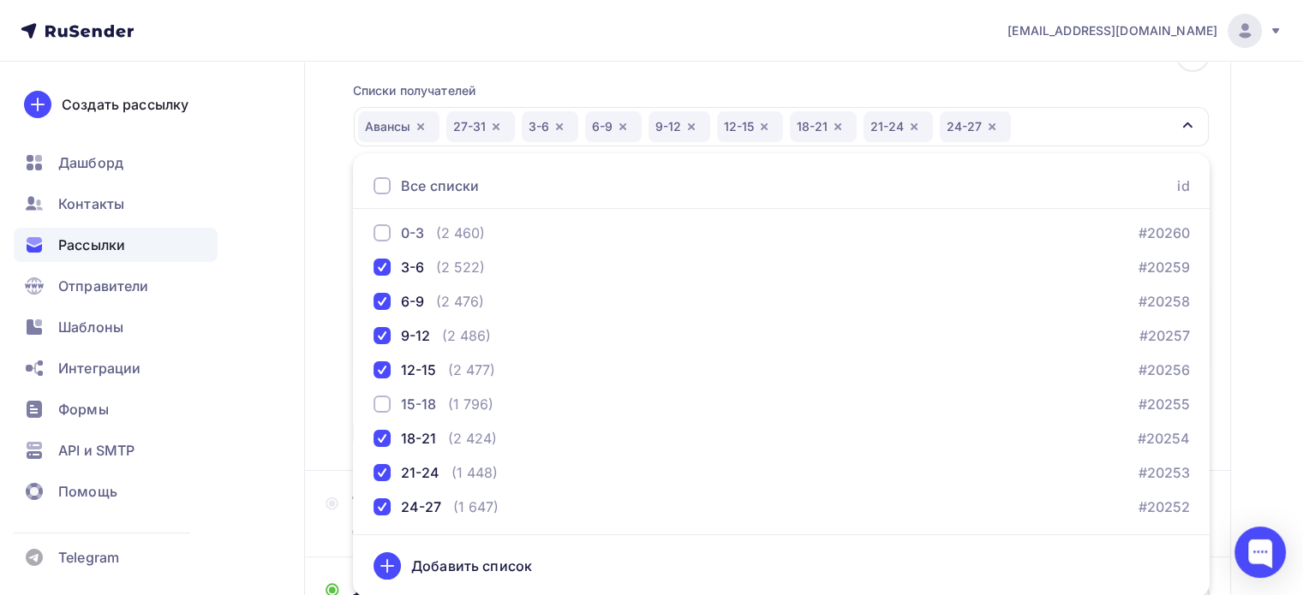
click at [939, 69] on div "Списки получателей [GEOGRAPHIC_DATA] 27-31 3-6 6-9 9-12 12-15 18-21 21-24 24-27…" at bounding box center [781, 256] width 857 height 388
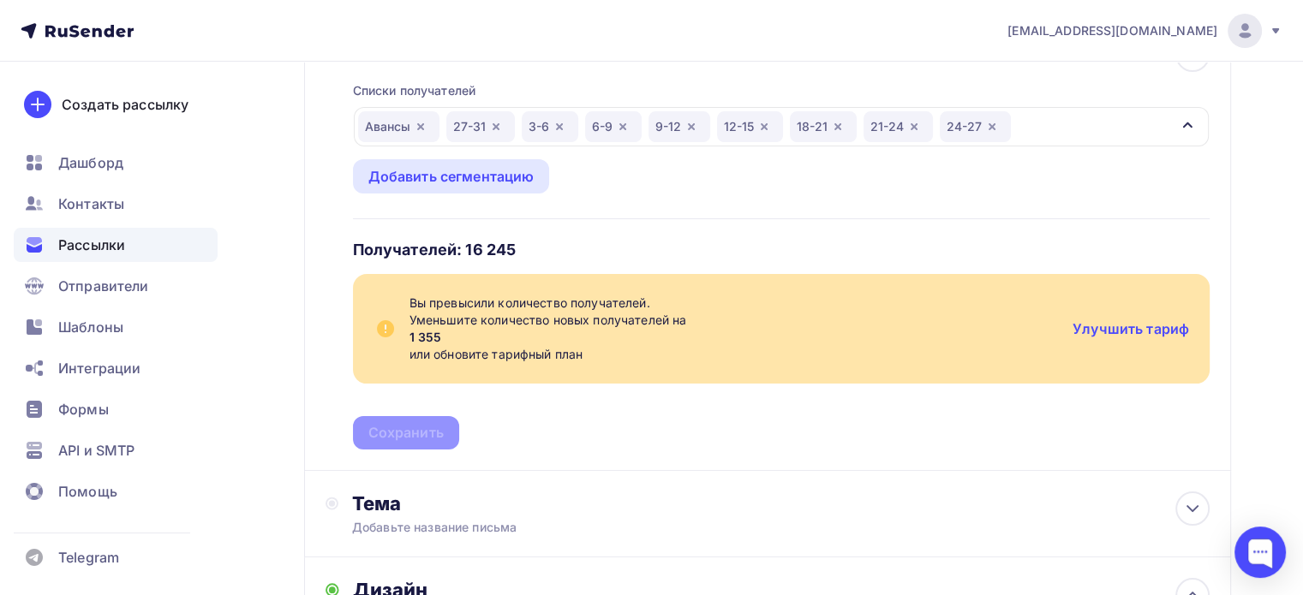
click at [835, 129] on icon "button" at bounding box center [838, 127] width 14 height 14
click at [842, 130] on icon "button" at bounding box center [841, 127] width 14 height 14
click at [847, 134] on div "24-27" at bounding box center [825, 126] width 71 height 31
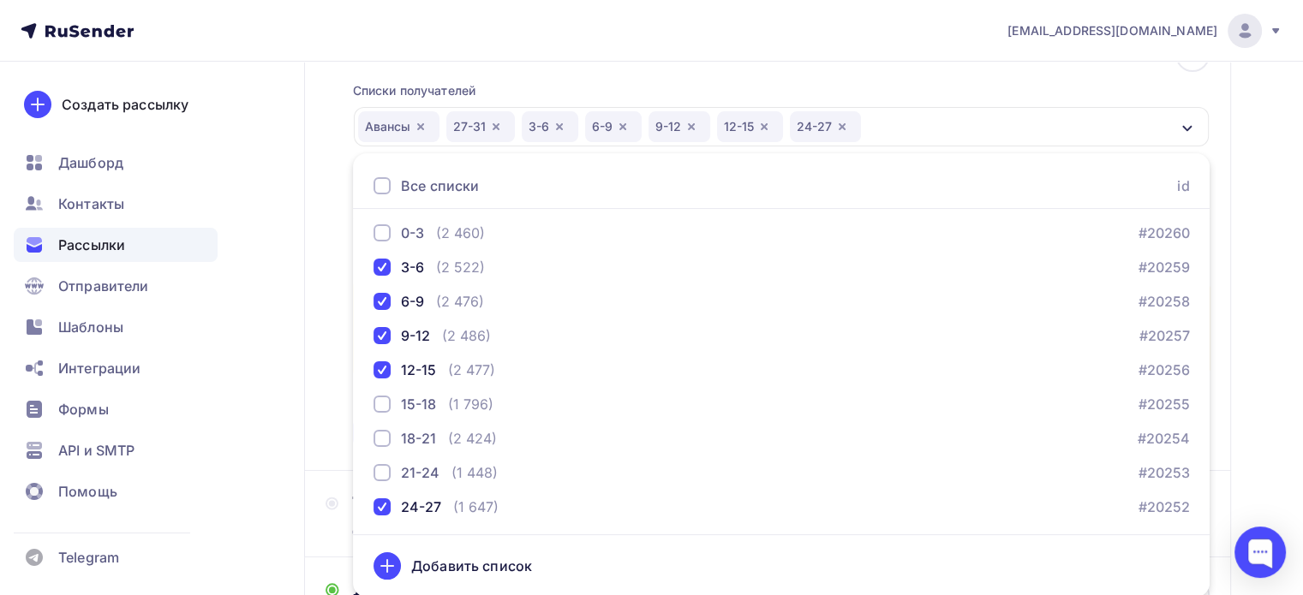
click at [870, 92] on div "Списки получателей [GEOGRAPHIC_DATA] 27-31 3-6 6-9 9-12 12-15 24-27 Все списки …" at bounding box center [781, 256] width 857 height 388
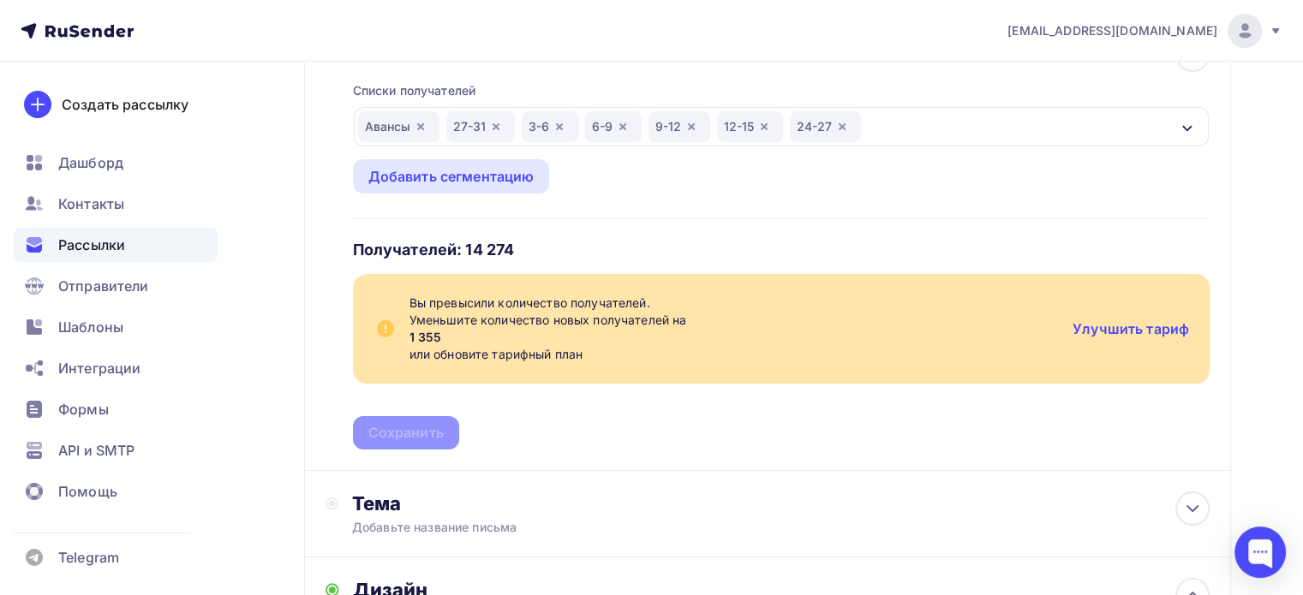
click at [844, 128] on icon "button" at bounding box center [842, 127] width 14 height 14
click at [764, 126] on icon "button" at bounding box center [764, 126] width 7 height 7
click at [695, 129] on icon "button" at bounding box center [692, 127] width 14 height 14
click at [627, 123] on icon "button" at bounding box center [623, 127] width 14 height 14
click at [558, 126] on icon "button" at bounding box center [560, 127] width 14 height 14
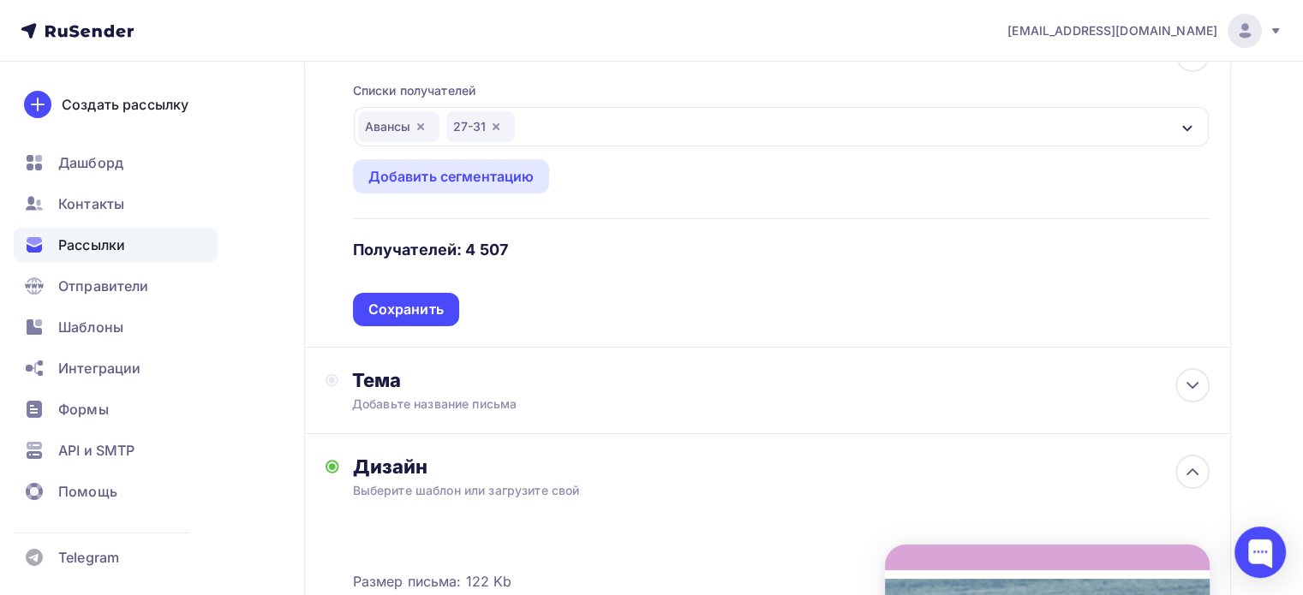
click at [545, 122] on div "Авансы 27-31" at bounding box center [781, 126] width 855 height 39
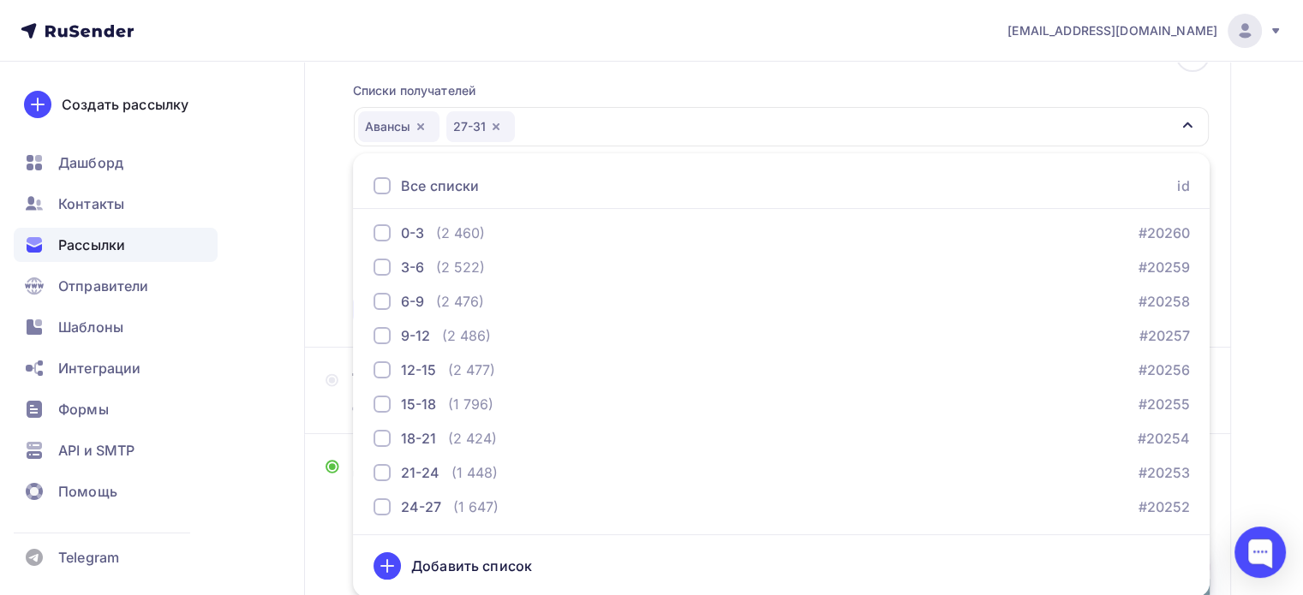
click at [378, 182] on div at bounding box center [382, 185] width 17 height 17
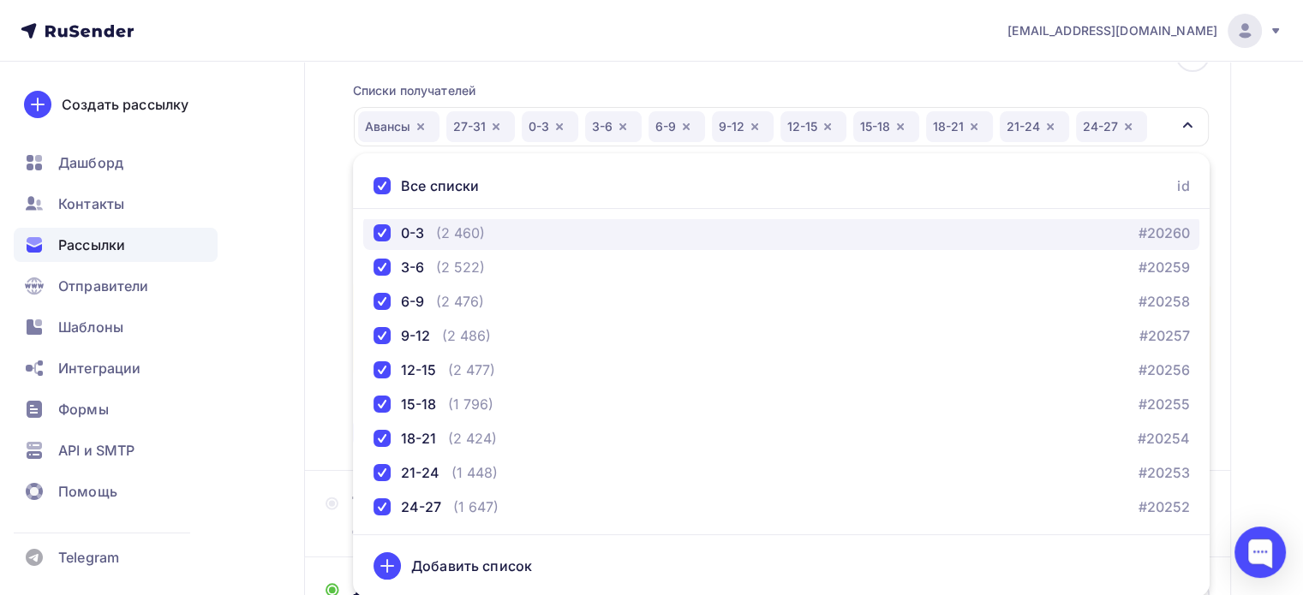
click at [381, 233] on div "button" at bounding box center [382, 232] width 17 height 17
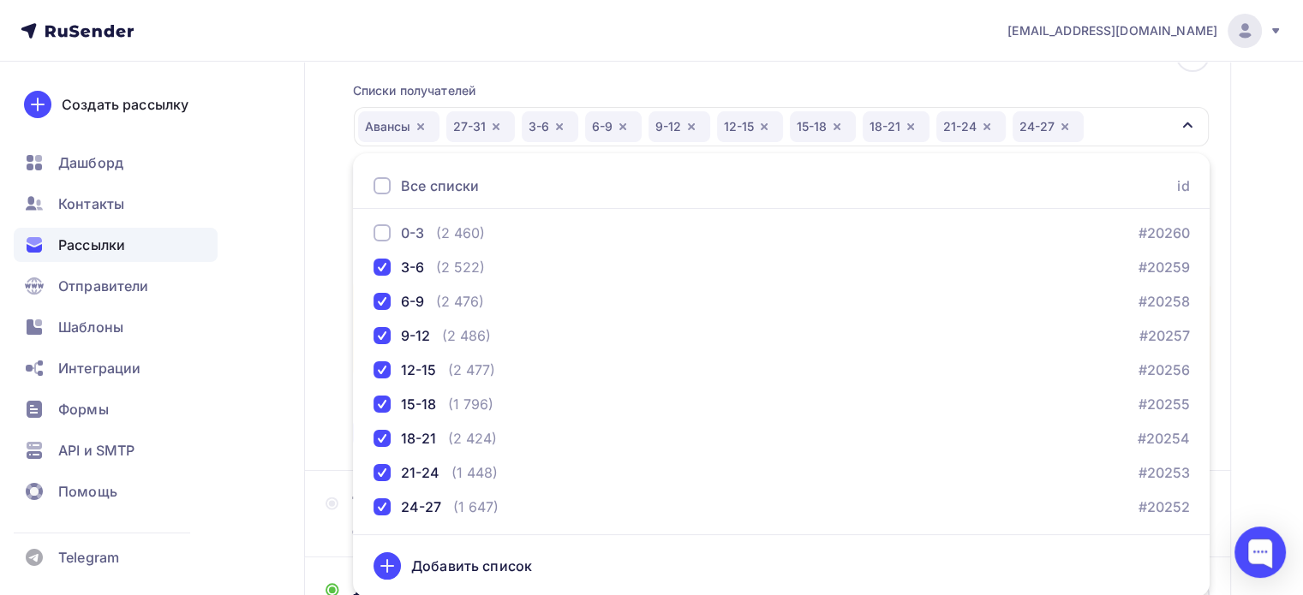
click at [1032, 76] on div "Списки получателей [GEOGRAPHIC_DATA] 27-31 3-6 6-9 9-12 12-15 15-18 18-21 21-24…" at bounding box center [781, 256] width 857 height 388
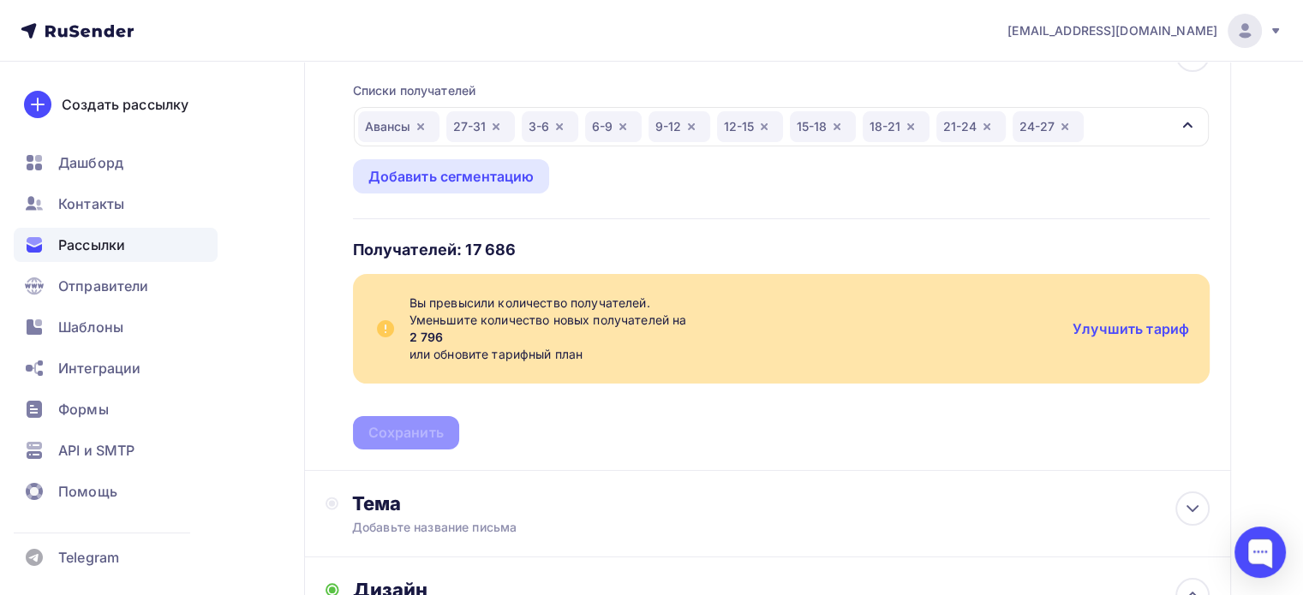
click at [762, 125] on icon "button" at bounding box center [764, 126] width 7 height 7
click at [1047, 117] on div "Авансы 27-31 3-6 6-9 9-12 15-18 18-21 21-24 24-27" at bounding box center [781, 126] width 855 height 39
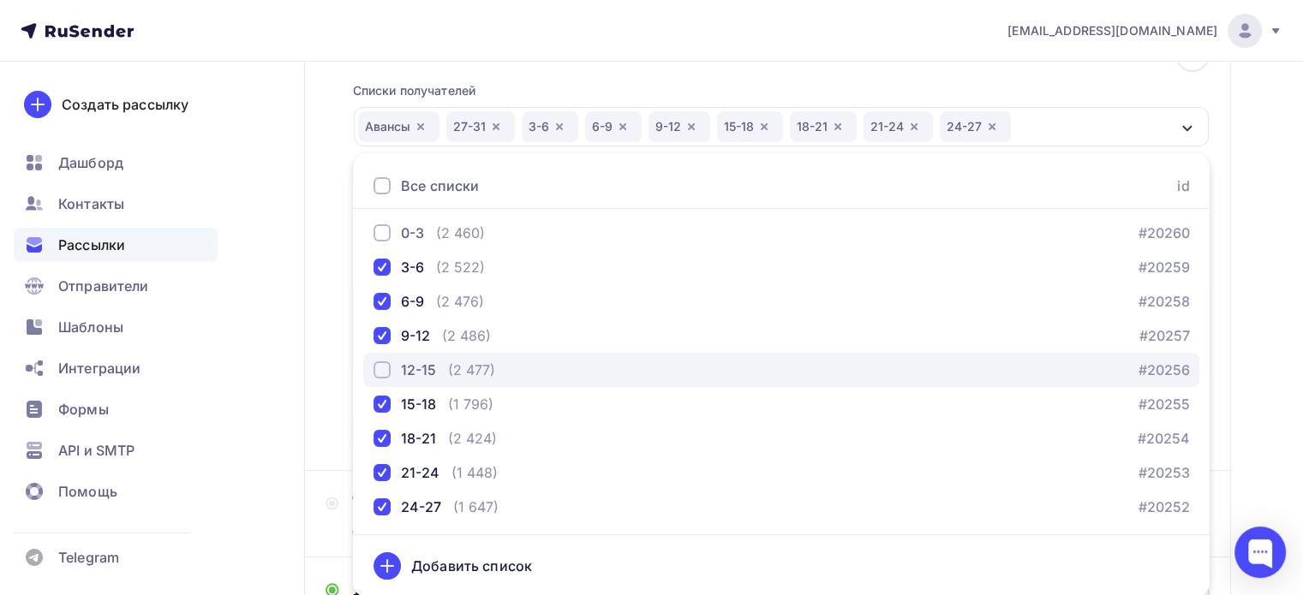
click at [384, 374] on div "button" at bounding box center [382, 370] width 17 height 17
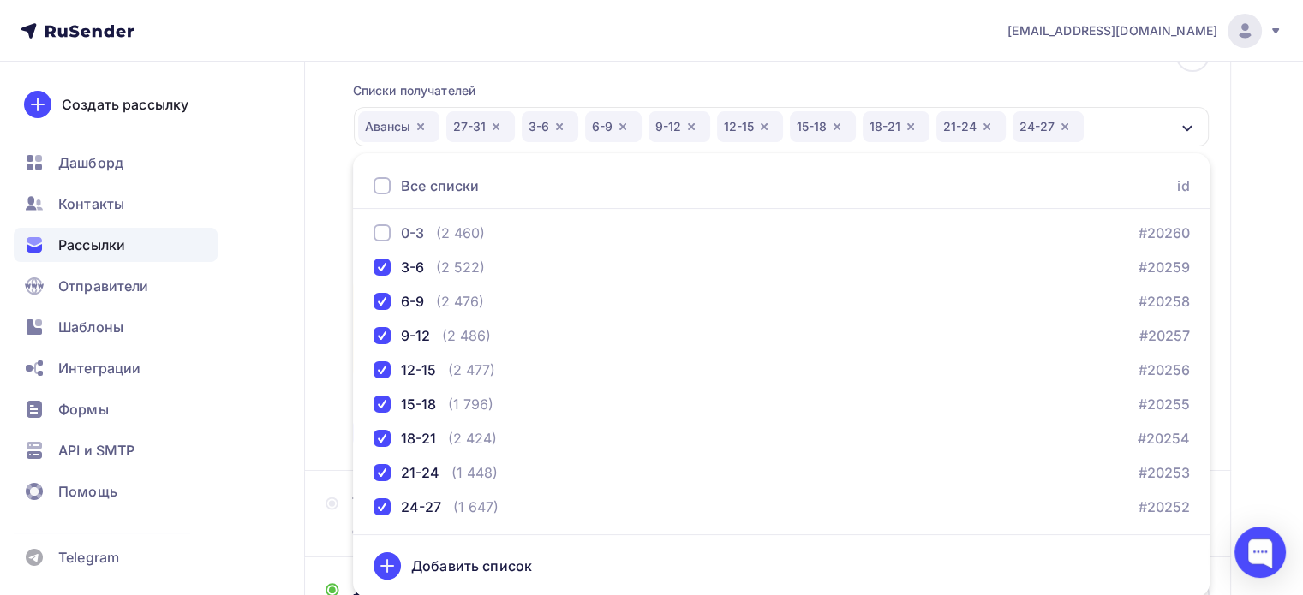
click at [1251, 134] on div "Назад rfkb1208 rfkb1208 Закончить позже Далее Отправитель Кто отправляет рассыл…" at bounding box center [651, 484] width 1303 height 1300
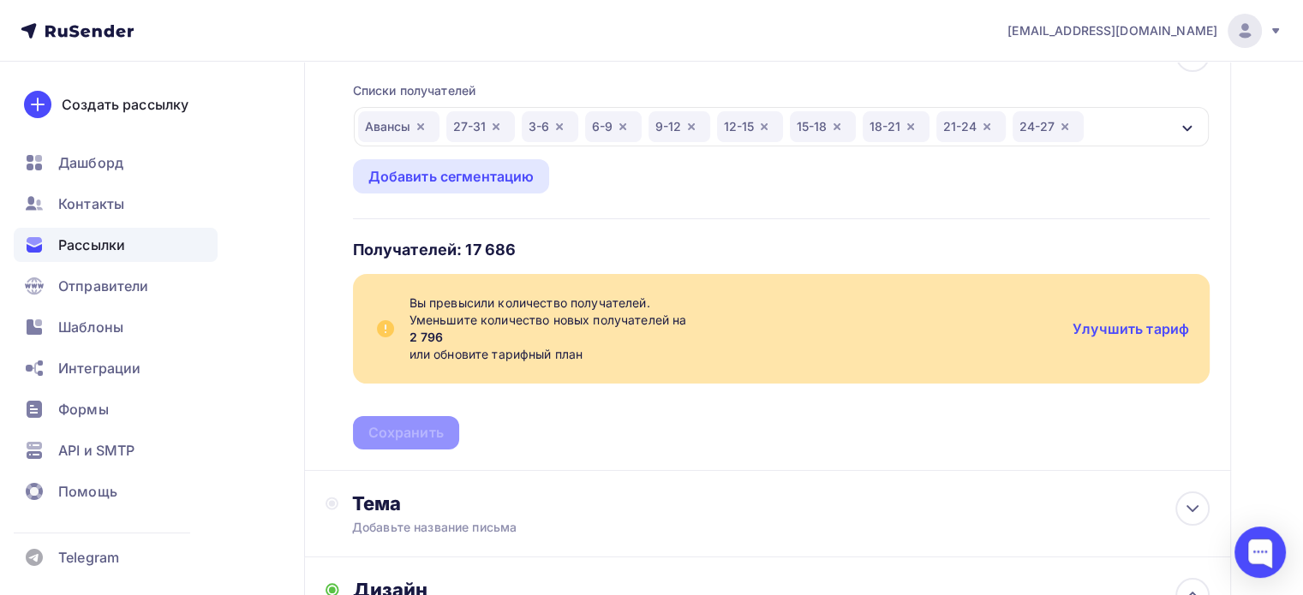
click at [562, 123] on icon "button" at bounding box center [560, 127] width 14 height 14
click at [625, 128] on icon "button" at bounding box center [628, 126] width 7 height 7
click at [999, 121] on div "Авансы 27-31 6-9 12-15 15-18 18-21 21-24 24-27" at bounding box center [781, 126] width 855 height 39
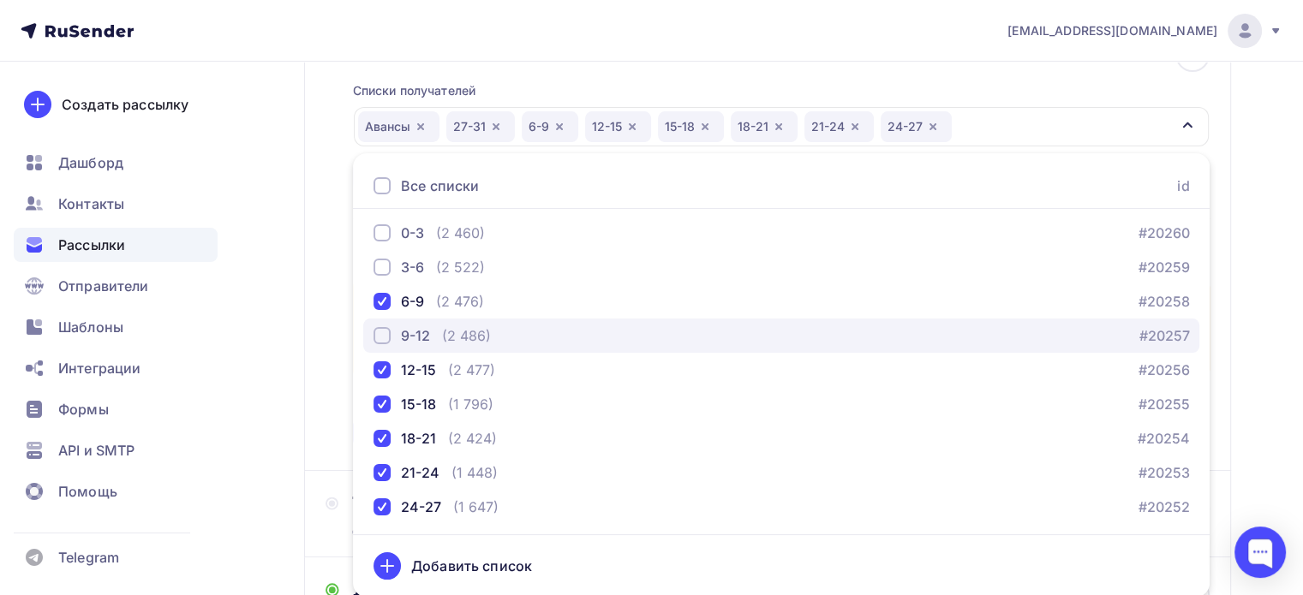
click at [394, 332] on div "9-12" at bounding box center [402, 336] width 57 height 21
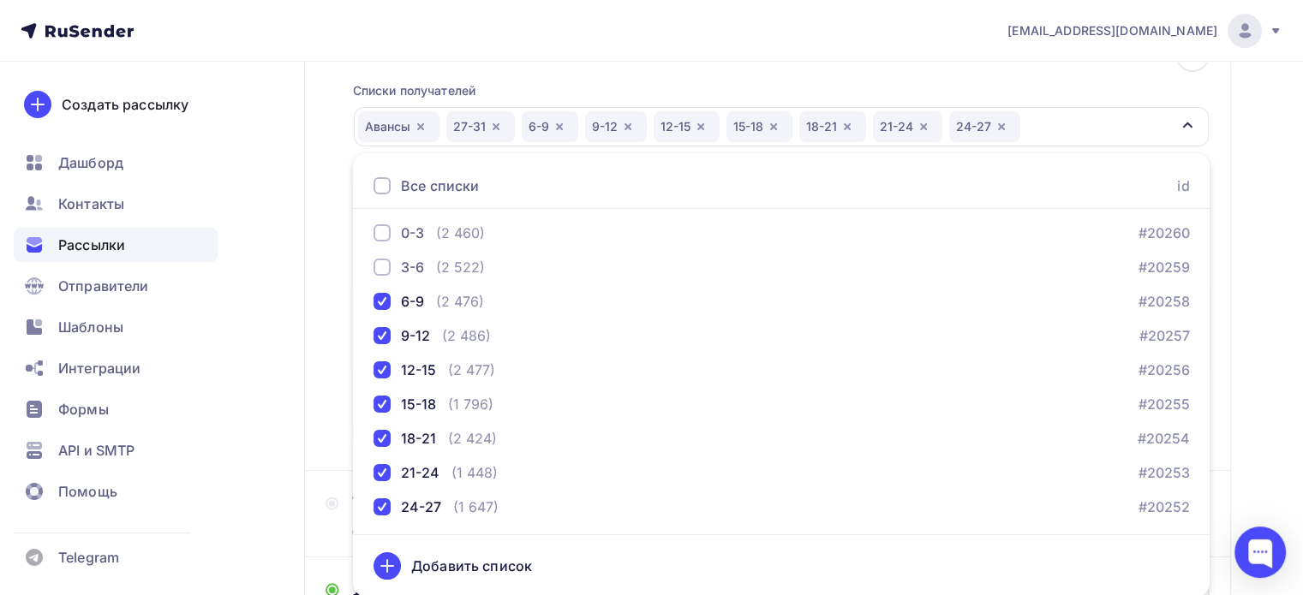
click at [1148, 77] on div "Списки получателей [GEOGRAPHIC_DATA] 27-31 6-9 9-12 12-15 15-18 18-21 21-24 24-…" at bounding box center [781, 256] width 857 height 388
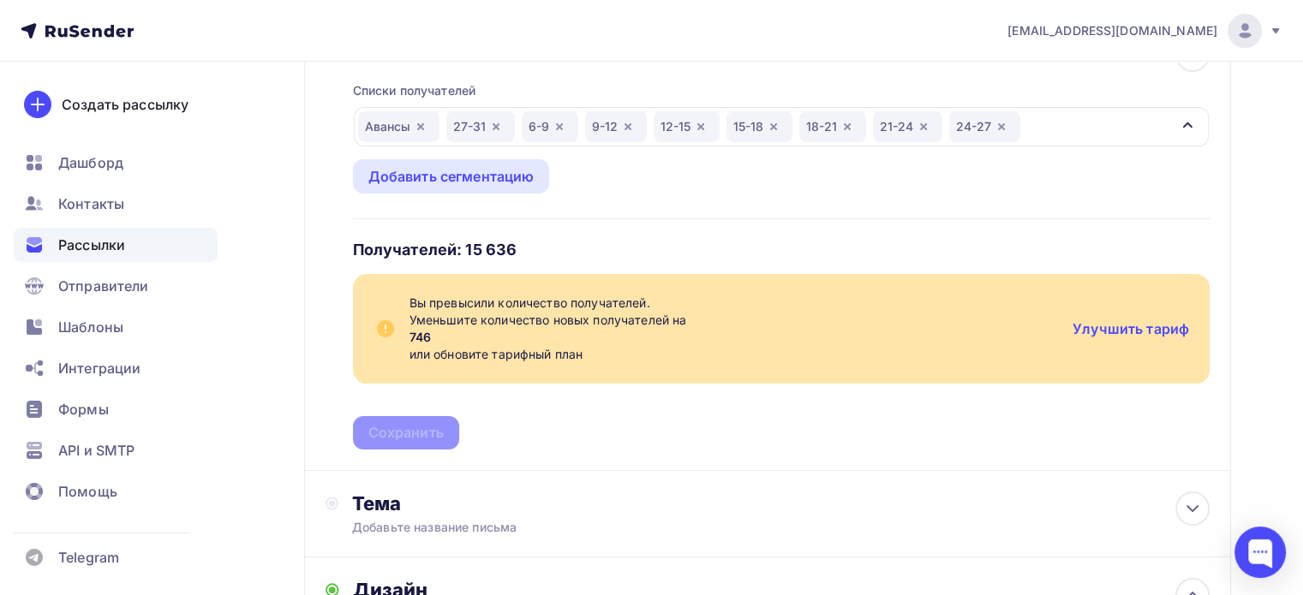
click at [844, 124] on icon "button" at bounding box center [847, 126] width 7 height 7
click at [990, 125] on div "Авансы 27-31 6-9 9-12 12-15 15-18 21-24 24-27" at bounding box center [781, 126] width 855 height 39
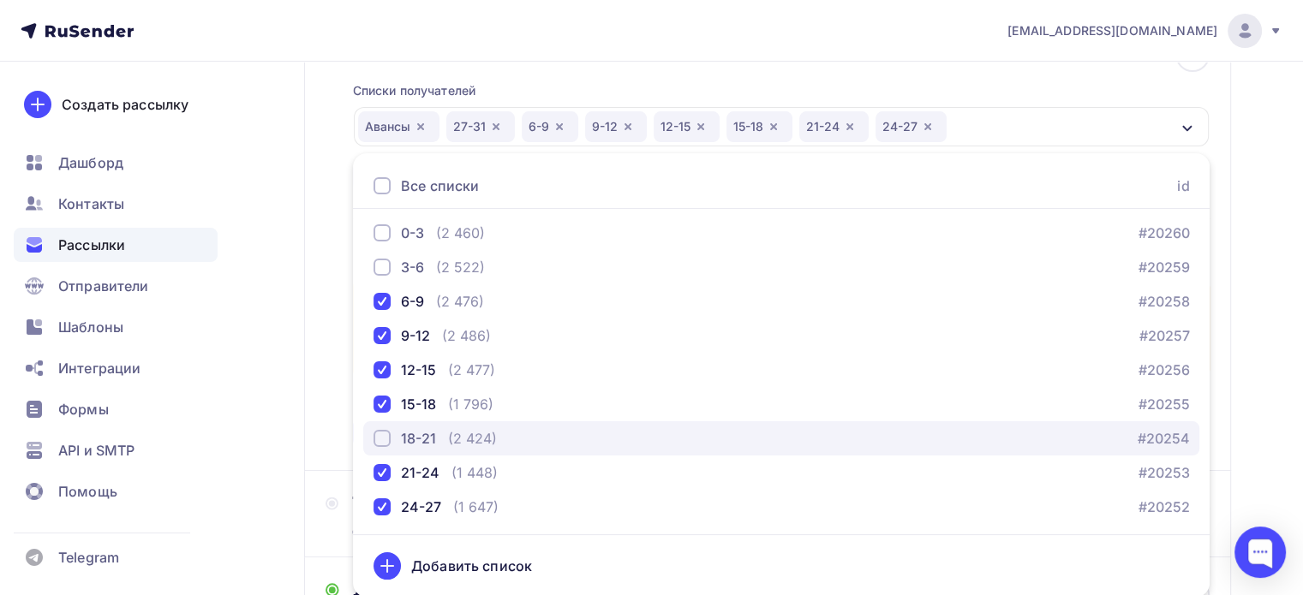
click at [381, 443] on div "button" at bounding box center [382, 438] width 17 height 17
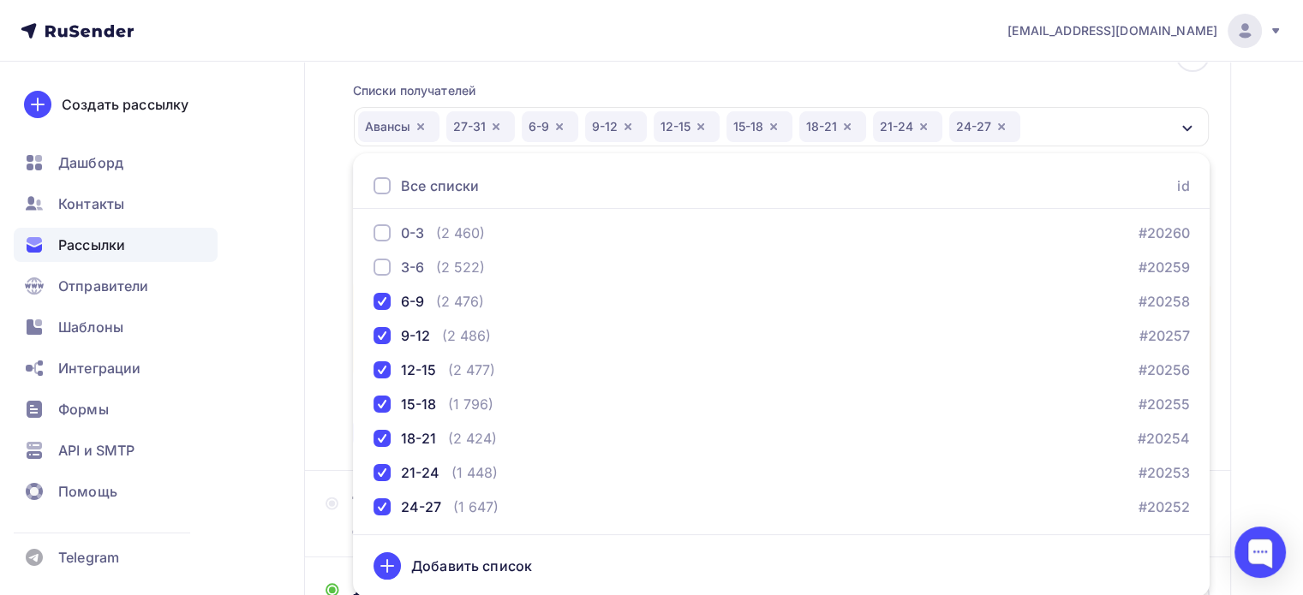
click at [860, 79] on div "Списки получателей [GEOGRAPHIC_DATA] 27-31 6-9 9-12 12-15 15-18 18-21 21-24 24-…" at bounding box center [781, 256] width 857 height 388
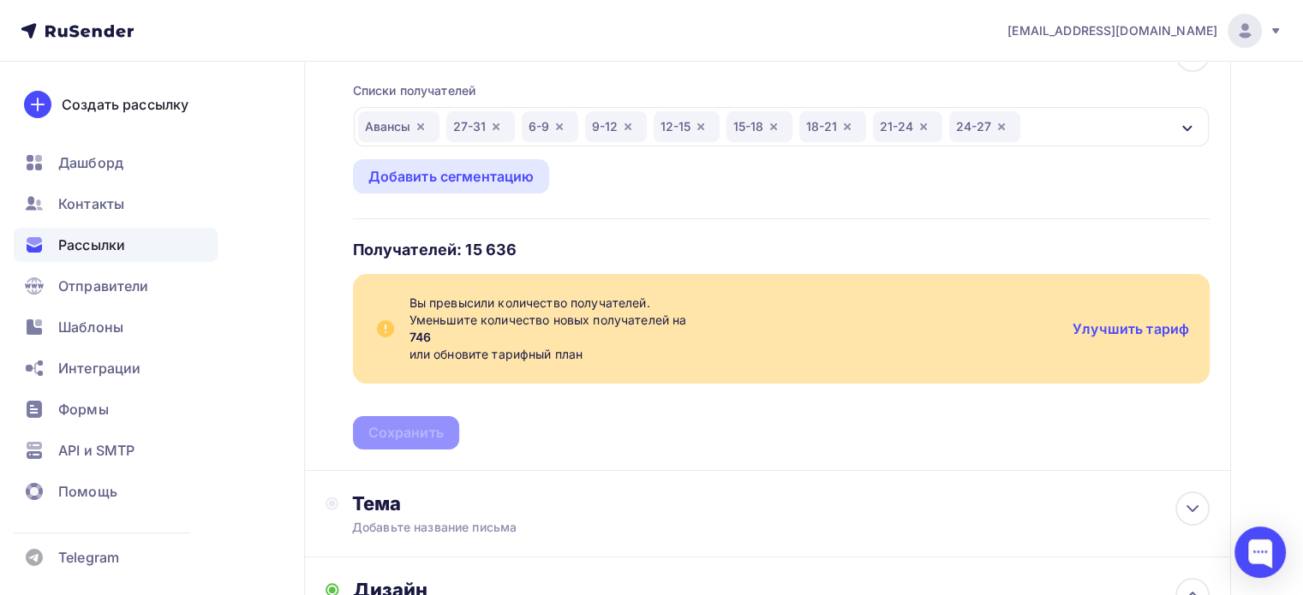
click at [1000, 125] on icon "button" at bounding box center [1002, 127] width 14 height 14
click at [1008, 121] on div "Авансы 27-31 6-9 9-12 12-15 15-18 18-21 21-24" at bounding box center [781, 126] width 855 height 39
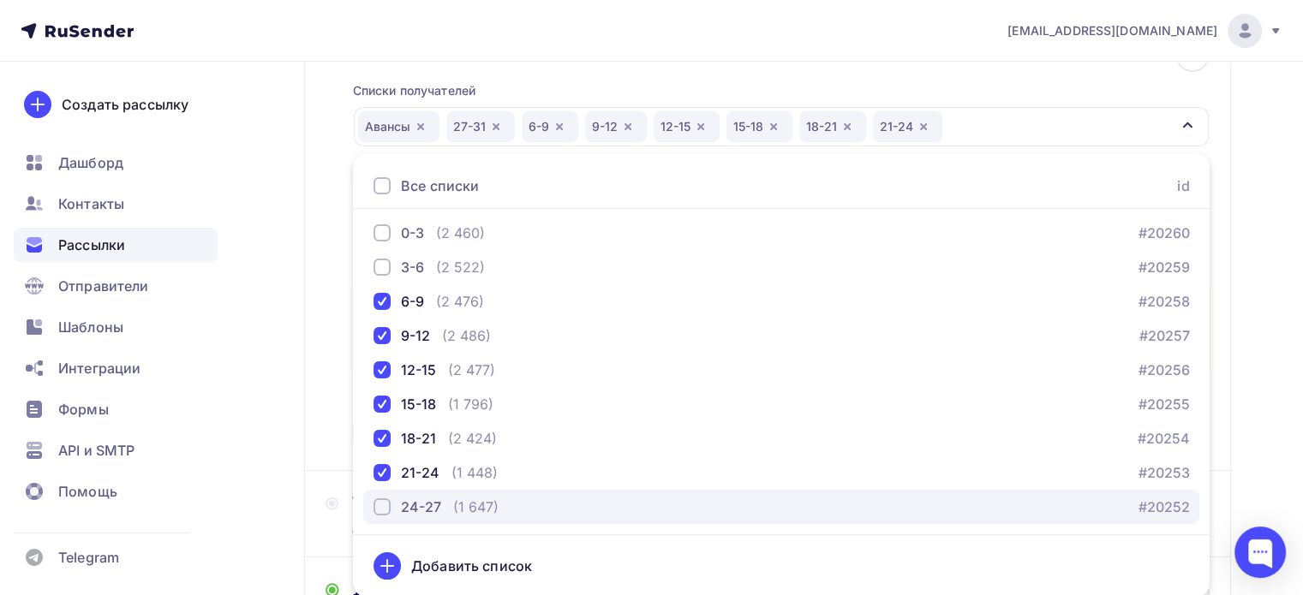
click at [380, 511] on div "button" at bounding box center [382, 507] width 17 height 17
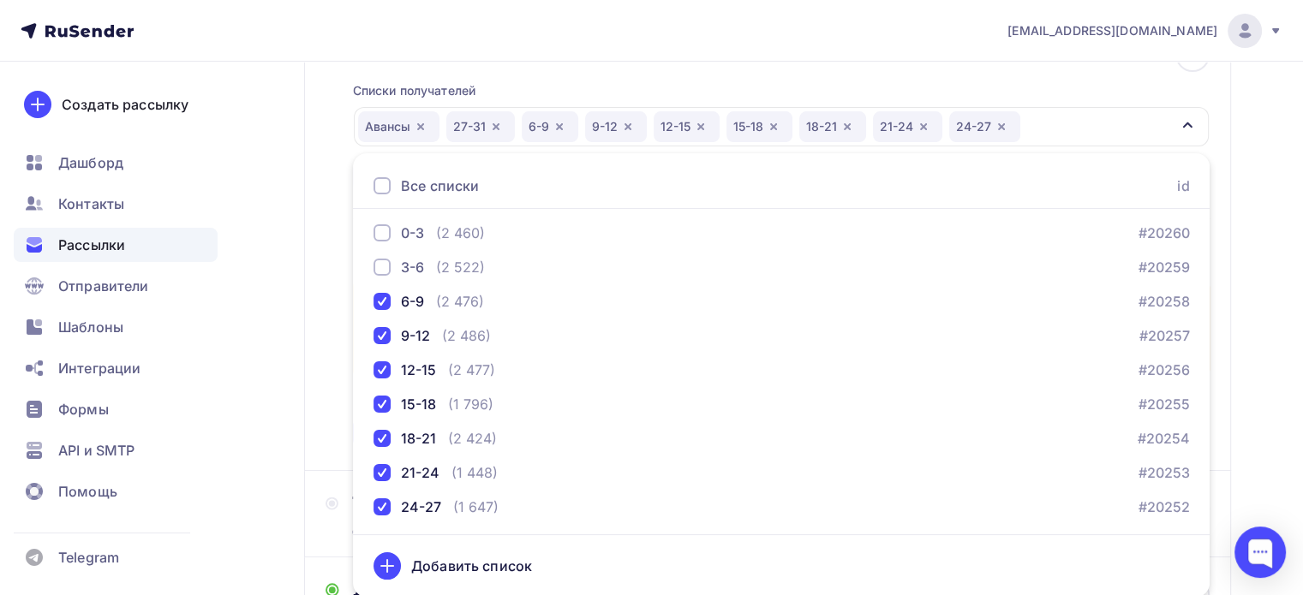
click at [954, 82] on div "Списки получателей [GEOGRAPHIC_DATA] 27-31 6-9 9-12 12-15 15-18 18-21 21-24 24-…" at bounding box center [781, 256] width 857 height 388
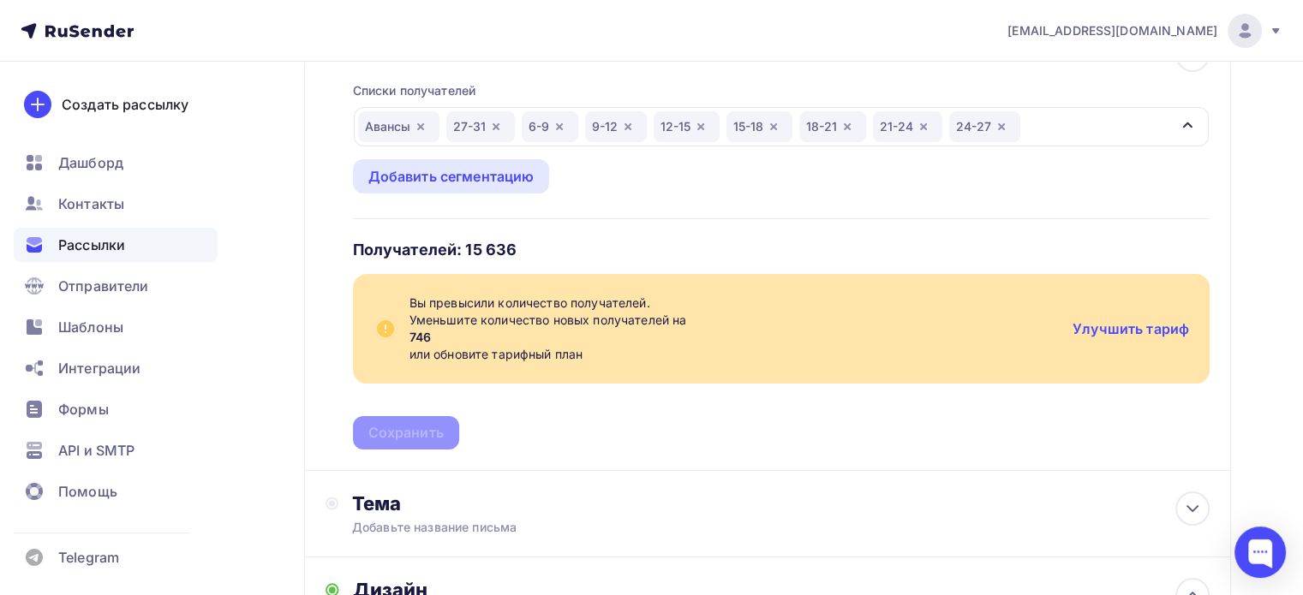
click at [556, 126] on icon "button" at bounding box center [559, 126] width 7 height 7
click at [970, 119] on div "Авансы 27-31 9-12 12-15 15-18 18-21 21-24 24-27" at bounding box center [781, 126] width 855 height 39
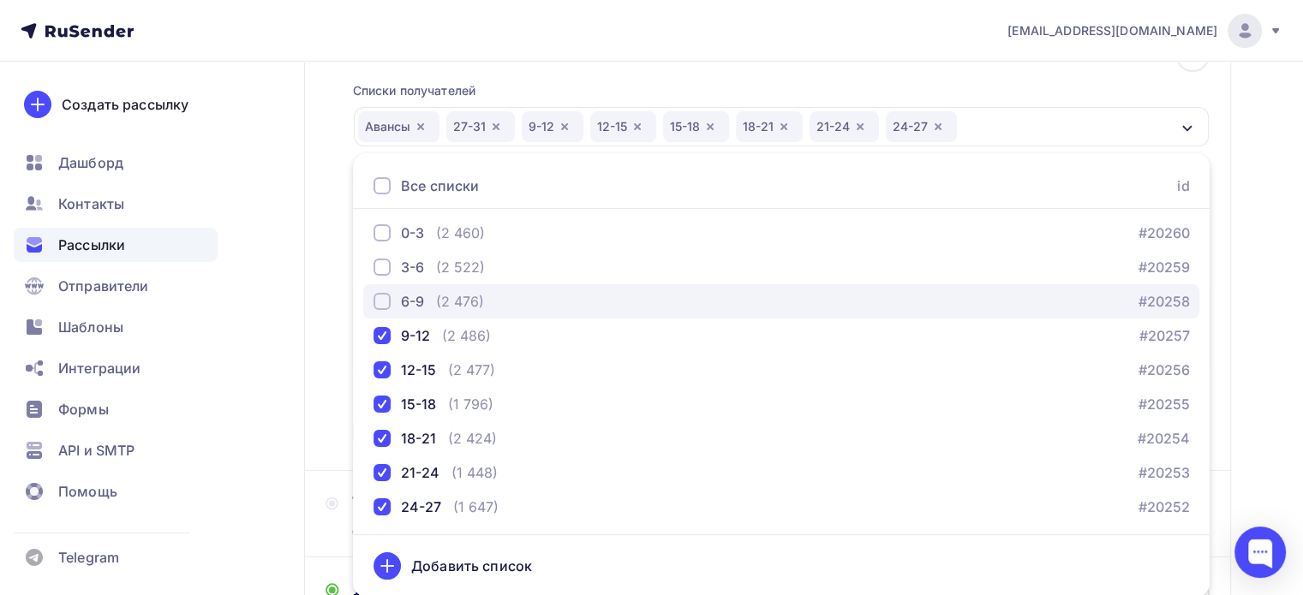
click at [384, 301] on div "button" at bounding box center [382, 301] width 17 height 17
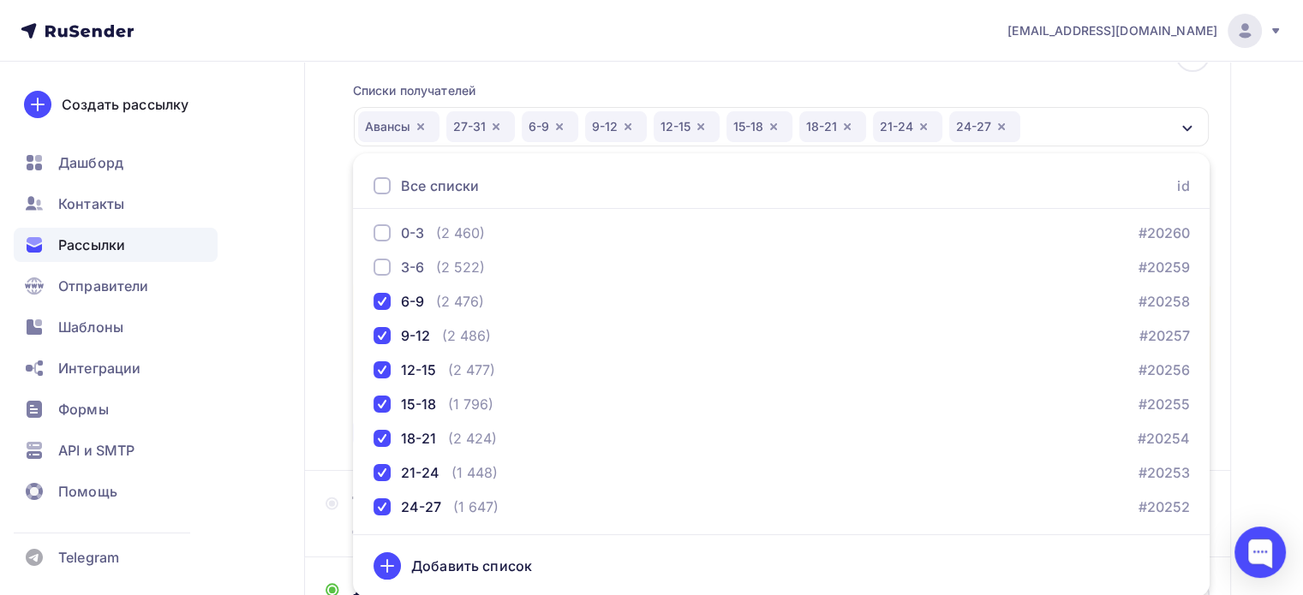
click at [1038, 68] on div "Списки получателей [GEOGRAPHIC_DATA] 27-31 6-9 9-12 12-15 15-18 18-21 21-24 24-…" at bounding box center [781, 256] width 857 height 388
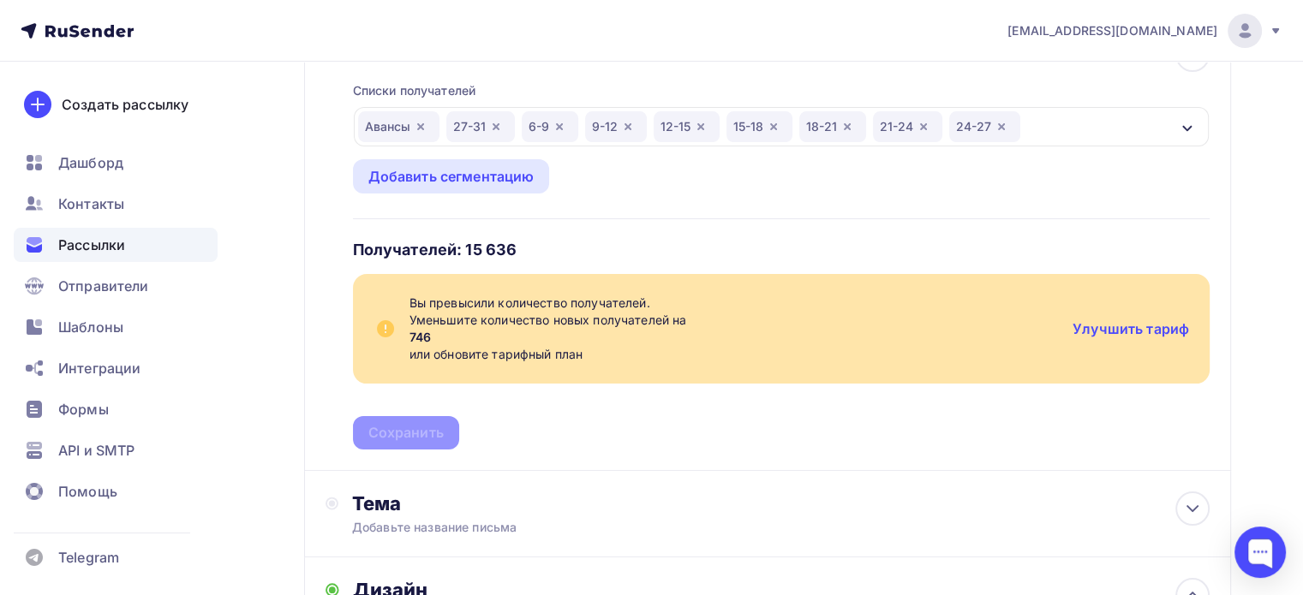
click at [836, 126] on div "18-21" at bounding box center [832, 126] width 67 height 31
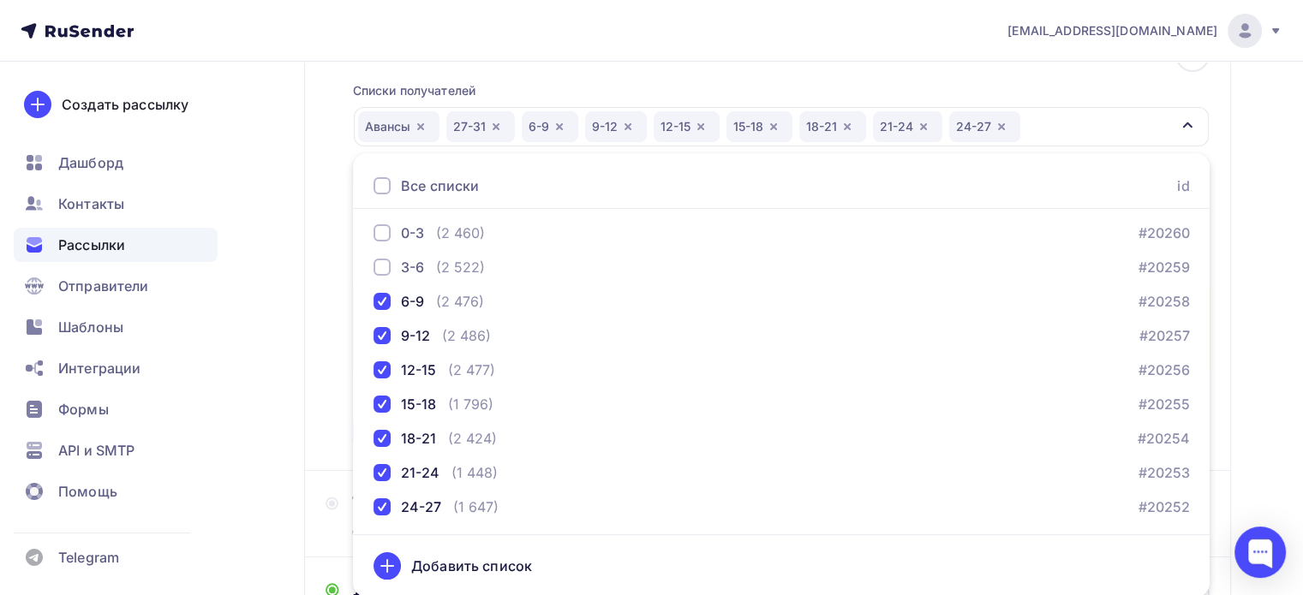
click at [842, 125] on icon "button" at bounding box center [848, 127] width 14 height 14
click at [966, 86] on div "Списки получателей [GEOGRAPHIC_DATA] 27-31 6-9 9-12 12-15 15-18 21-24 24-27 Все…" at bounding box center [781, 256] width 857 height 388
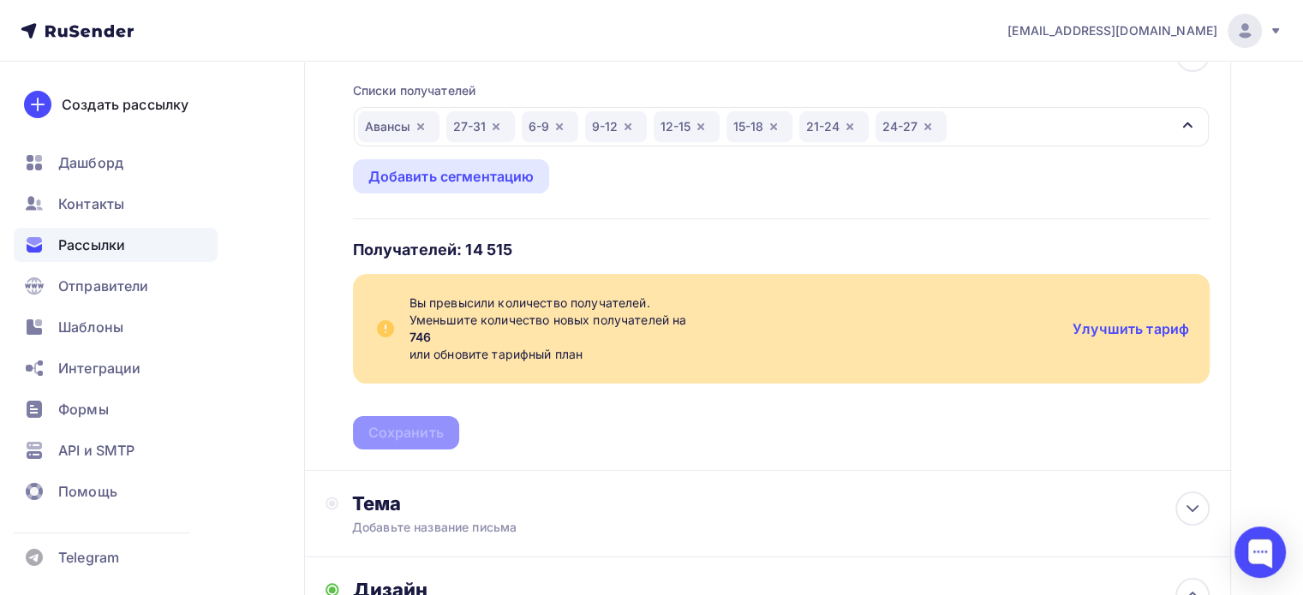
click at [979, 119] on div "Авансы 27-31 6-9 9-12 12-15 15-18 21-24 24-27" at bounding box center [781, 126] width 855 height 39
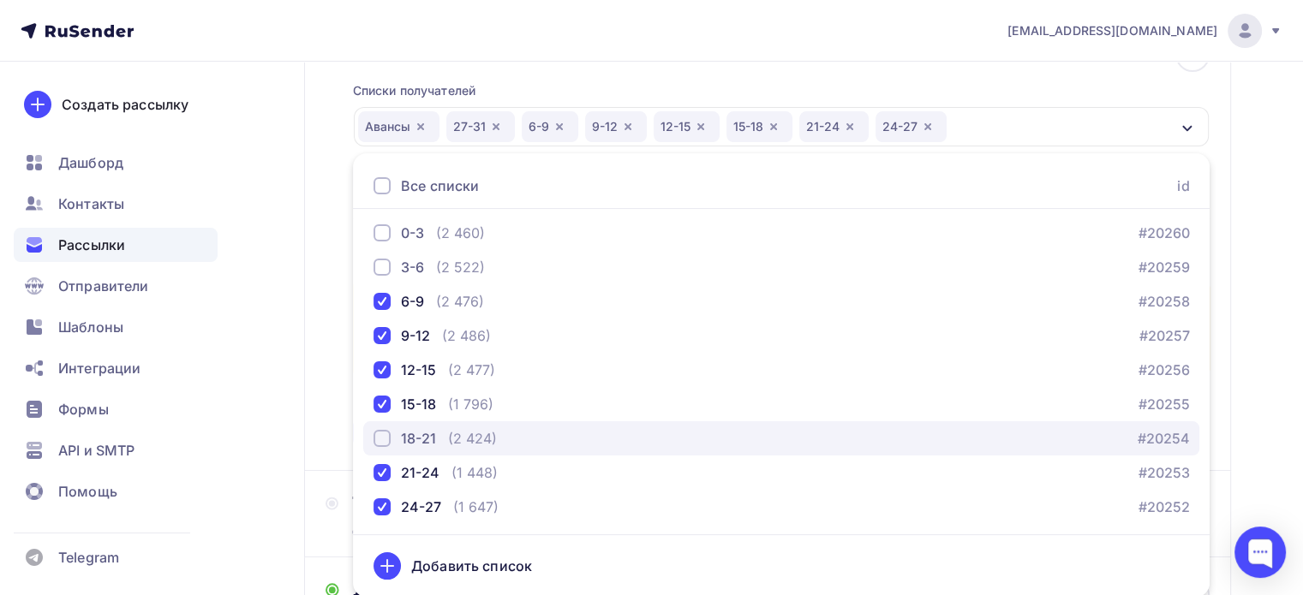
click at [386, 438] on div "button" at bounding box center [382, 438] width 17 height 17
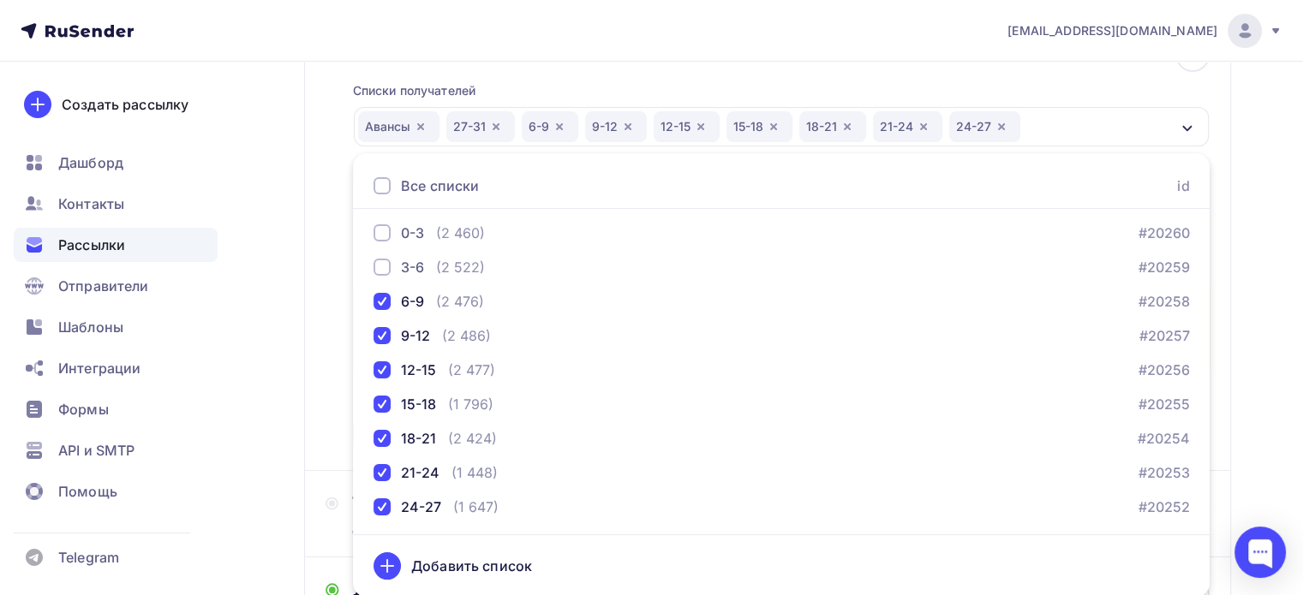
click at [954, 75] on div "Списки получателей [GEOGRAPHIC_DATA] 27-31 6-9 9-12 12-15 15-18 18-21 21-24 24-…" at bounding box center [781, 256] width 857 height 388
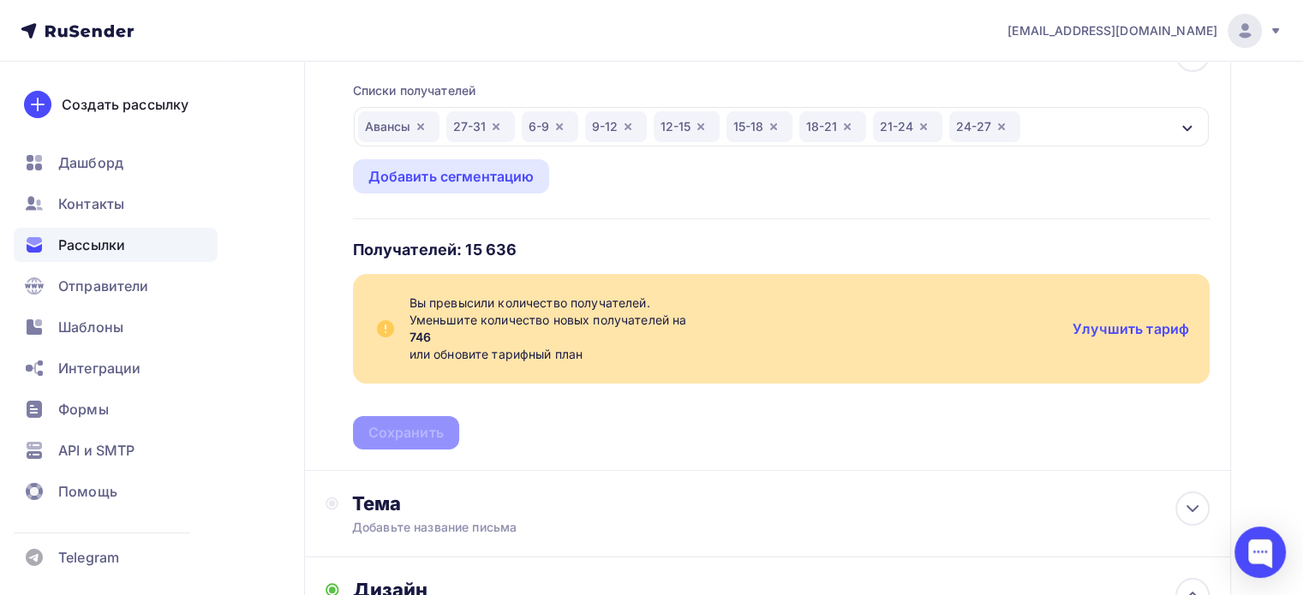
click at [927, 124] on icon "button" at bounding box center [924, 127] width 14 height 14
click at [931, 128] on div "24-27" at bounding box center [908, 126] width 71 height 31
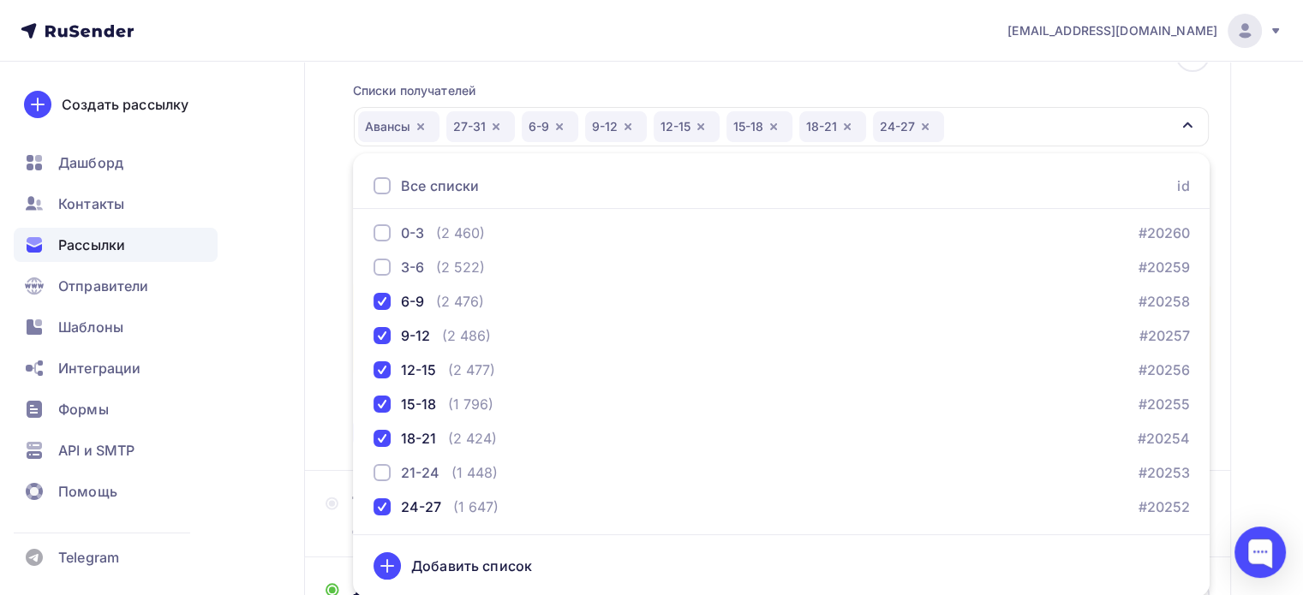
click at [927, 123] on icon "button" at bounding box center [925, 127] width 14 height 14
click at [937, 78] on div "Списки получателей [GEOGRAPHIC_DATA] 27-31 6-9 9-12 12-15 15-18 18-21 Все списк…" at bounding box center [781, 256] width 857 height 388
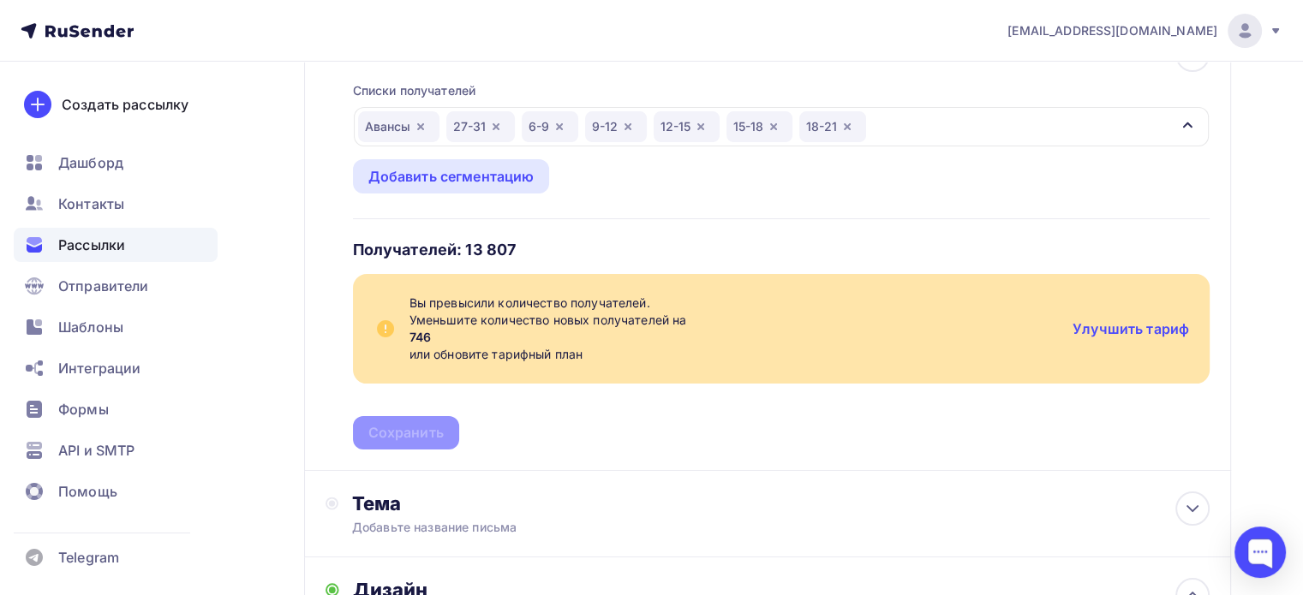
click at [847, 128] on icon "button" at bounding box center [848, 127] width 14 height 14
click at [859, 90] on div "Списки получателей [GEOGRAPHIC_DATA] 27-31 6-9 9-12 12-15 15-18 Все списки id А…" at bounding box center [781, 256] width 857 height 388
click at [777, 126] on icon "button" at bounding box center [774, 127] width 14 height 14
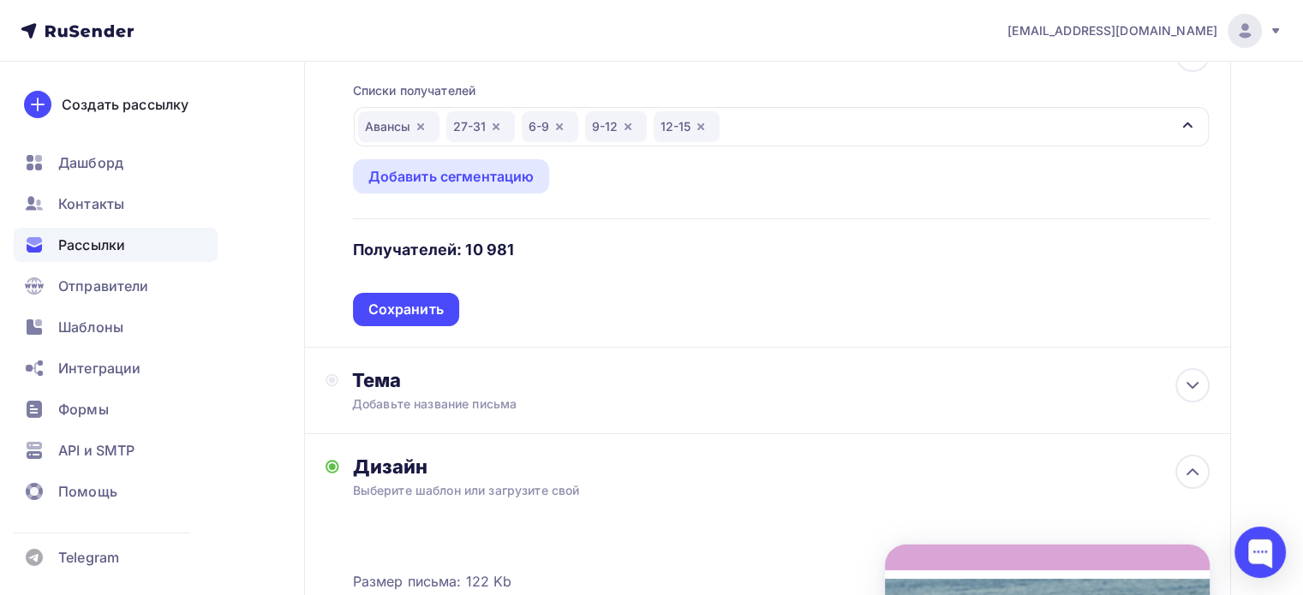
click at [756, 126] on div "Авансы 27-31 6-9 9-12 12-15" at bounding box center [781, 126] width 855 height 39
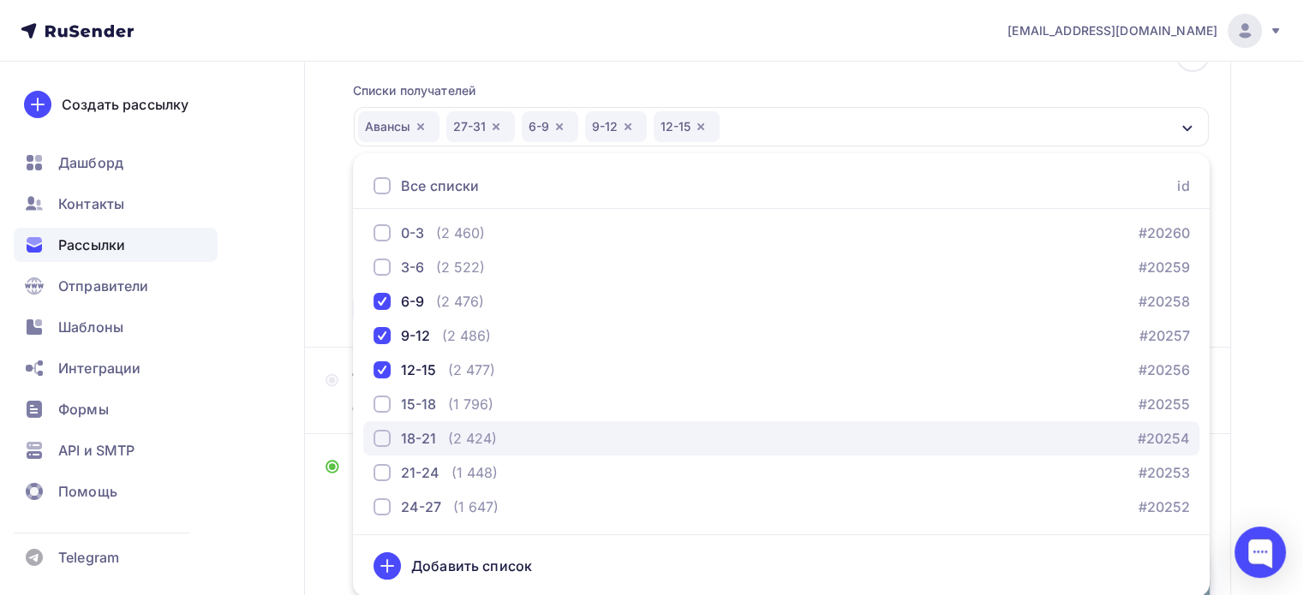
click at [380, 432] on div "button" at bounding box center [382, 438] width 17 height 17
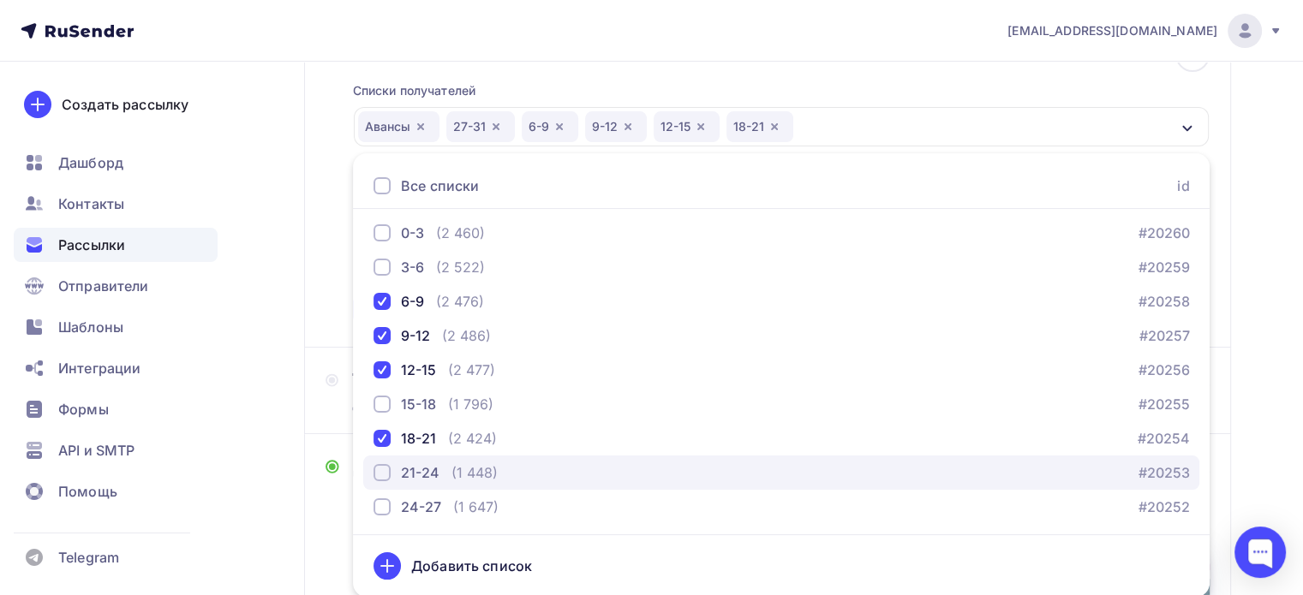
click at [387, 476] on div "button" at bounding box center [382, 472] width 17 height 17
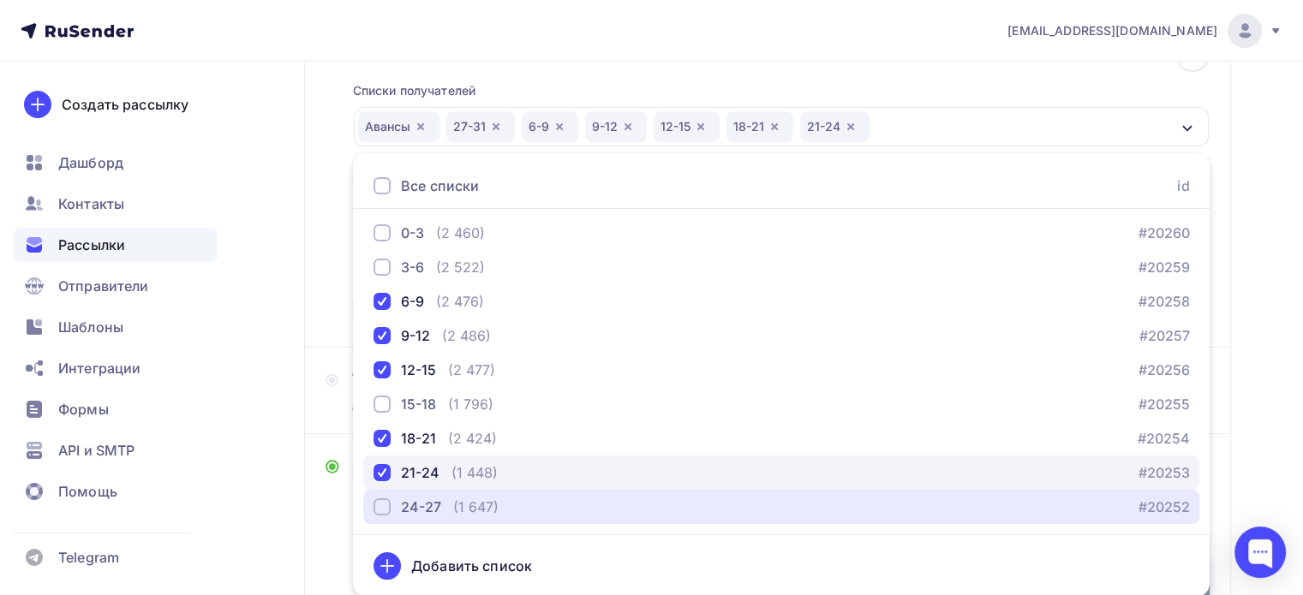
drag, startPoint x: 387, startPoint y: 502, endPoint x: 429, endPoint y: 464, distance: 56.4
click at [387, 503] on div "button" at bounding box center [382, 507] width 17 height 17
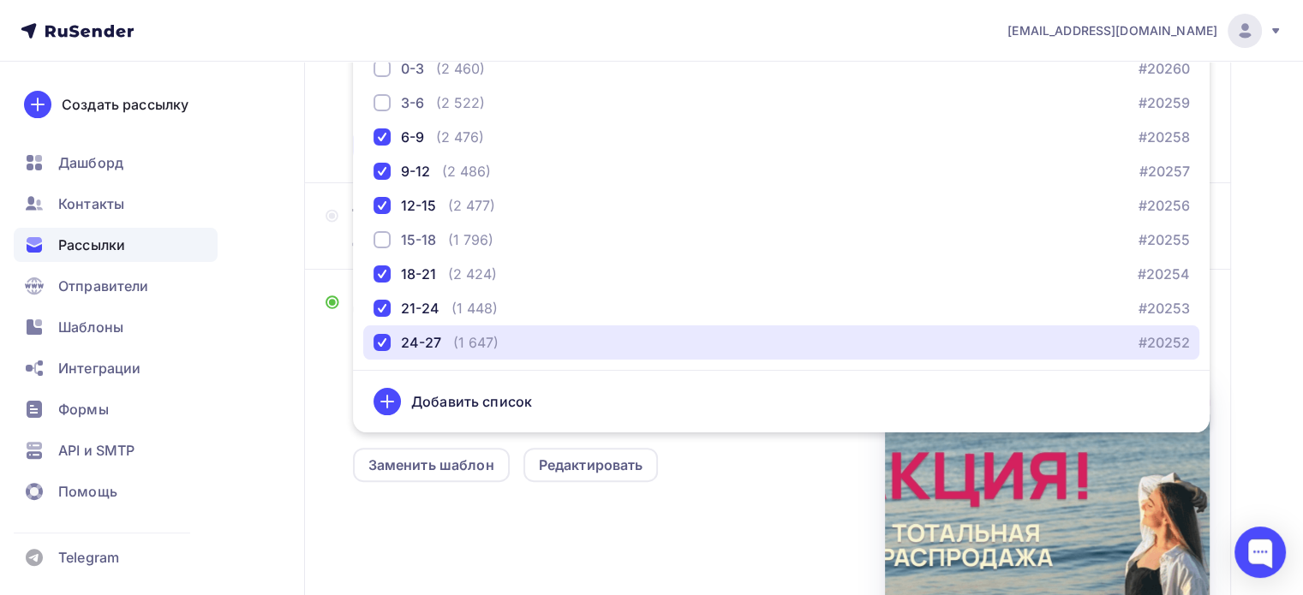
scroll to position [399, 0]
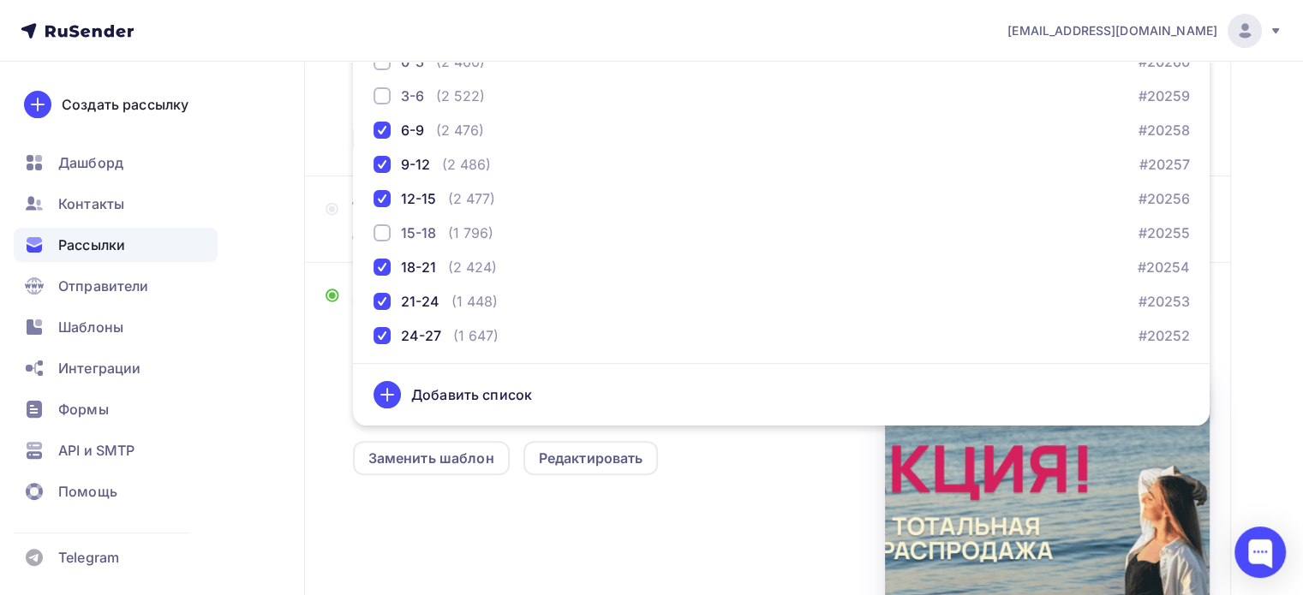
click at [1245, 164] on div "Назад rfkb1208 rfkb1208 Закончить позже Далее Отправитель Кто отправляет рассыл…" at bounding box center [651, 250] width 1303 height 1176
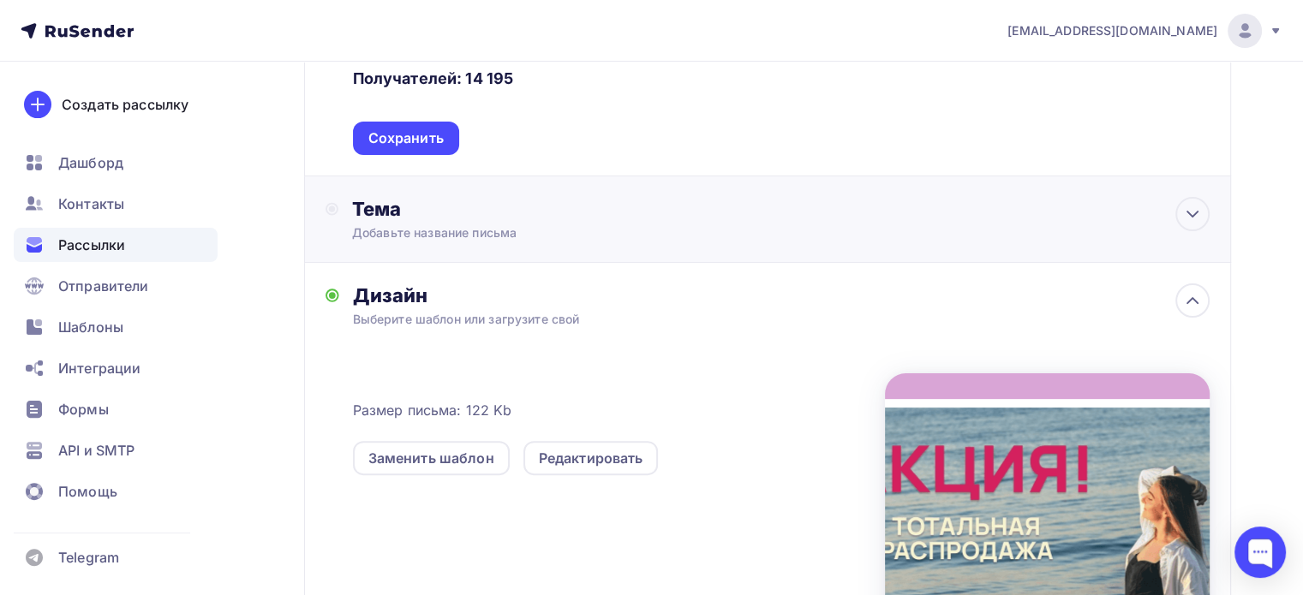
scroll to position [228, 0]
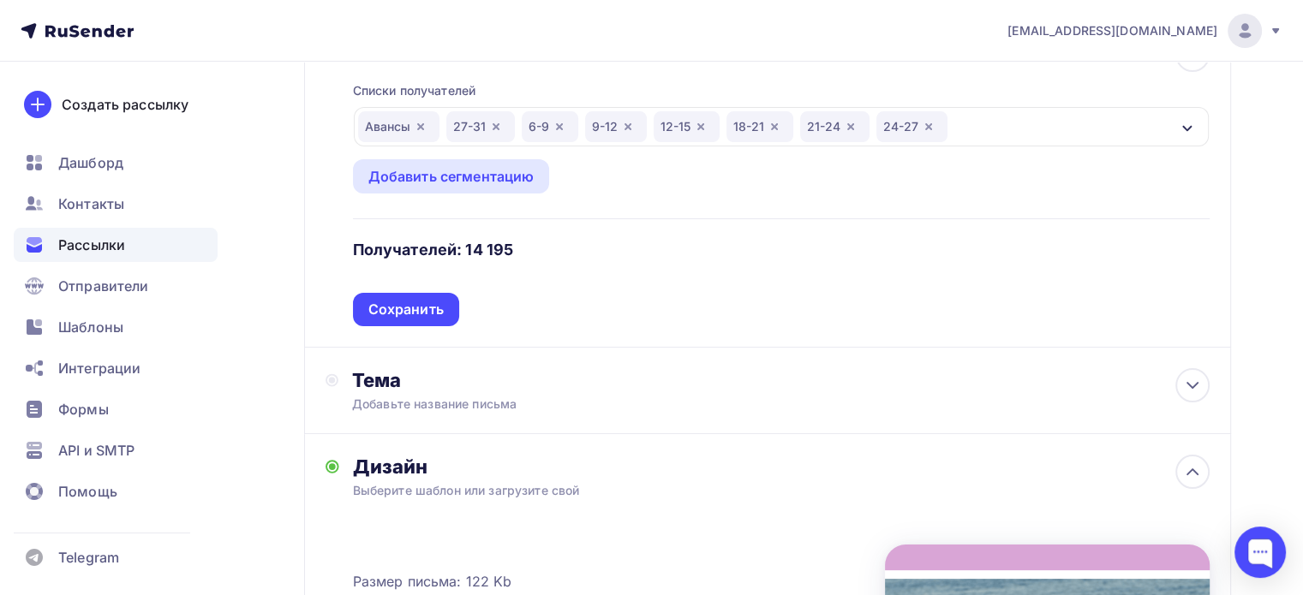
click at [1011, 111] on div "Авансы 27-31 6-9 9-12 12-15 18-21 21-24 24-27" at bounding box center [781, 126] width 855 height 39
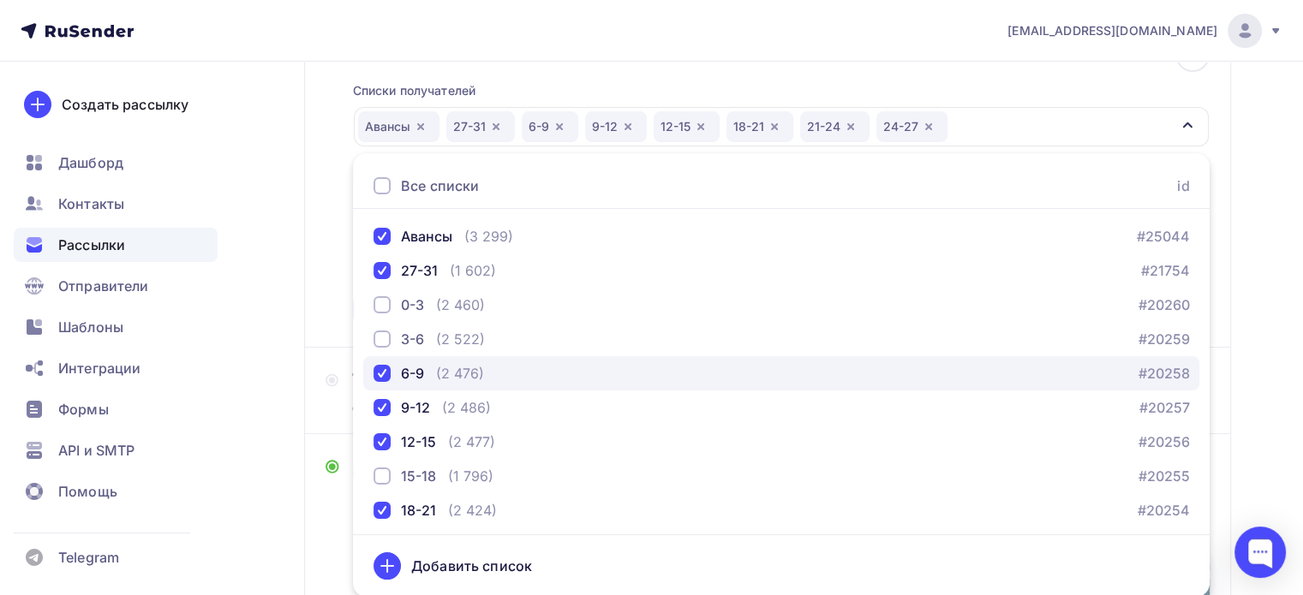
scroll to position [142, 0]
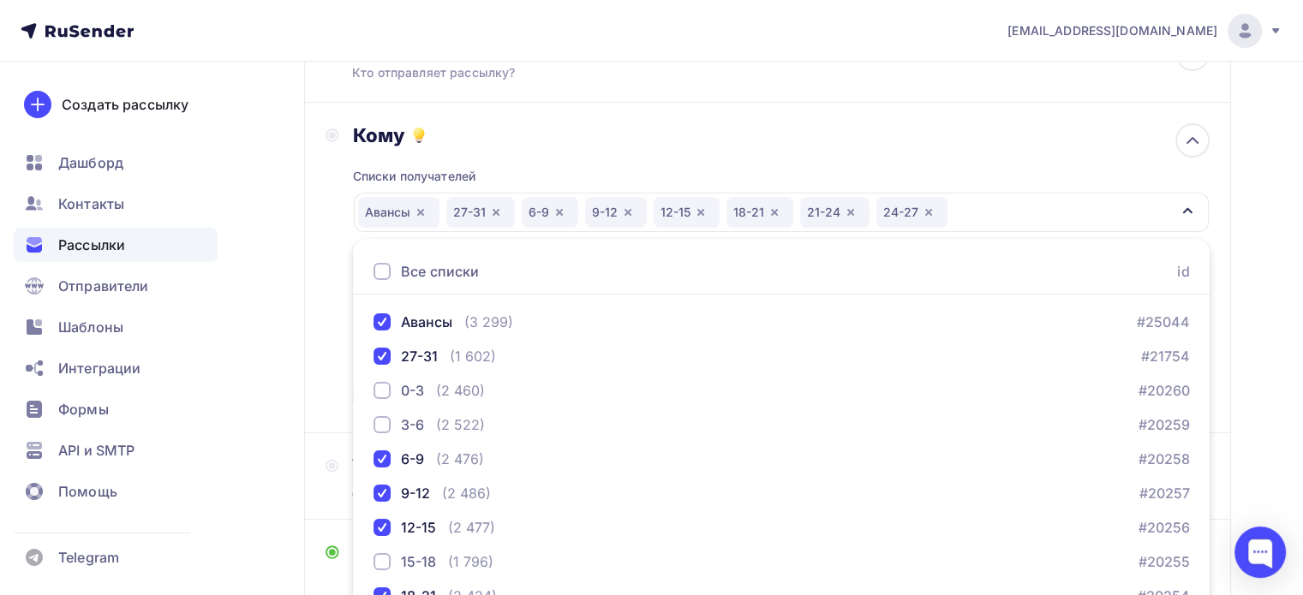
click at [1045, 163] on div "Списки получателей [GEOGRAPHIC_DATA] 27-31 6-9 9-12 12-15 18-21 21-24 24-27 Все…" at bounding box center [781, 279] width 857 height 265
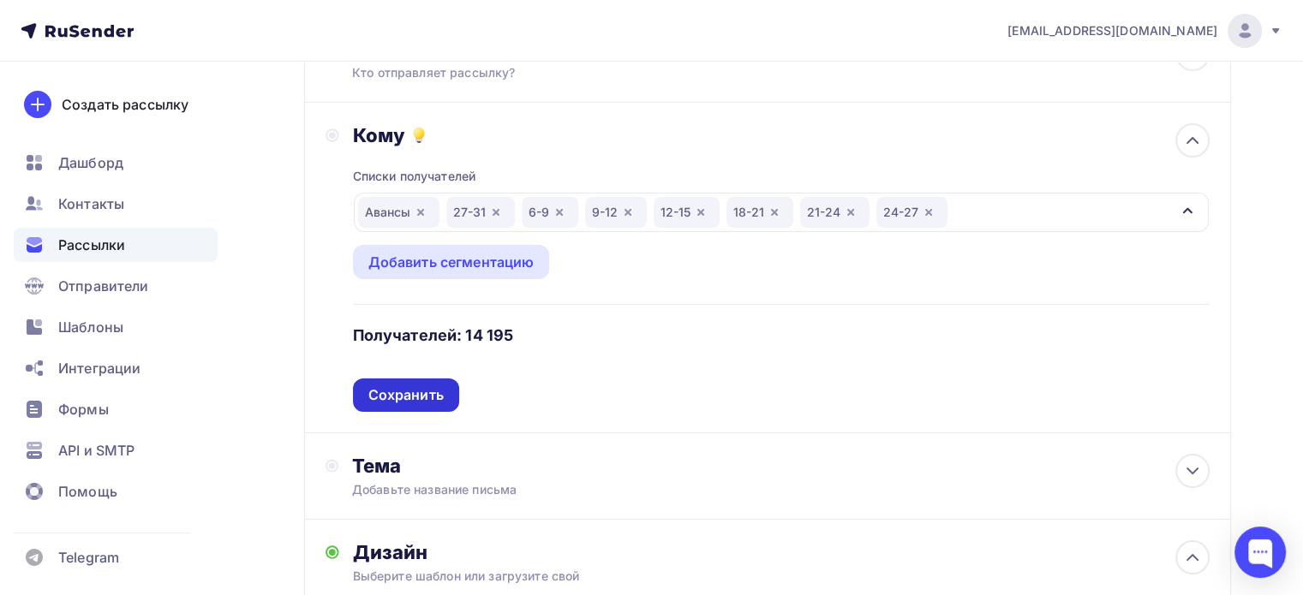
click at [404, 404] on div "Сохранить" at bounding box center [406, 395] width 106 height 33
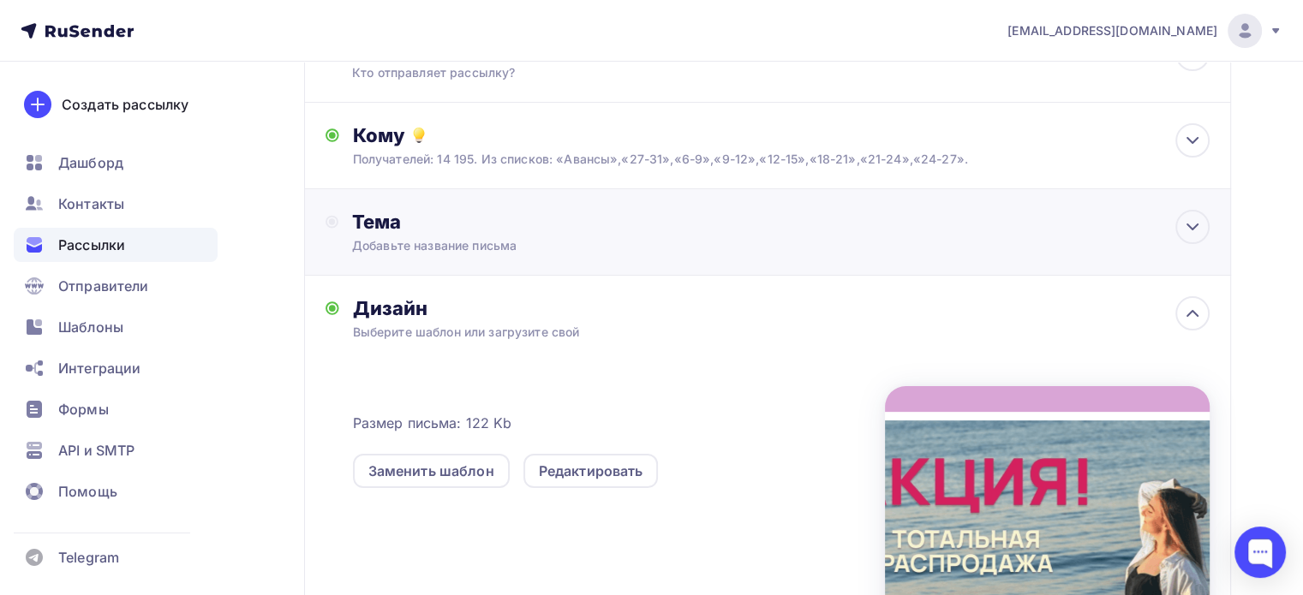
click at [338, 225] on icon at bounding box center [332, 222] width 13 height 14
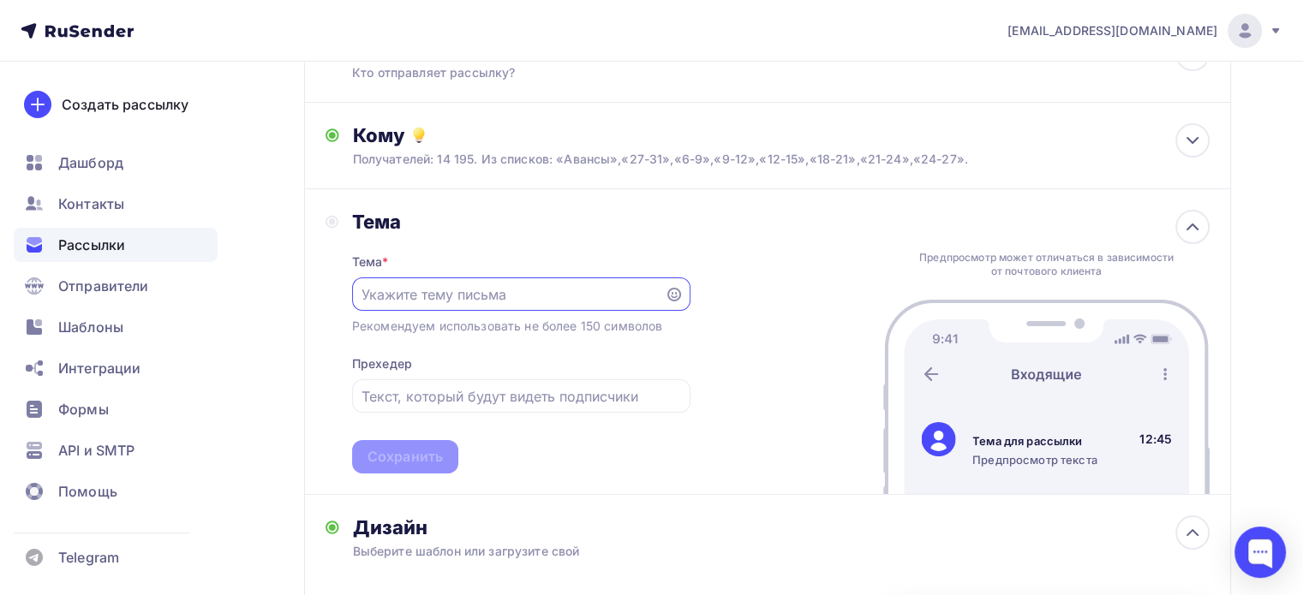
scroll to position [0, 0]
click at [412, 290] on input "text" at bounding box center [508, 295] width 293 height 21
paste input "АКЦИЯ! [GEOGRAPHIC_DATA] — тотальная распродажа туров"
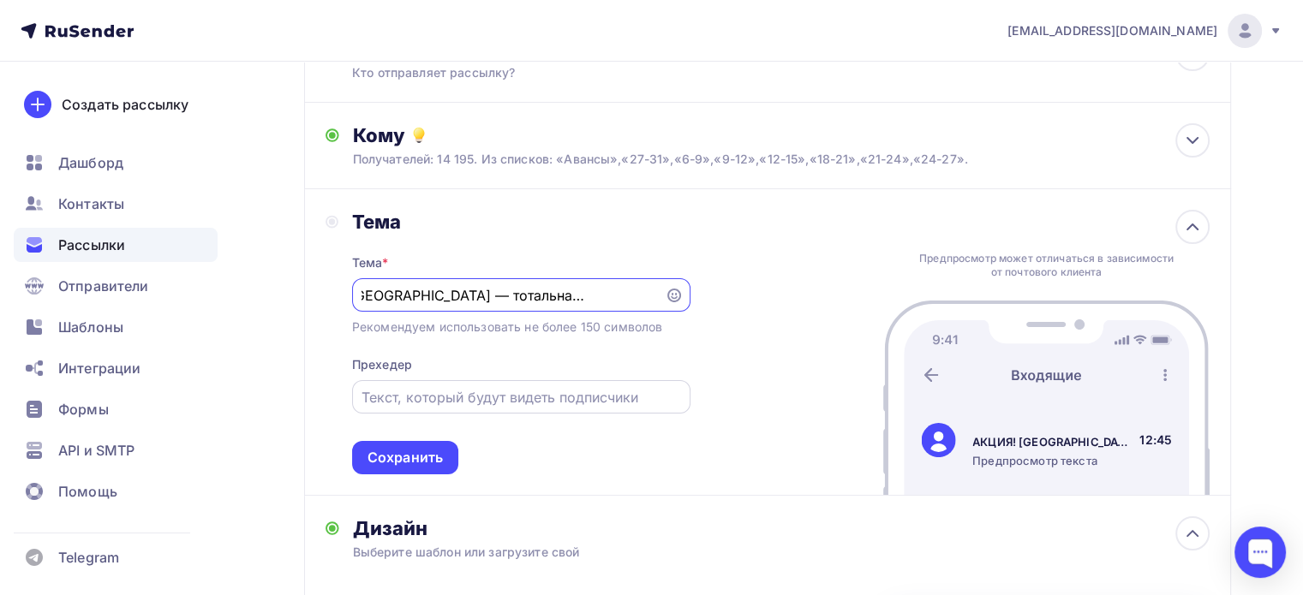
type input "АКЦИЯ! [GEOGRAPHIC_DATA] — тотальная распродажа туров"
click at [419, 380] on div at bounding box center [521, 396] width 338 height 33
click at [422, 403] on input "text" at bounding box center [521, 397] width 319 height 21
paste input "АКЦИЯ! [GEOGRAPHIC_DATA] — тотальная распродажа туров"
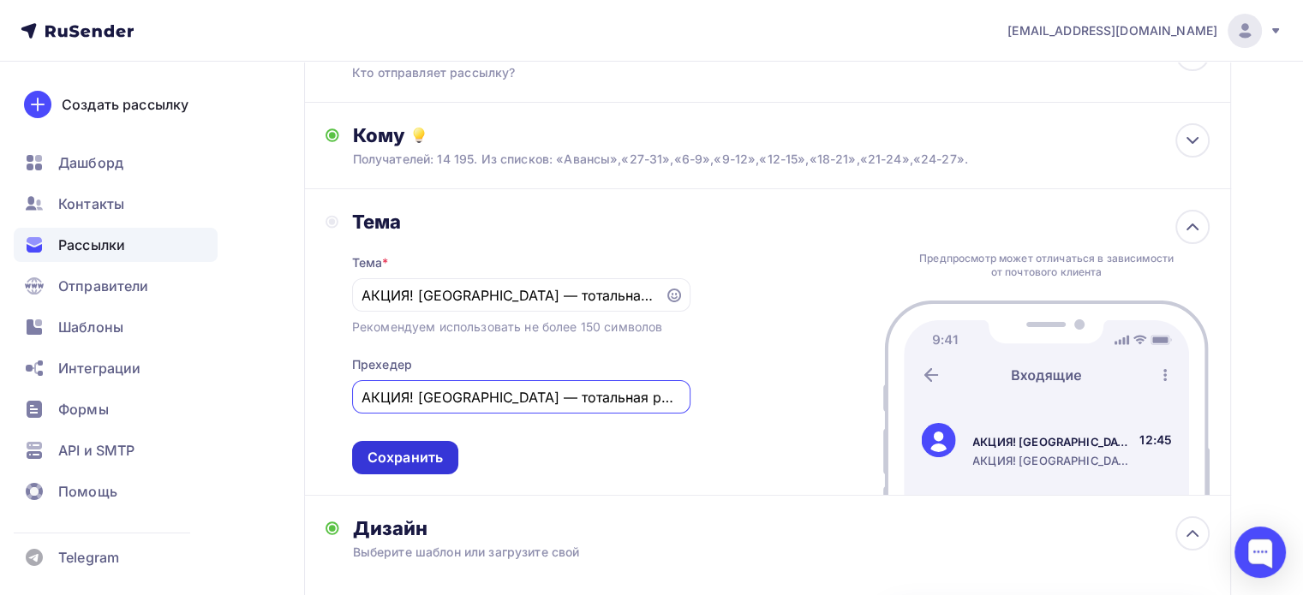
scroll to position [0, 43]
type input "АКЦИЯ! [GEOGRAPHIC_DATA] — тотальная распродажа туров"
click at [412, 456] on div "Сохранить" at bounding box center [405, 458] width 75 height 20
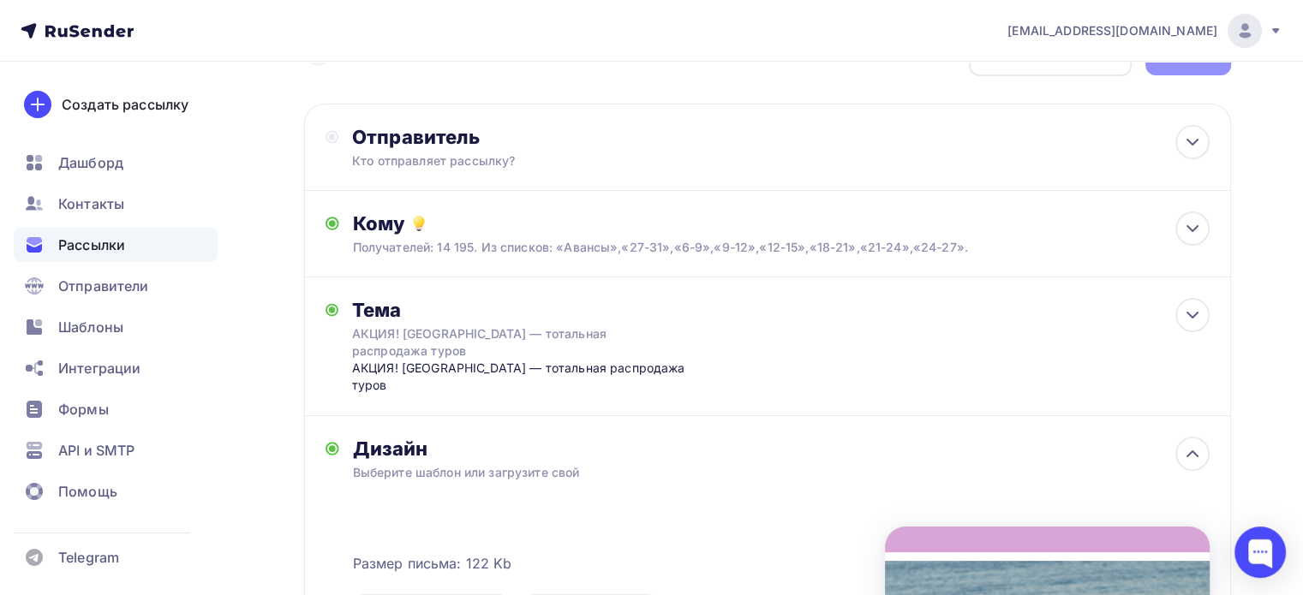
scroll to position [0, 0]
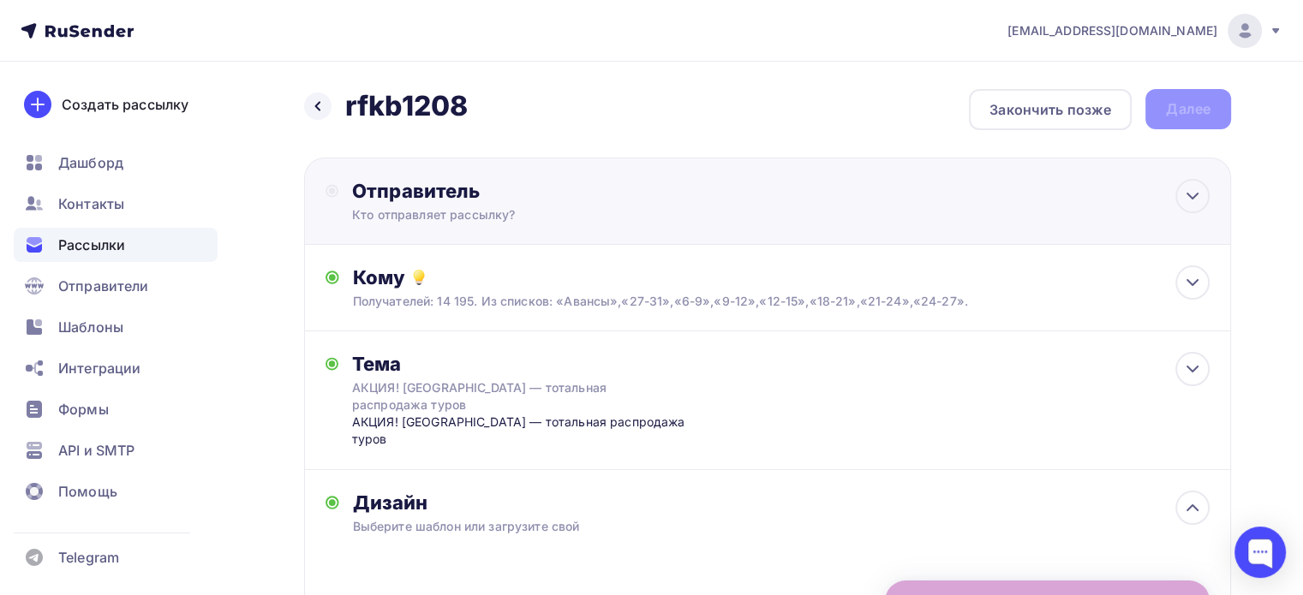
click at [415, 204] on div "Отправитель Кто отправляет рассылку? Email * Выберите отправителя [EMAIL_ADDRES…" at bounding box center [537, 201] width 371 height 45
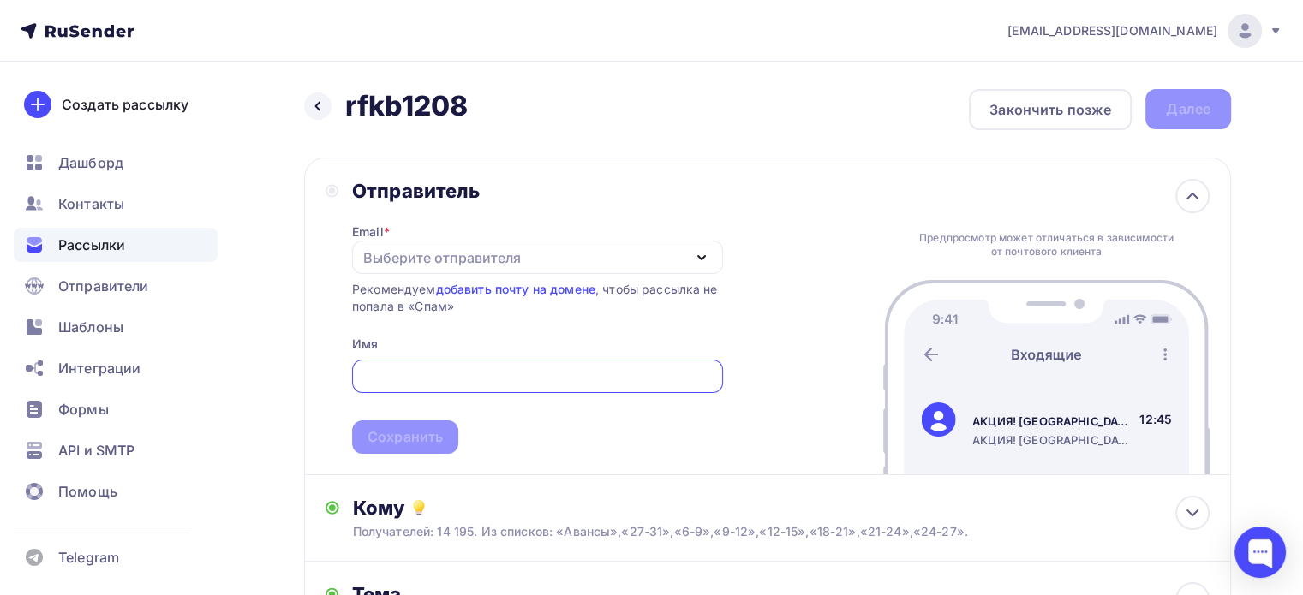
click at [401, 241] on div "Выберите отправителя" at bounding box center [537, 257] width 371 height 33
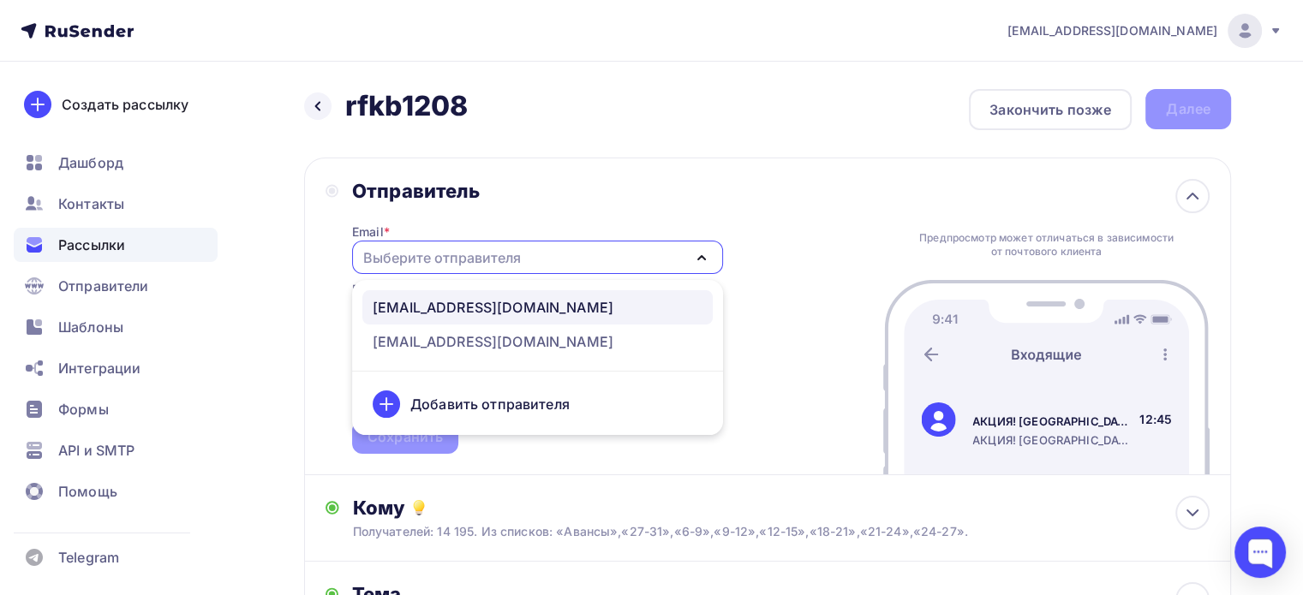
click at [459, 297] on div "[EMAIL_ADDRESS][DOMAIN_NAME]" at bounding box center [493, 307] width 241 height 21
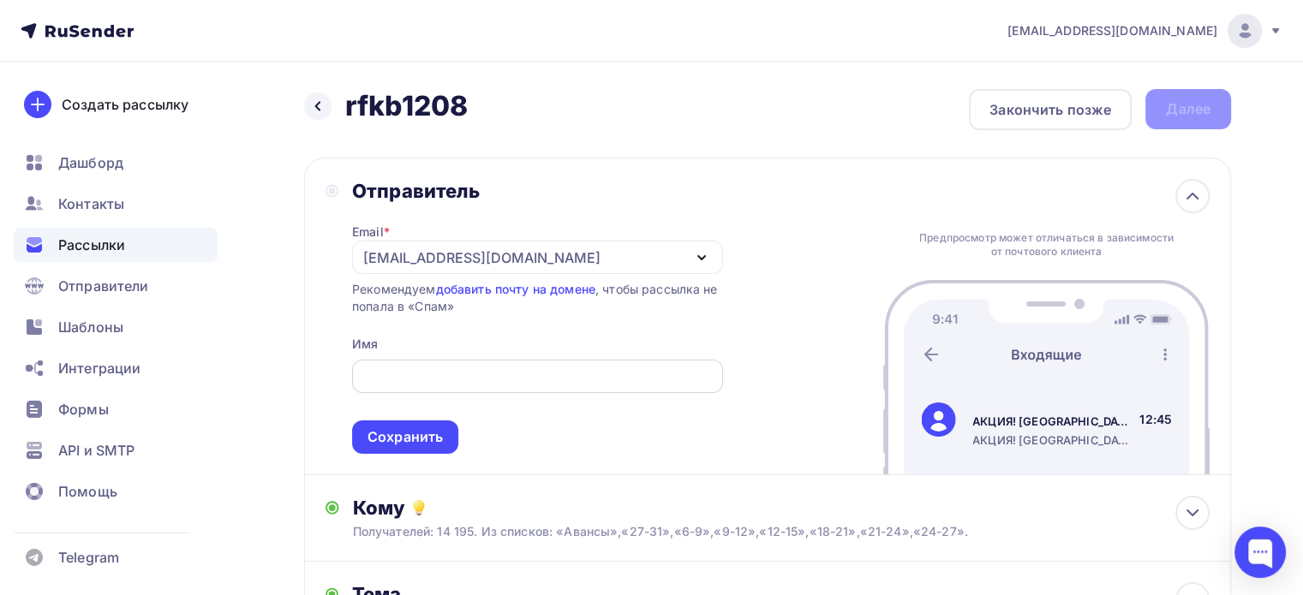
click at [404, 383] on input "text" at bounding box center [537, 377] width 351 height 21
click at [440, 371] on input "[EMAIL_ADDRESS][DOMAIN_NAME]" at bounding box center [537, 377] width 351 height 21
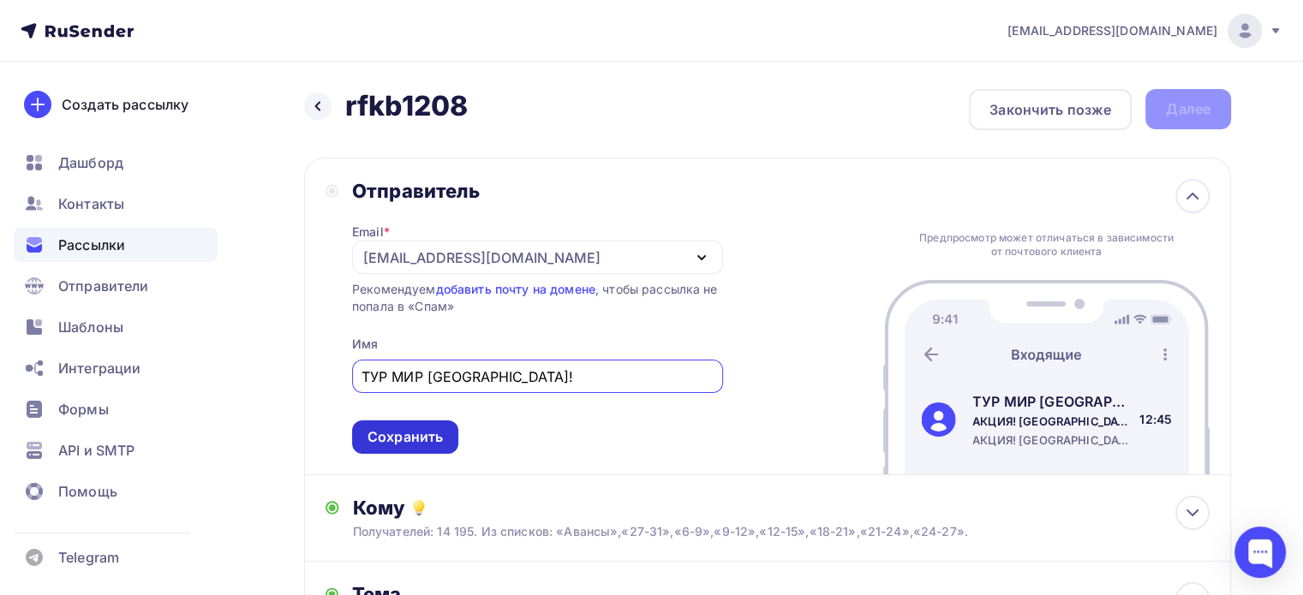
type input "ТУР МИР [GEOGRAPHIC_DATA]!"
click at [406, 442] on div "Сохранить" at bounding box center [405, 438] width 75 height 20
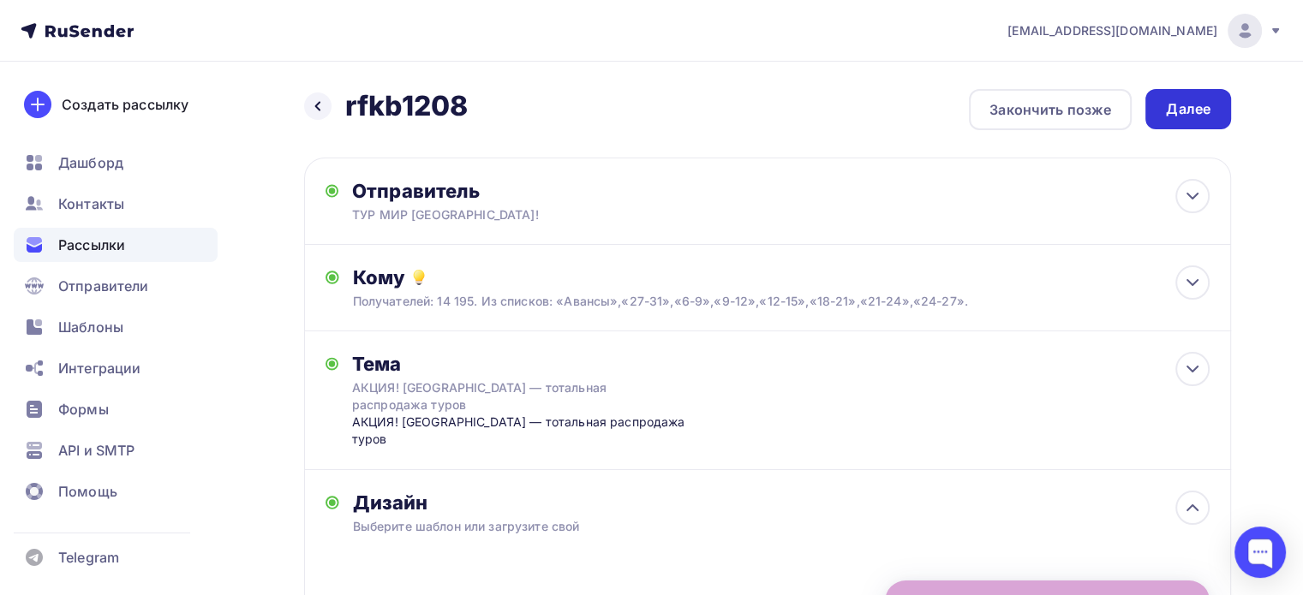
click at [1200, 118] on div "Далее" at bounding box center [1188, 109] width 45 height 20
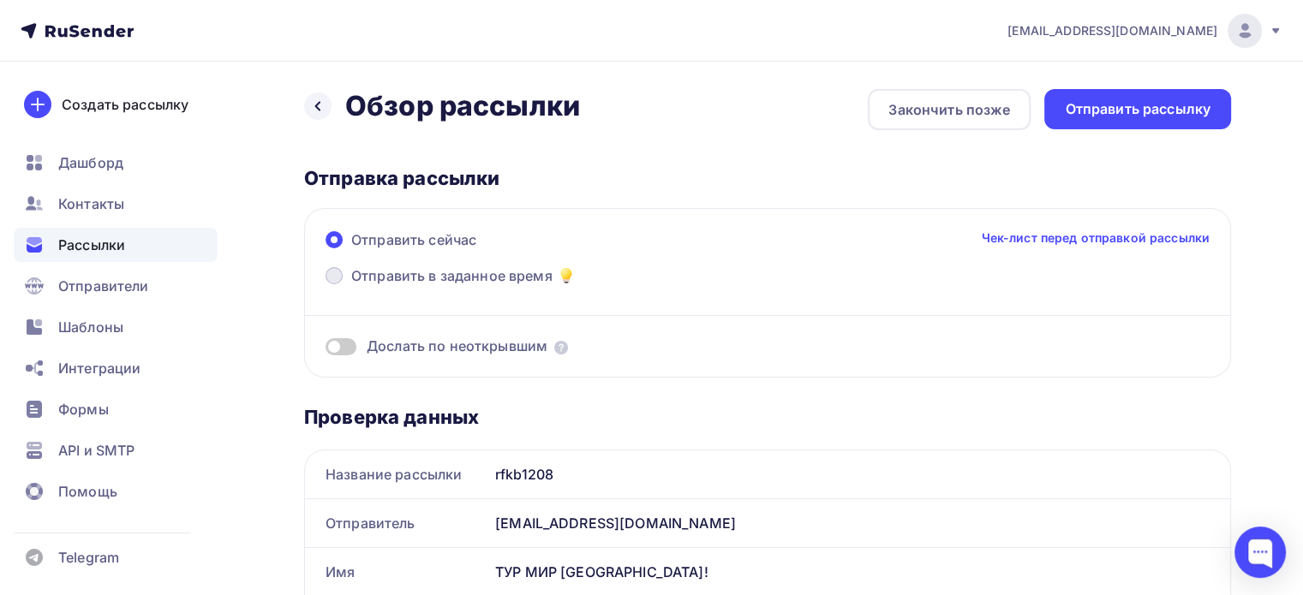
click at [334, 278] on span at bounding box center [334, 275] width 17 height 17
click at [351, 286] on input "Отправить в заданное время" at bounding box center [351, 286] width 0 height 0
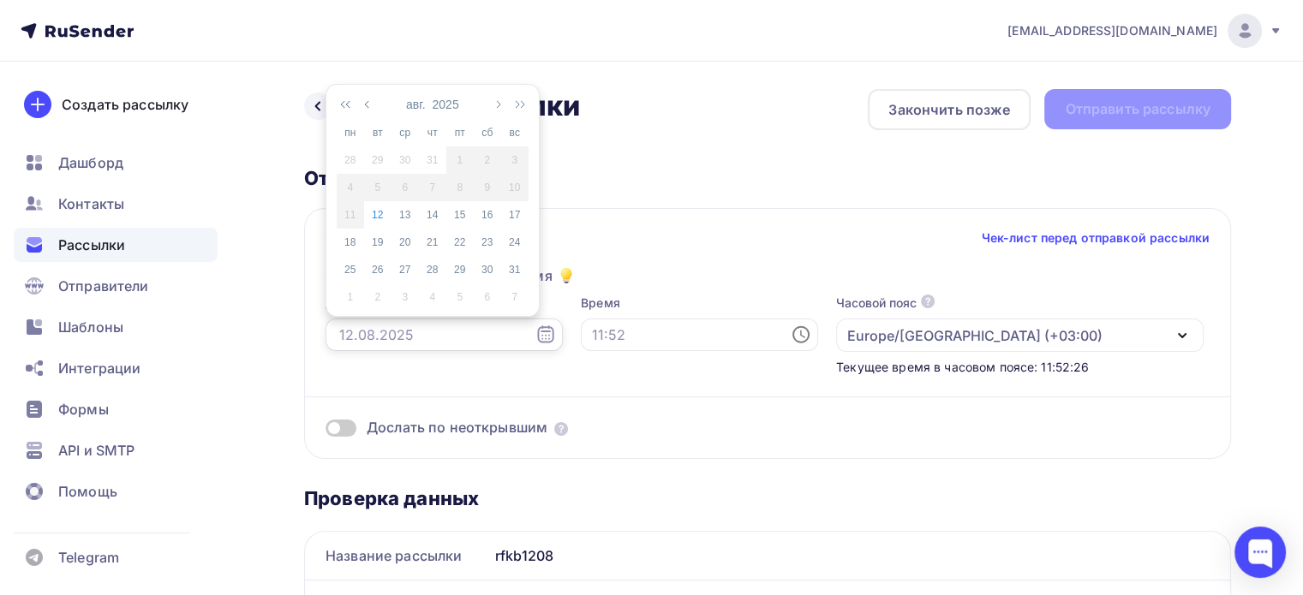
drag, startPoint x: 401, startPoint y: 325, endPoint x: 441, endPoint y: 333, distance: 41.2
click at [402, 325] on input "text" at bounding box center [444, 335] width 237 height 33
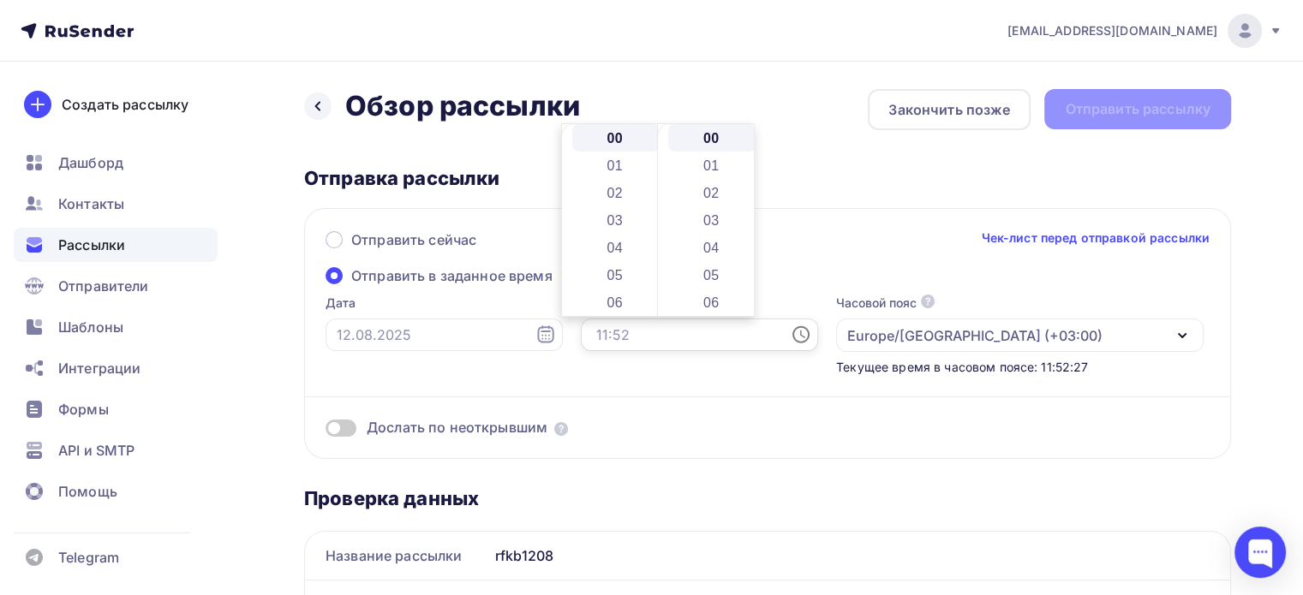
click at [726, 328] on input "text" at bounding box center [699, 335] width 237 height 33
click at [608, 208] on li "12" at bounding box center [616, 209] width 88 height 27
click at [709, 264] on li "30" at bounding box center [712, 274] width 88 height 27
type input "12:30"
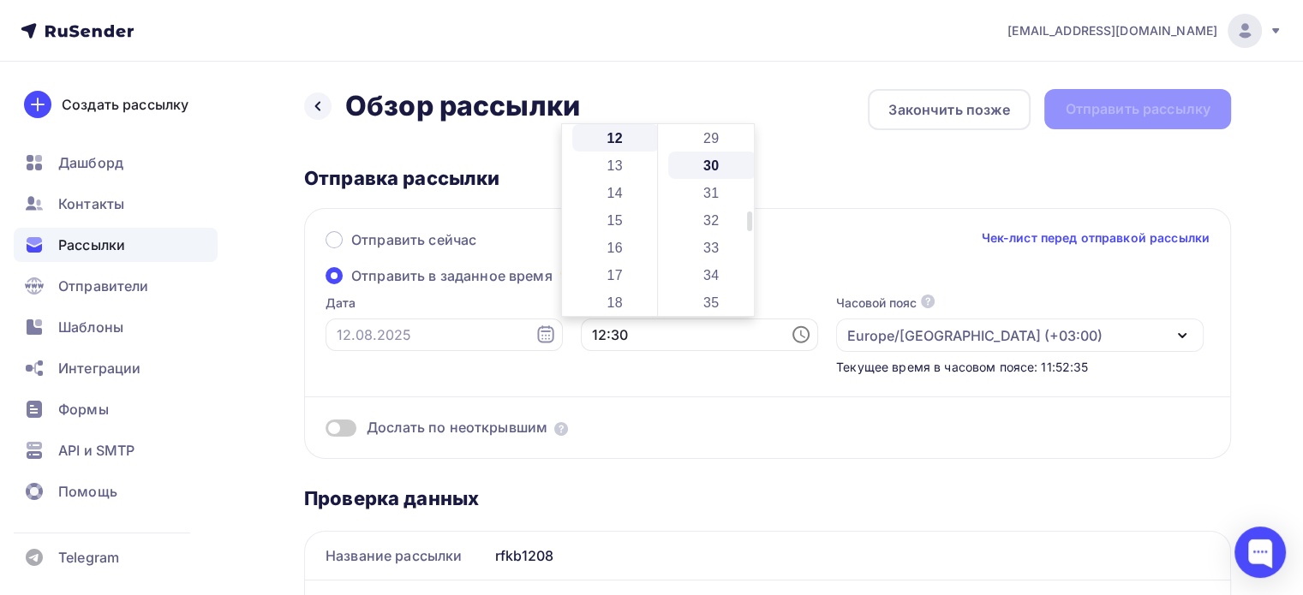
scroll to position [823, 0]
click at [809, 403] on div "Дослать по неоткрывшим" at bounding box center [768, 407] width 884 height 62
click at [385, 335] on input "text" at bounding box center [444, 335] width 237 height 33
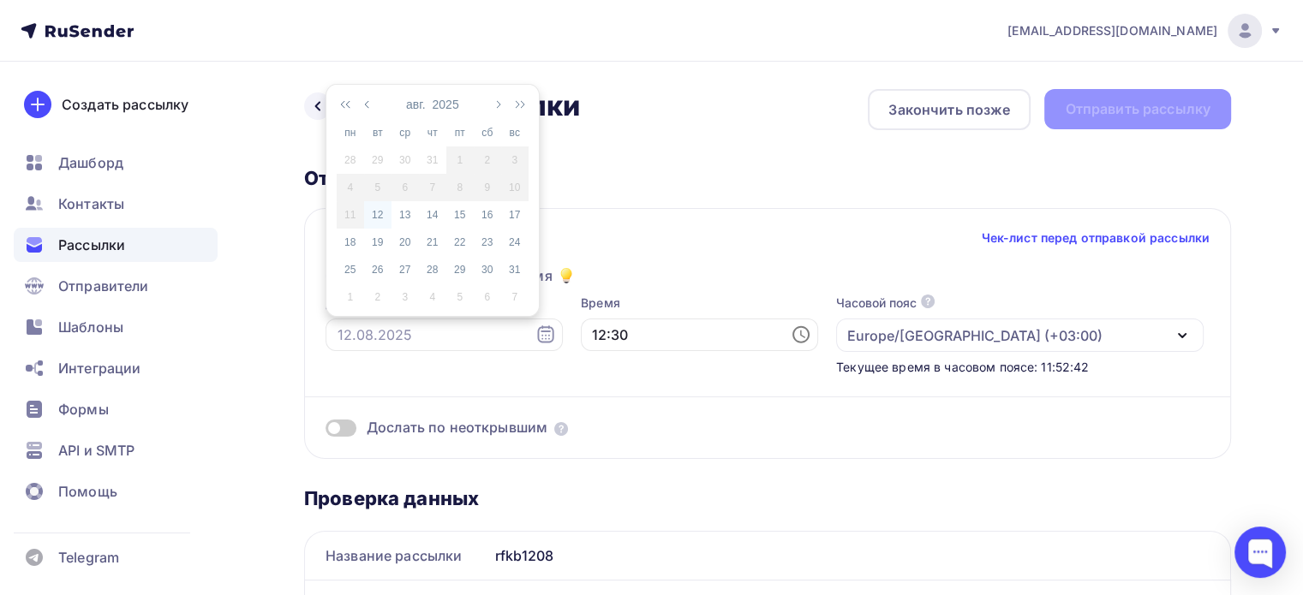
click at [371, 218] on div "12" at bounding box center [377, 214] width 27 height 15
type input "[DATE]"
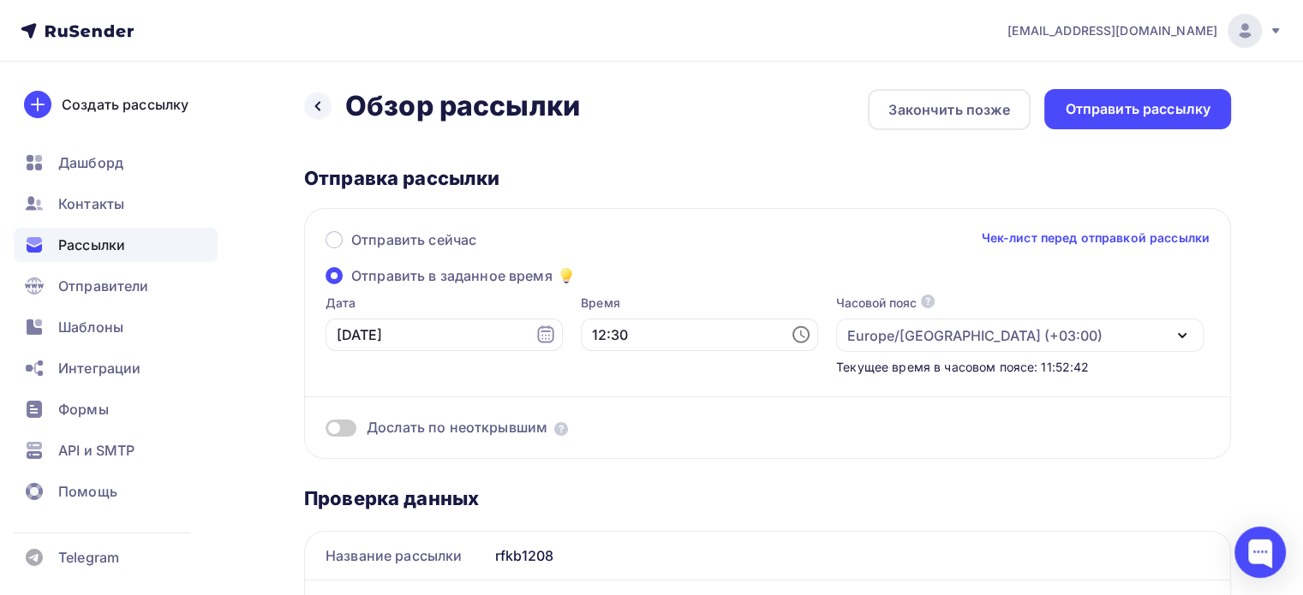
click at [553, 383] on div "Дослать по неоткрывшим" at bounding box center [768, 407] width 884 height 62
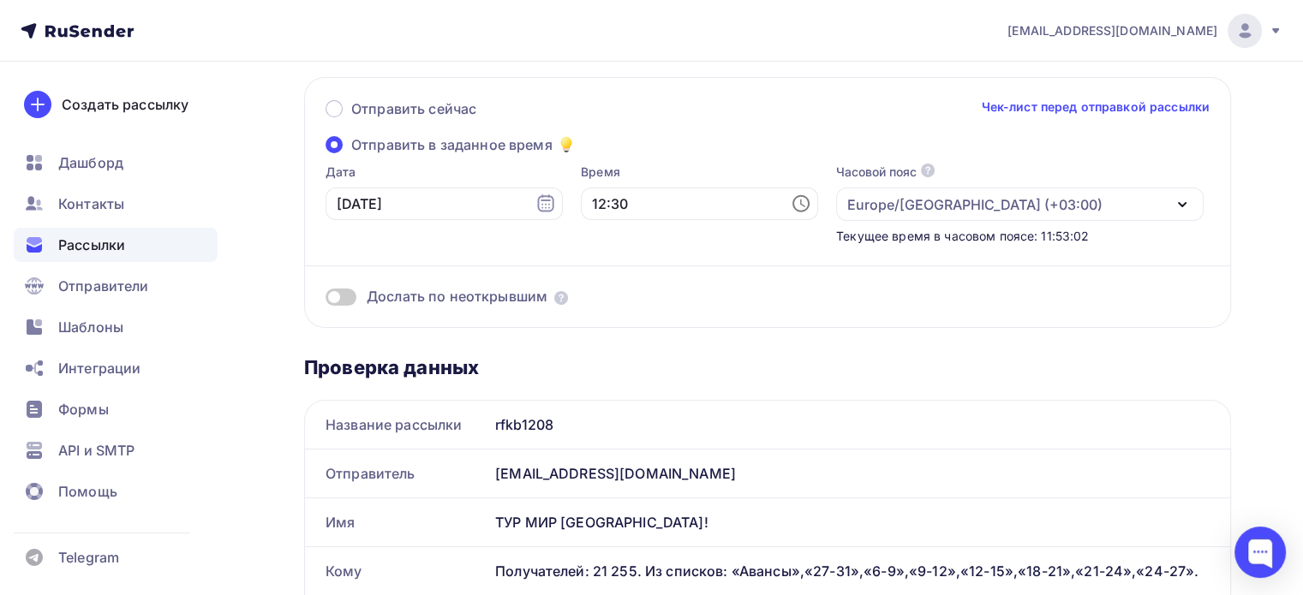
scroll to position [0, 0]
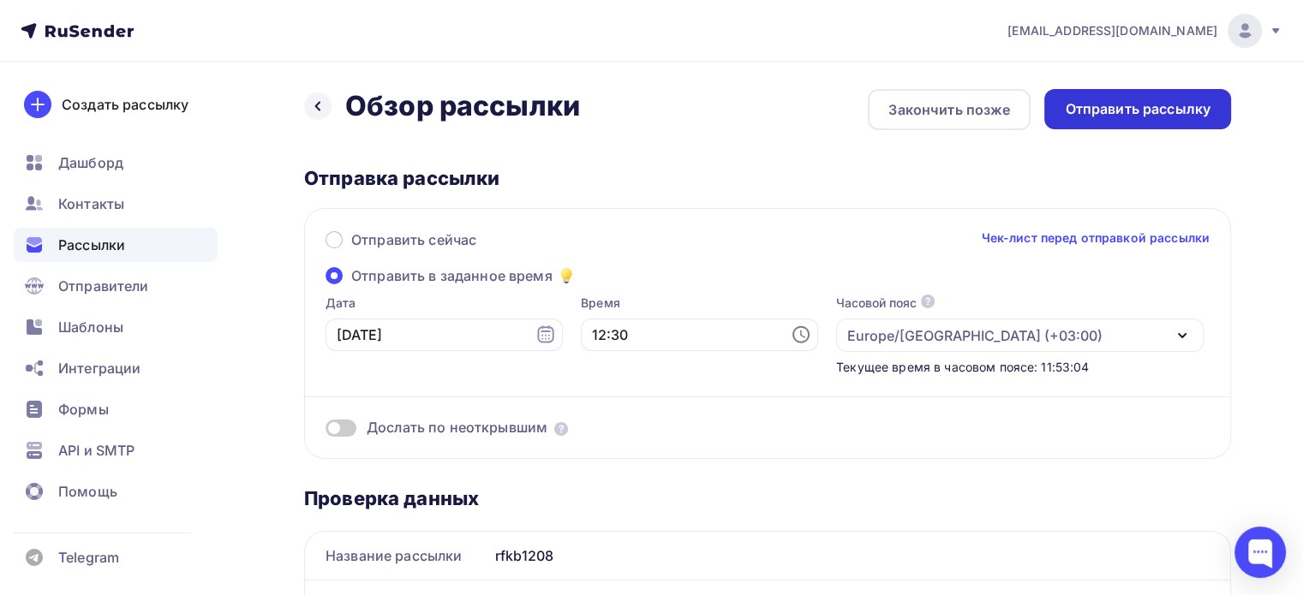
click at [1132, 111] on div "Отправить рассылку" at bounding box center [1138, 109] width 146 height 20
